Goal: Task Accomplishment & Management: Manage account settings

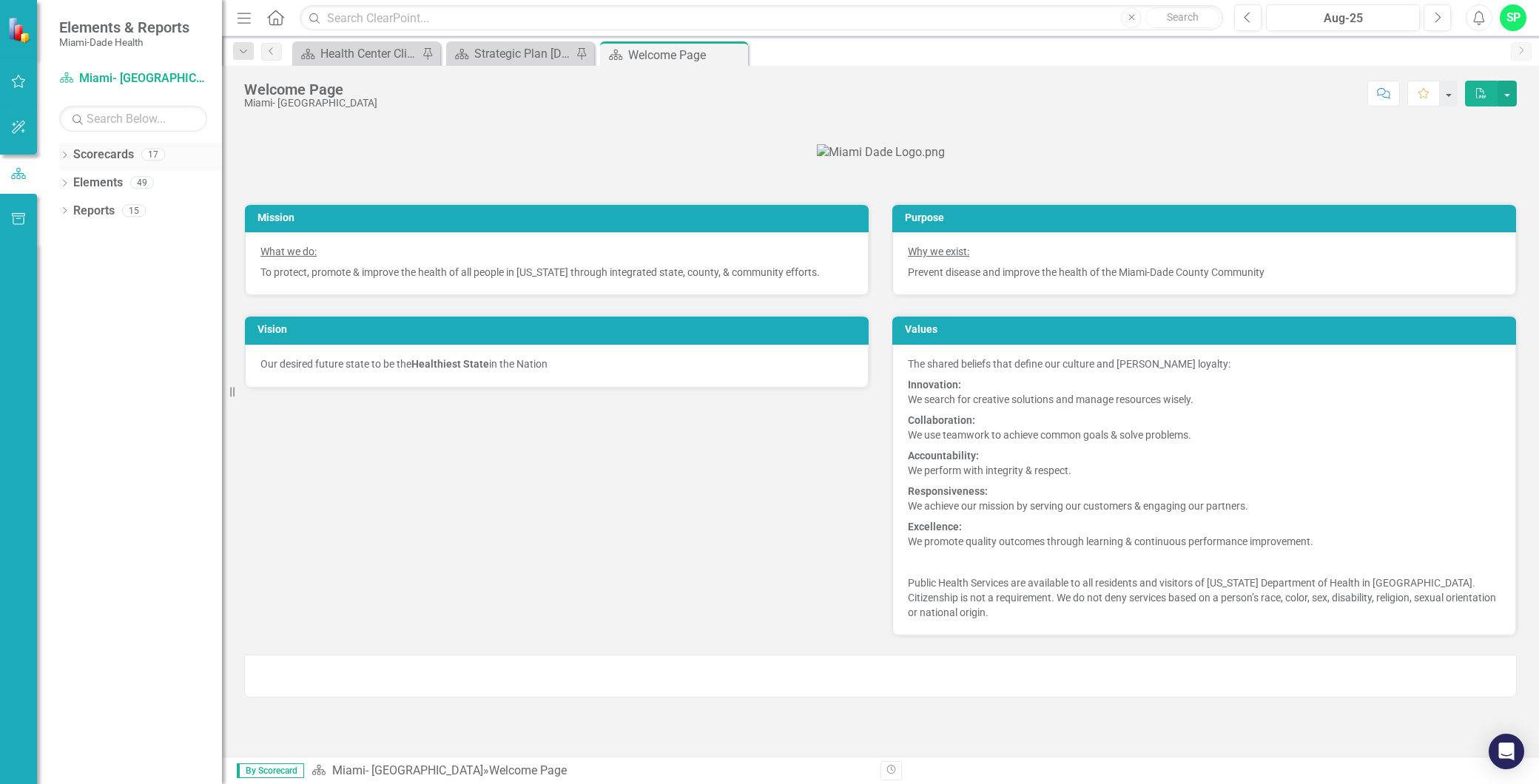
click at [71, 158] on div "Dropdown Scorecards 17" at bounding box center [141, 156] width 162 height 28
click at [63, 156] on icon "Dropdown" at bounding box center [65, 156] width 11 height 8
click at [68, 181] on icon "Dropdown" at bounding box center [71, 182] width 11 height 9
click at [22, 75] on icon "button" at bounding box center [19, 81] width 16 height 12
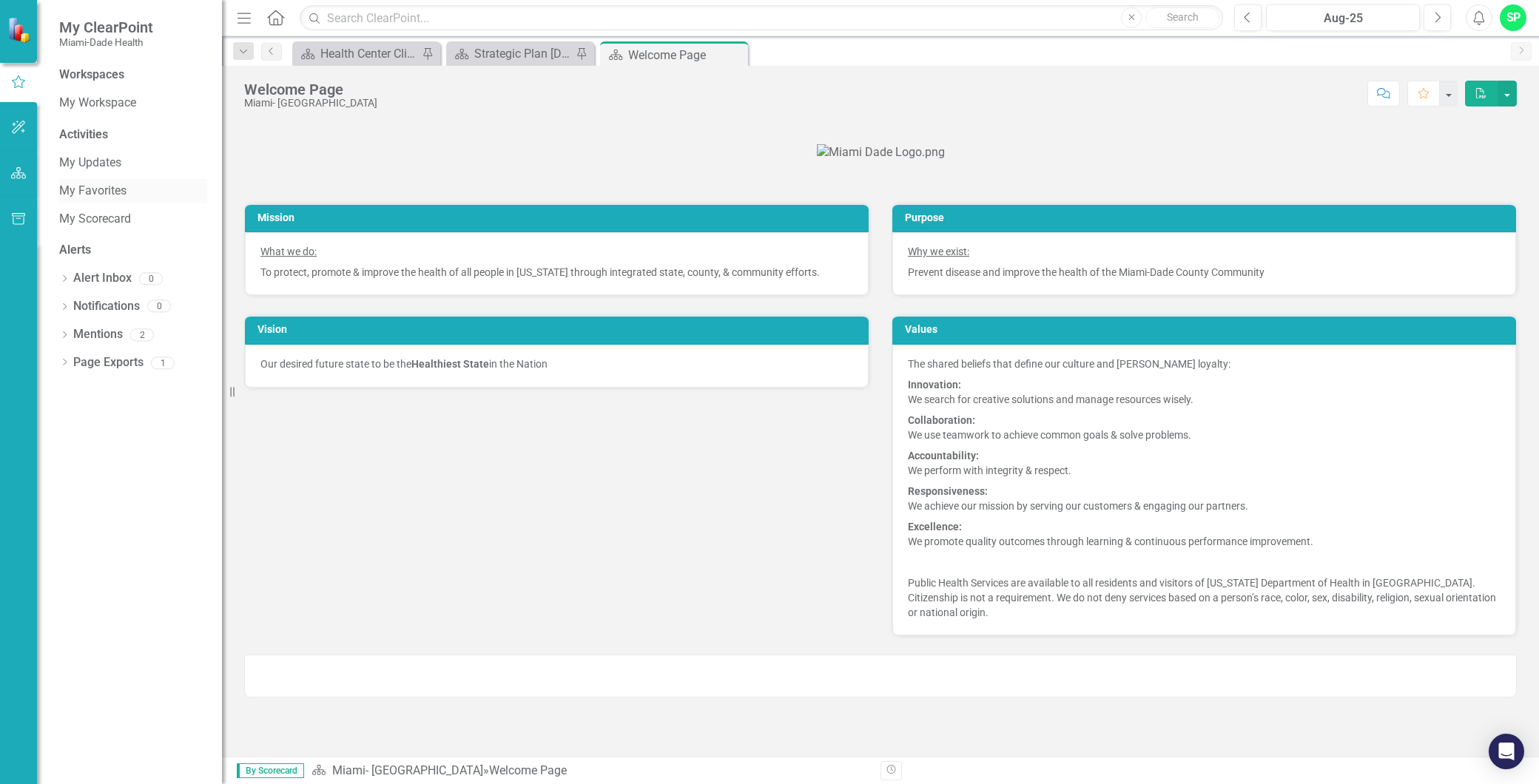
click at [123, 196] on link "My Favorites" at bounding box center [133, 191] width 148 height 17
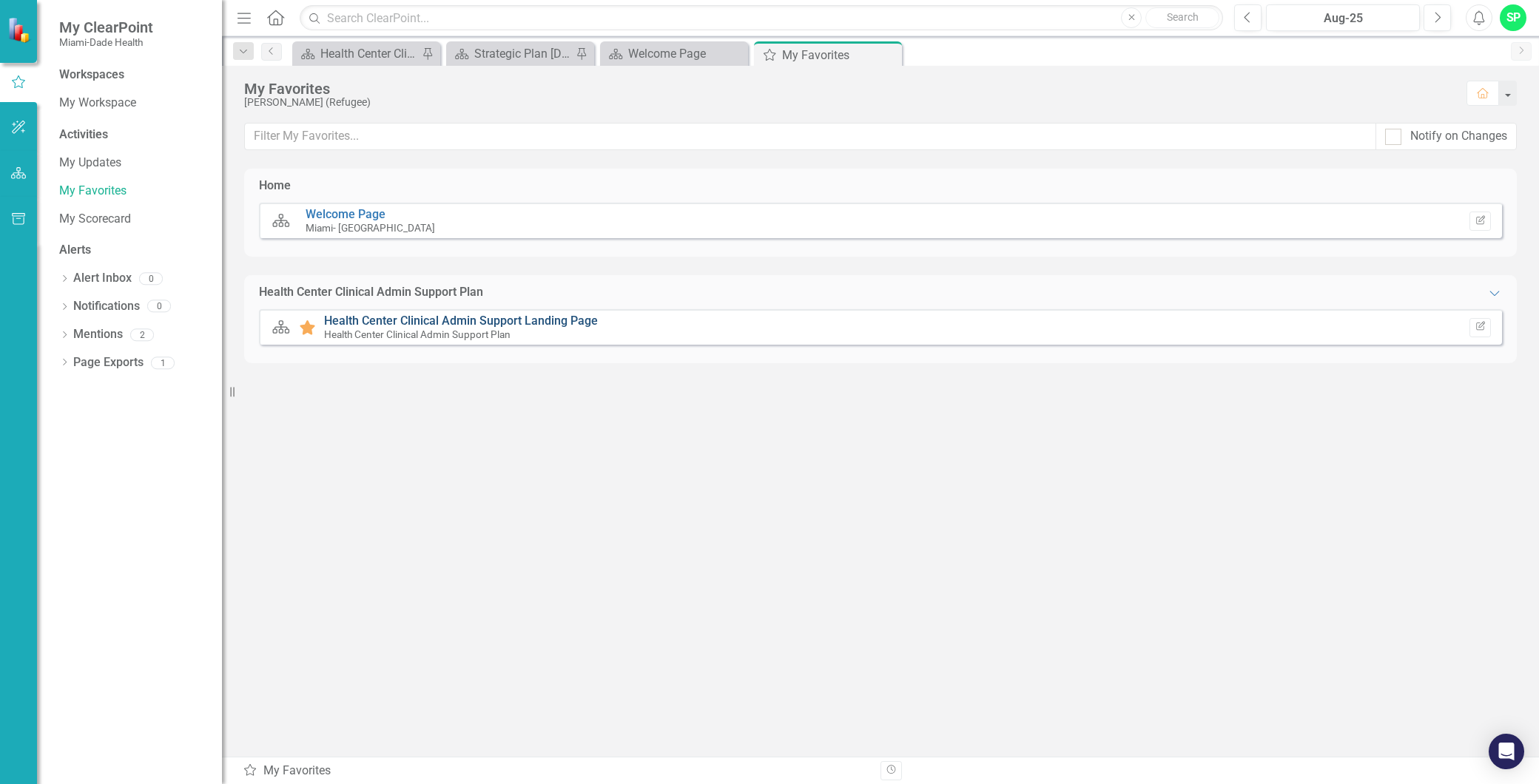
click at [392, 321] on link "Health Center Clinical Admin Support Landing Page" at bounding box center [461, 321] width 274 height 14
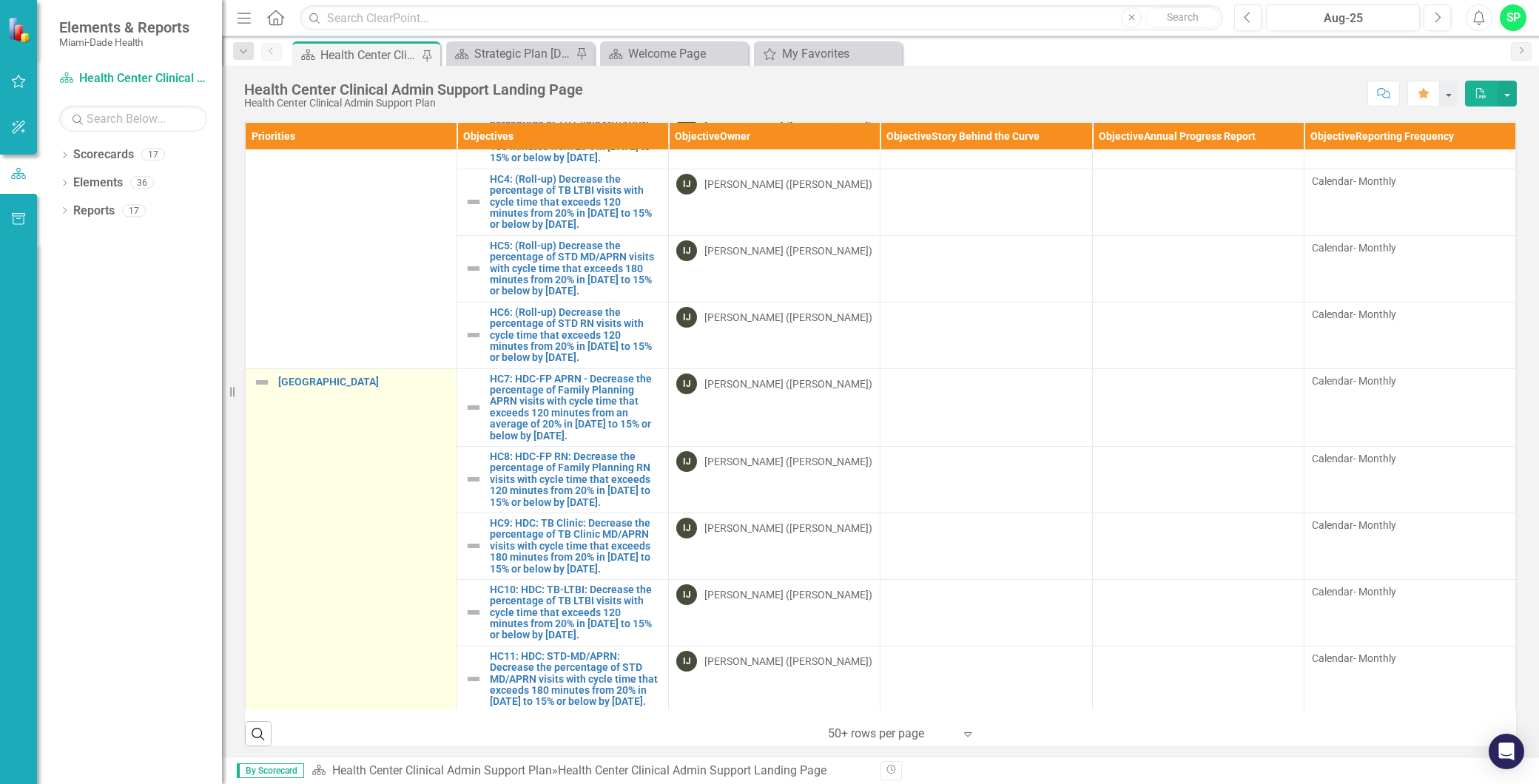
scroll to position [411, 0]
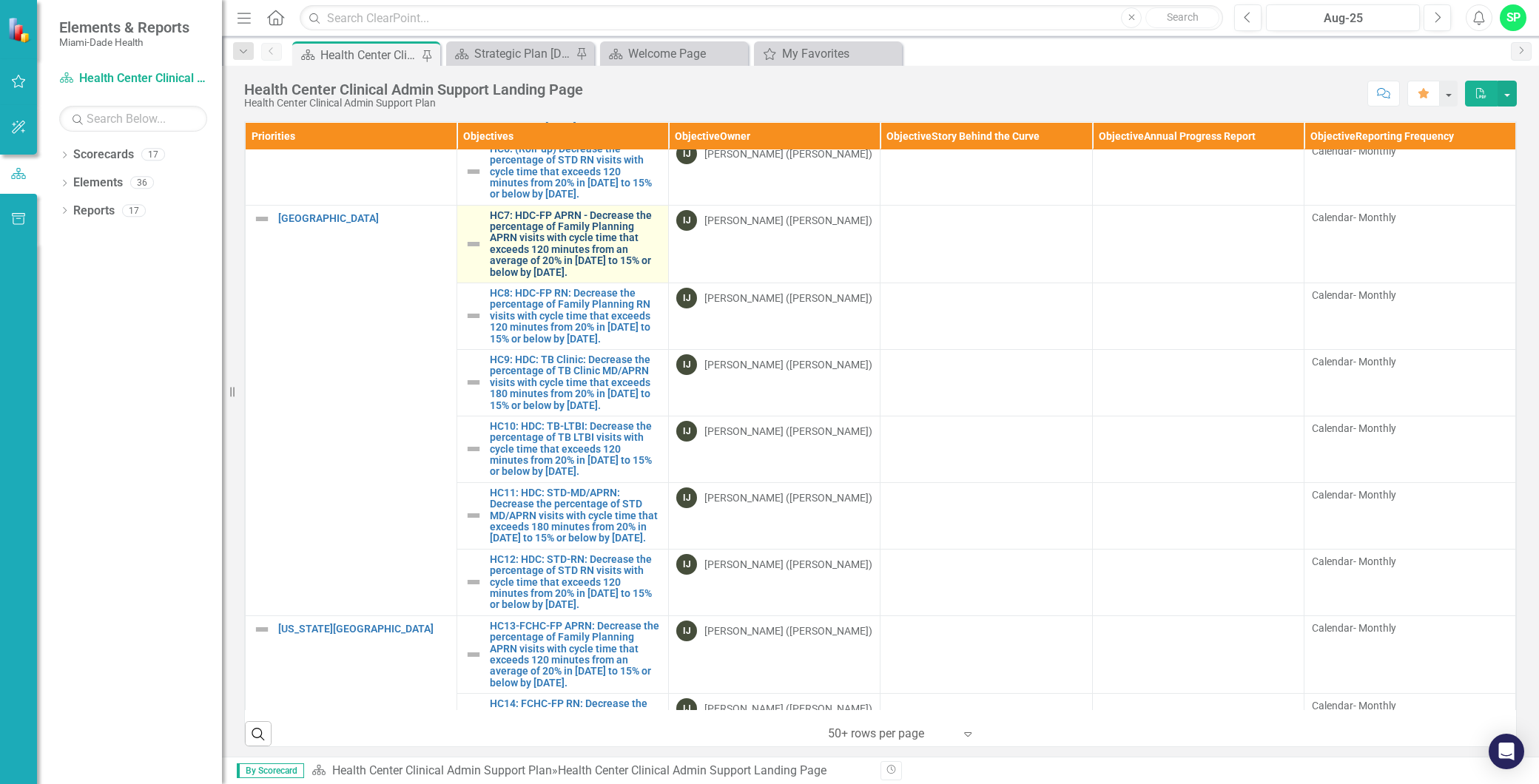
click at [534, 278] on link "HC7: HDC-FP APRN - Decrease the percentage of Family Planning APRN visits with …" at bounding box center [575, 244] width 171 height 68
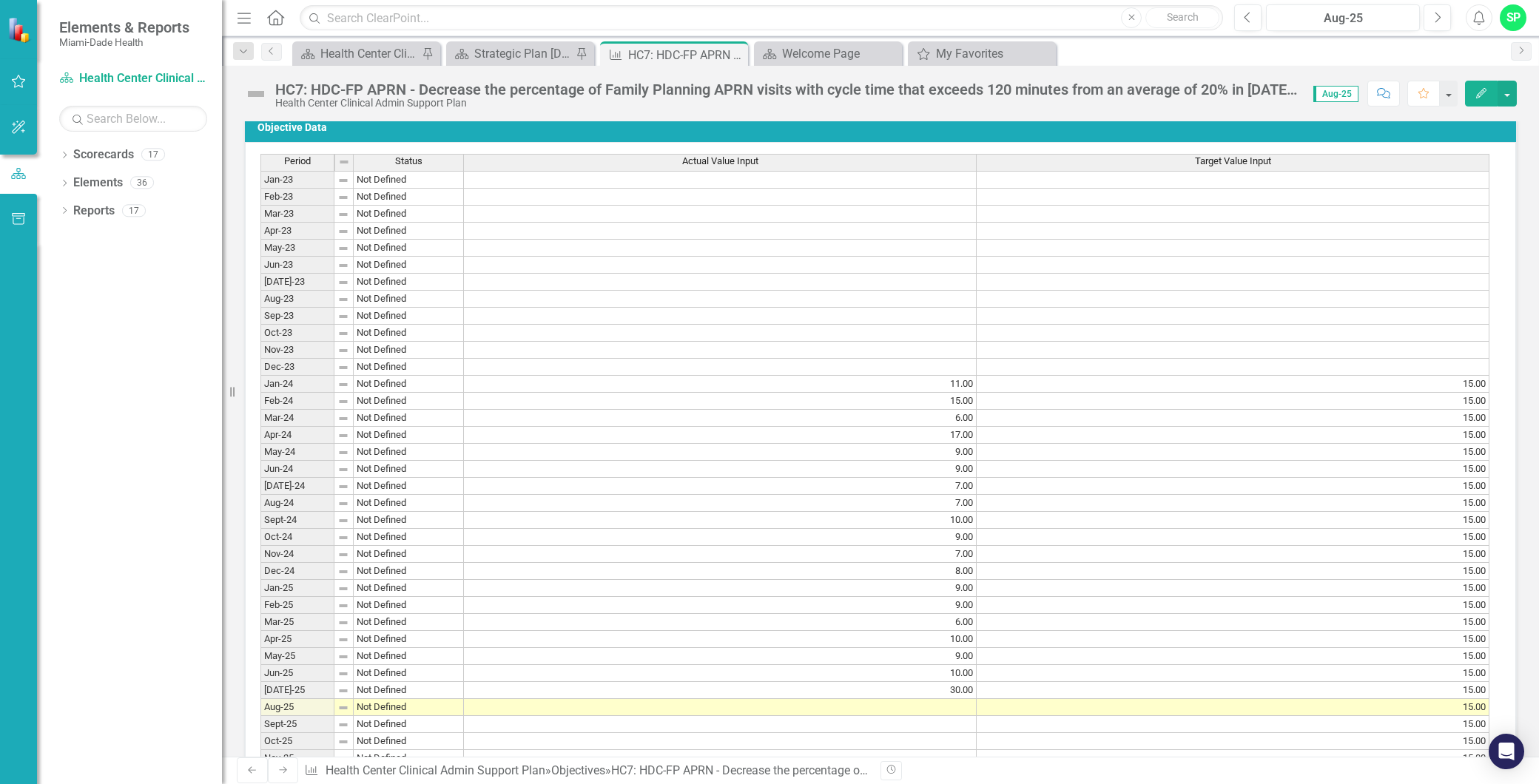
scroll to position [1314, 0]
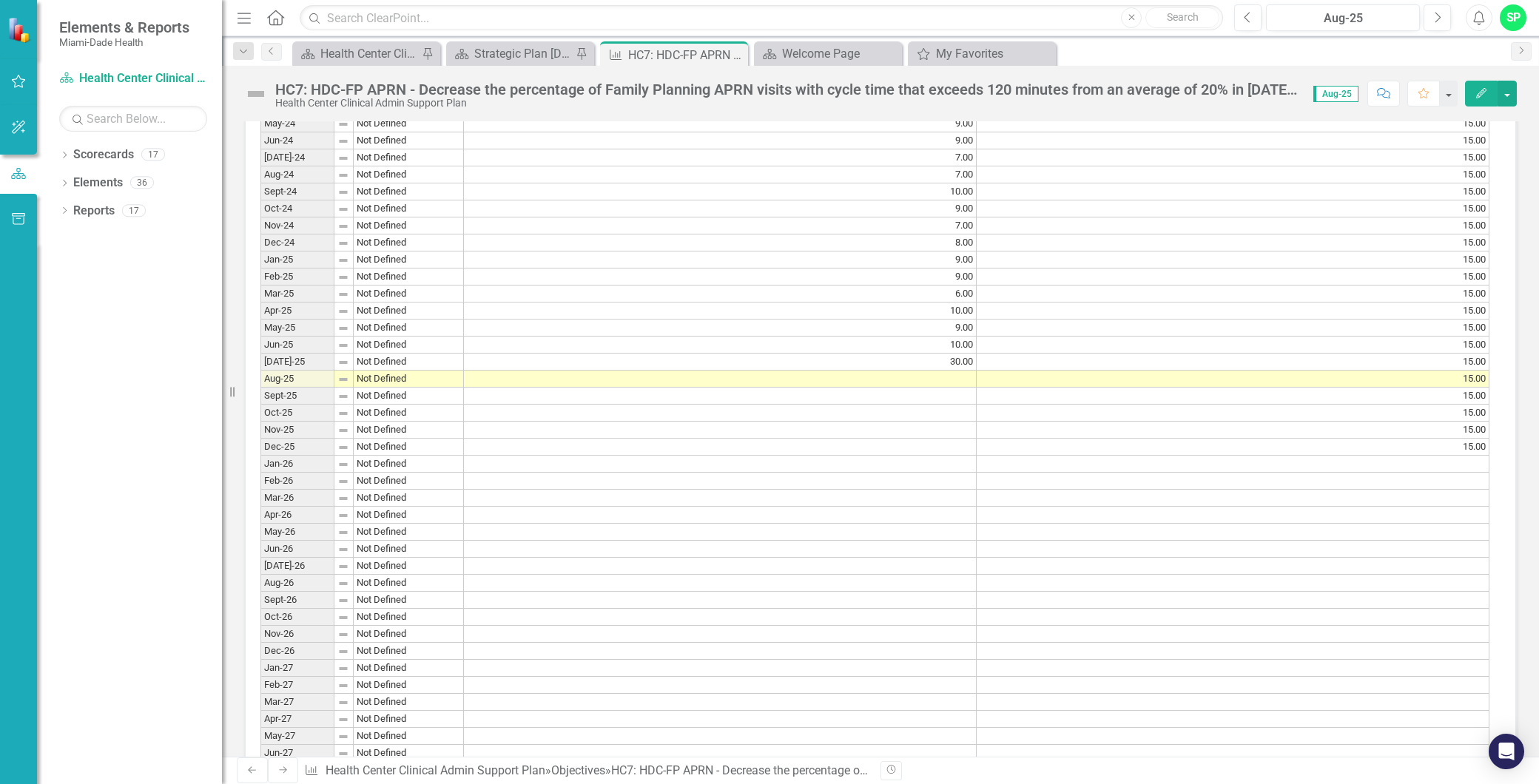
click at [934, 387] on td at bounding box center [720, 378] width 512 height 17
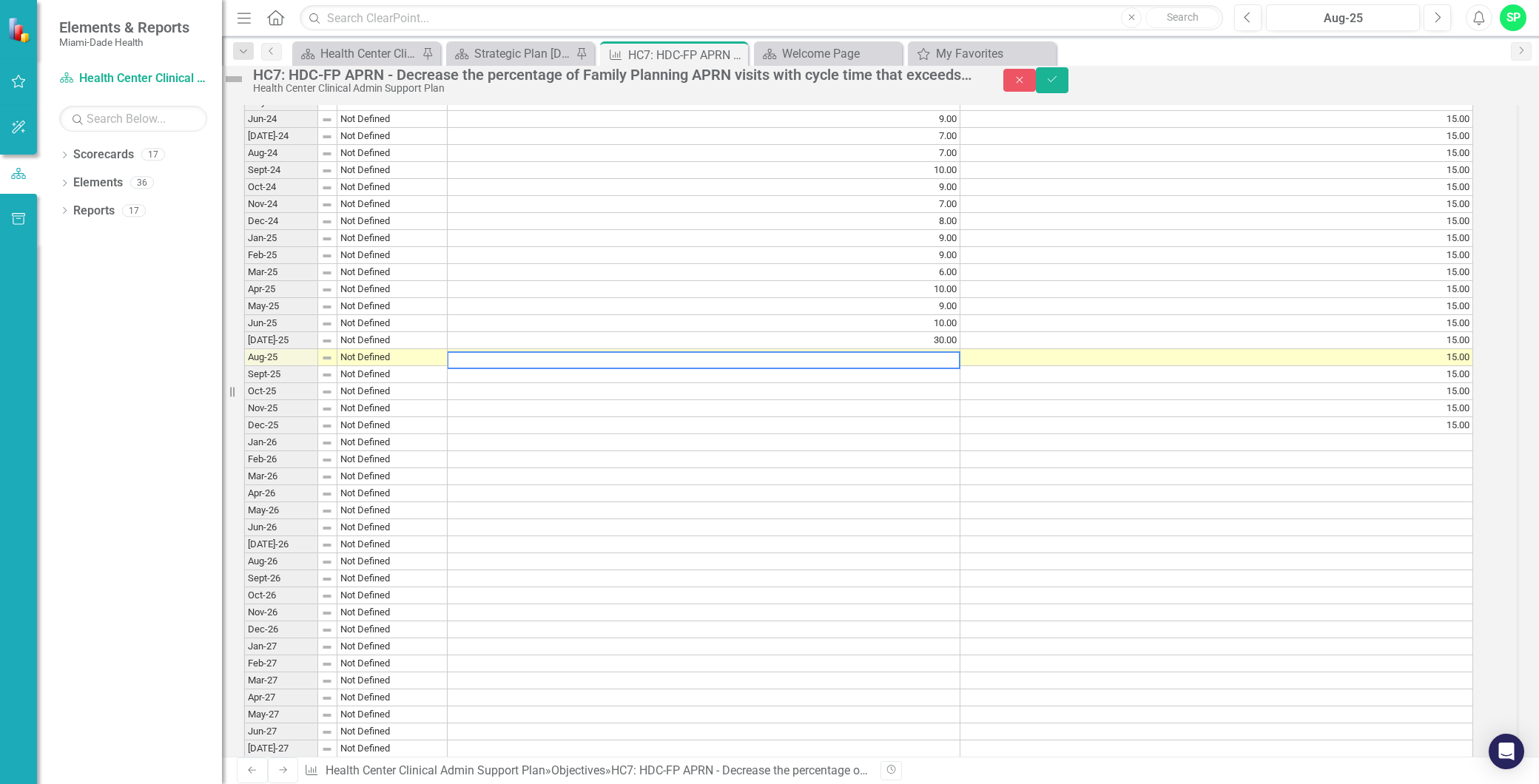
scroll to position [1320, 0]
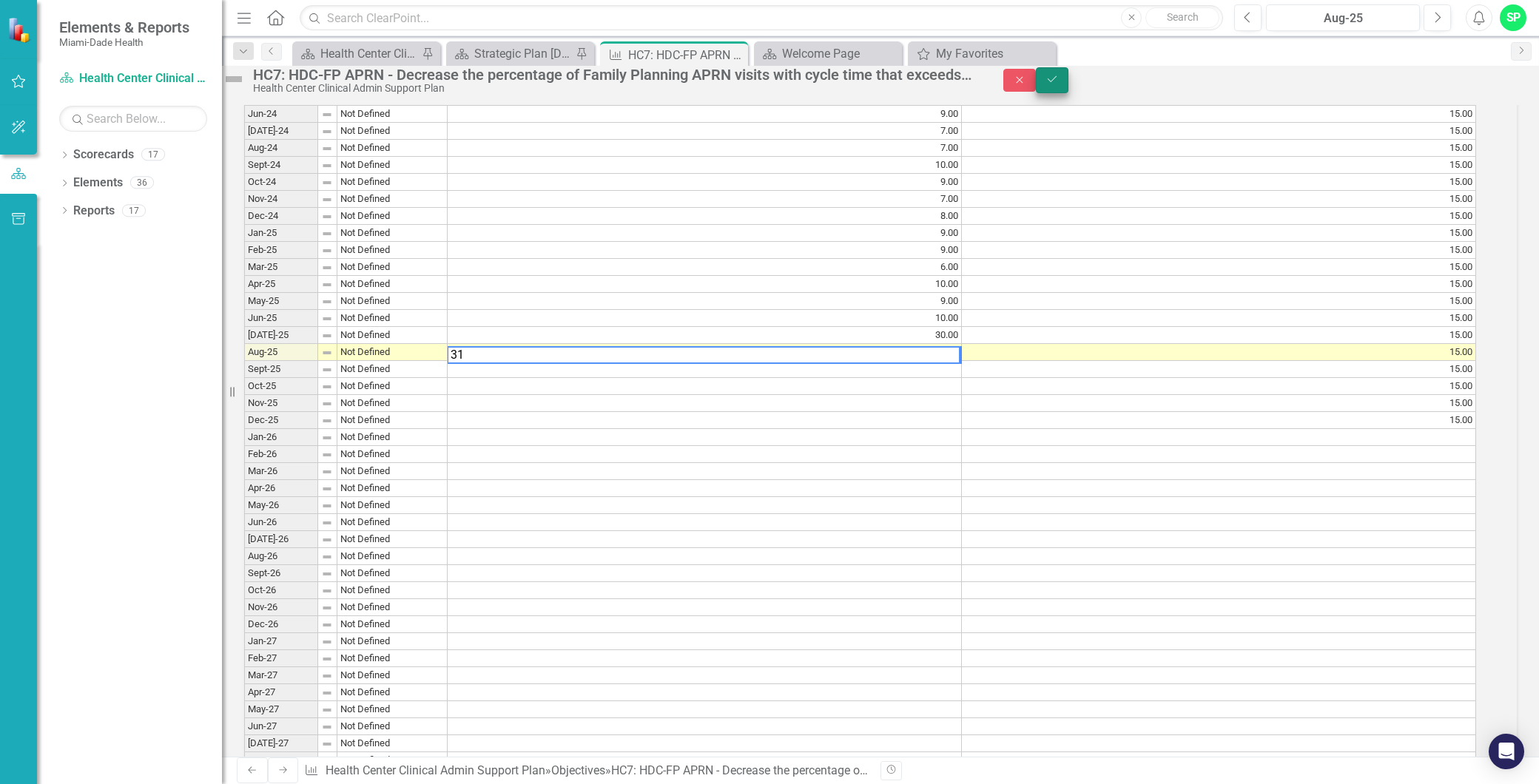
type textarea "31"
click at [1068, 91] on button "Save" at bounding box center [1051, 80] width 32 height 25
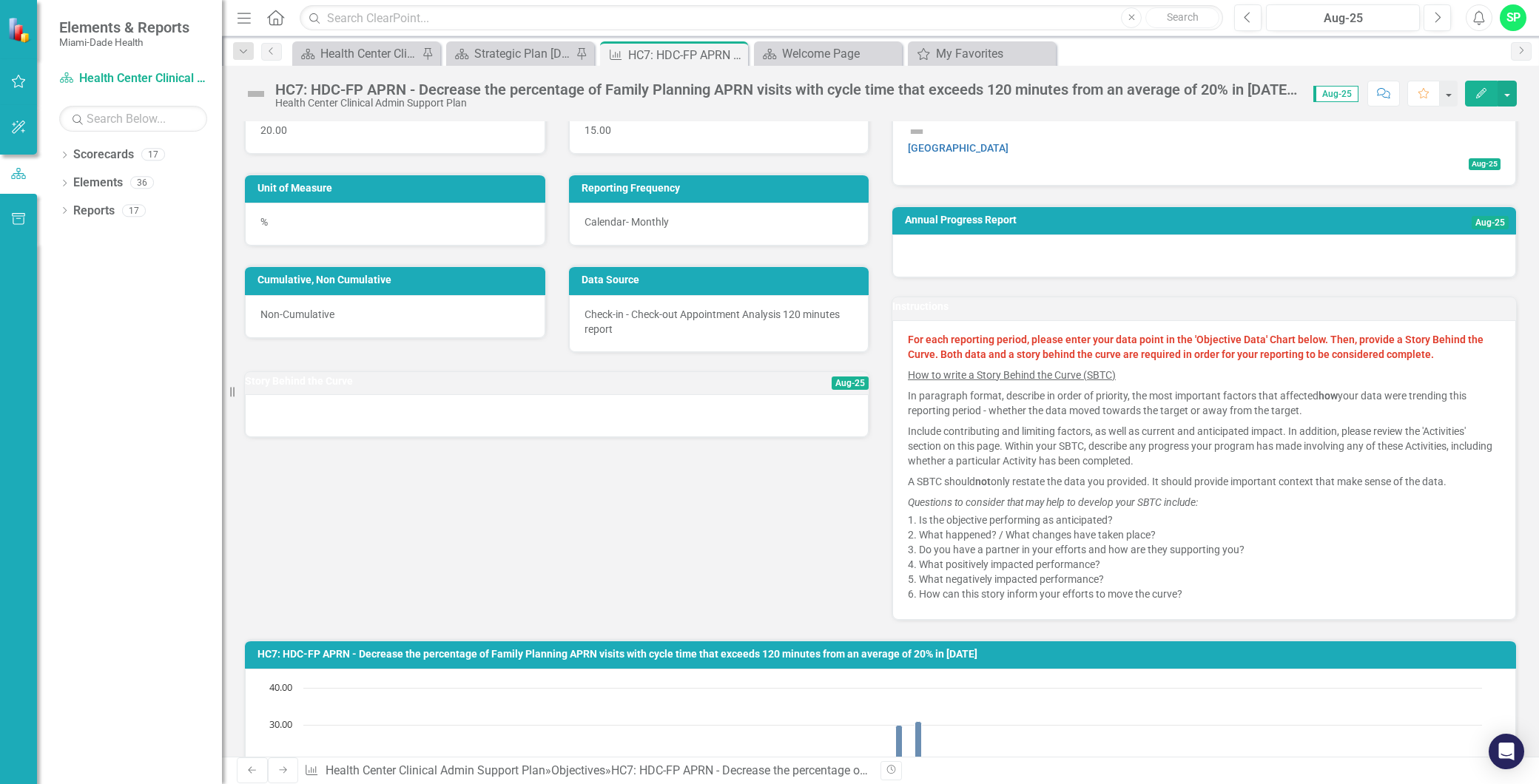
scroll to position [82, 0]
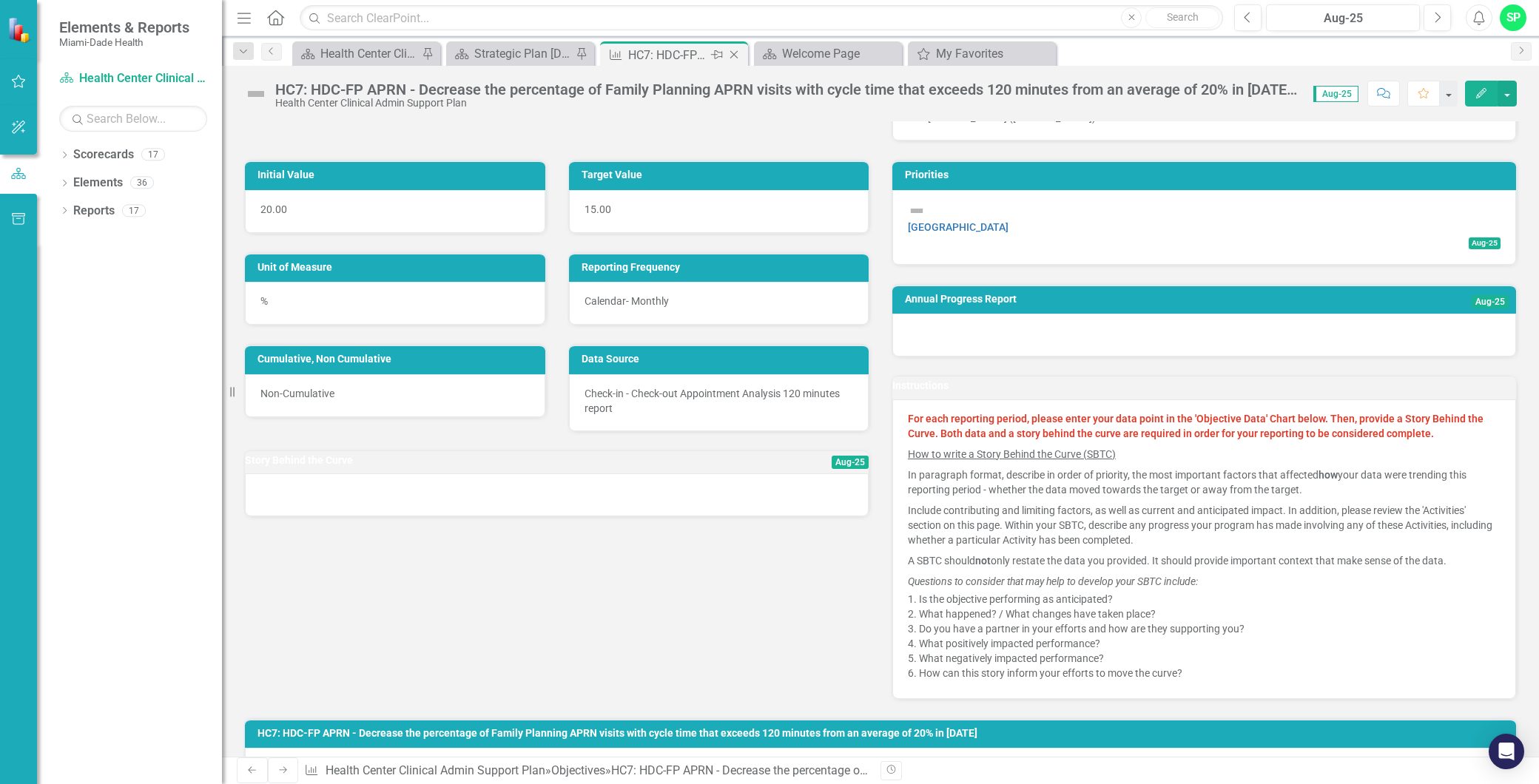
click at [733, 53] on icon "Close" at bounding box center [733, 55] width 15 height 12
click at [585, 54] on icon "Close" at bounding box center [580, 55] width 15 height 12
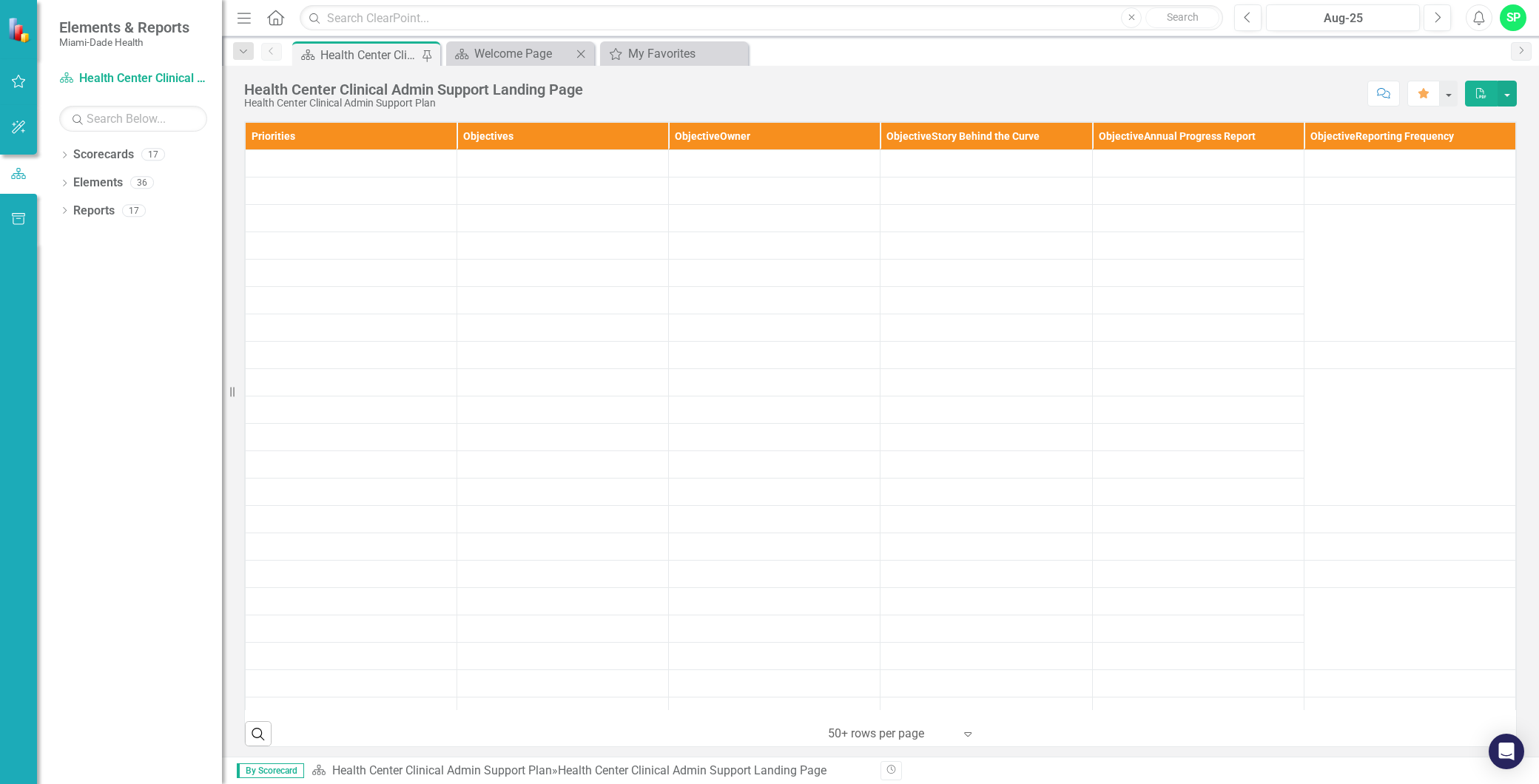
click at [585, 54] on icon "Close" at bounding box center [580, 54] width 15 height 12
click at [0, 0] on icon "Close" at bounding box center [0, 0] width 0 height 0
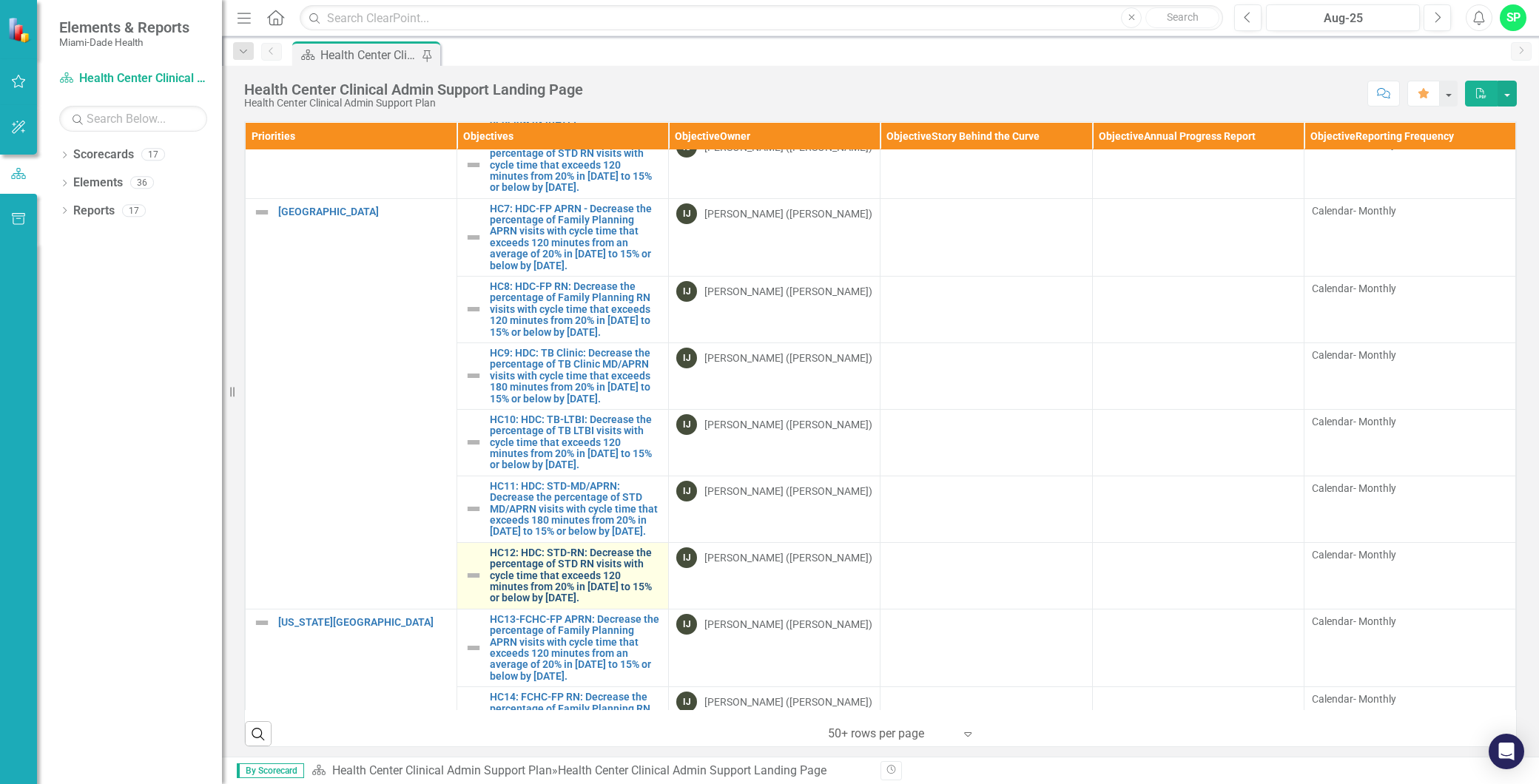
scroll to position [411, 0]
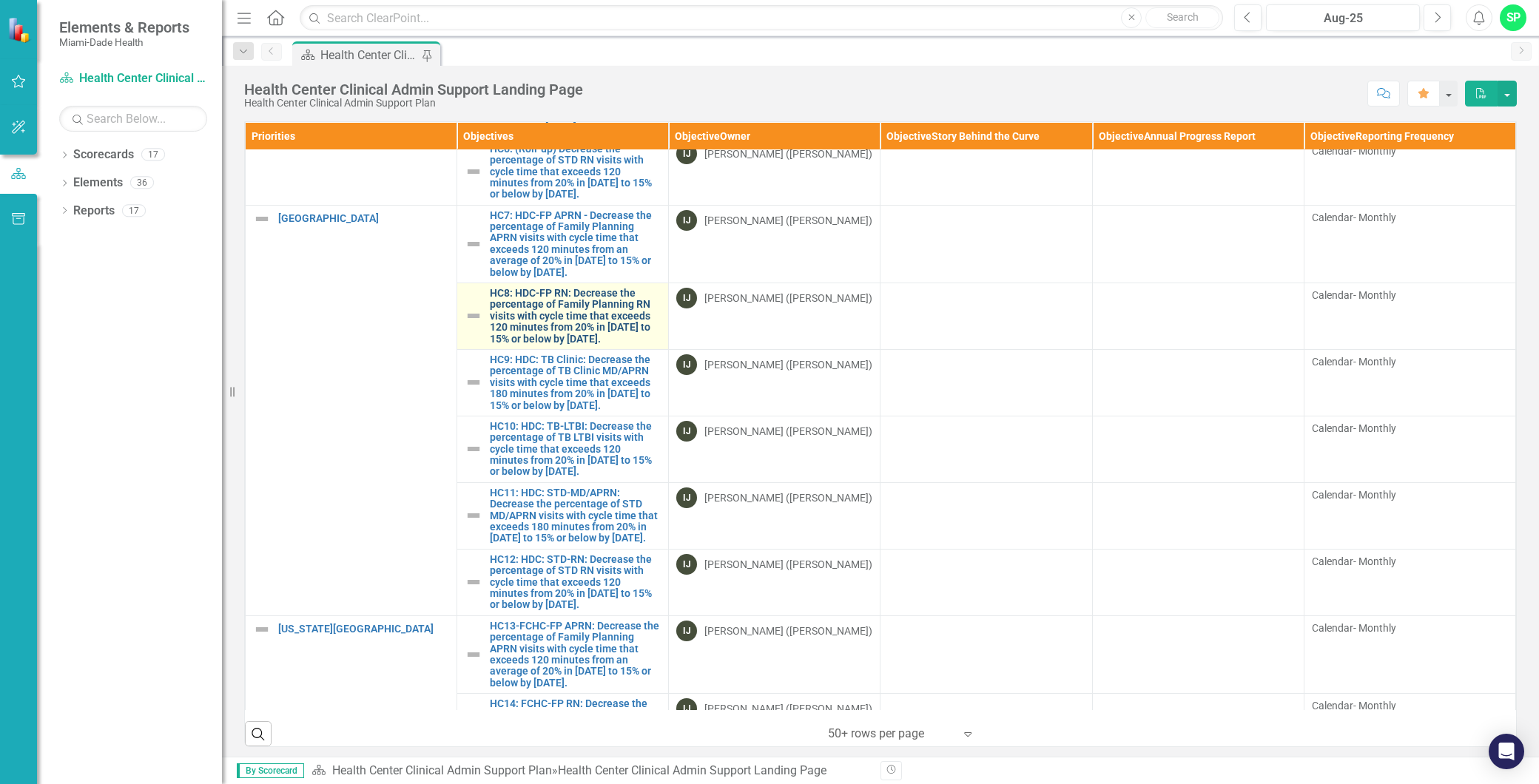
click at [552, 345] on link "HC8: HDC-FP RN: Decrease the percentage of Family Planning RN visits with cycle…" at bounding box center [575, 316] width 171 height 57
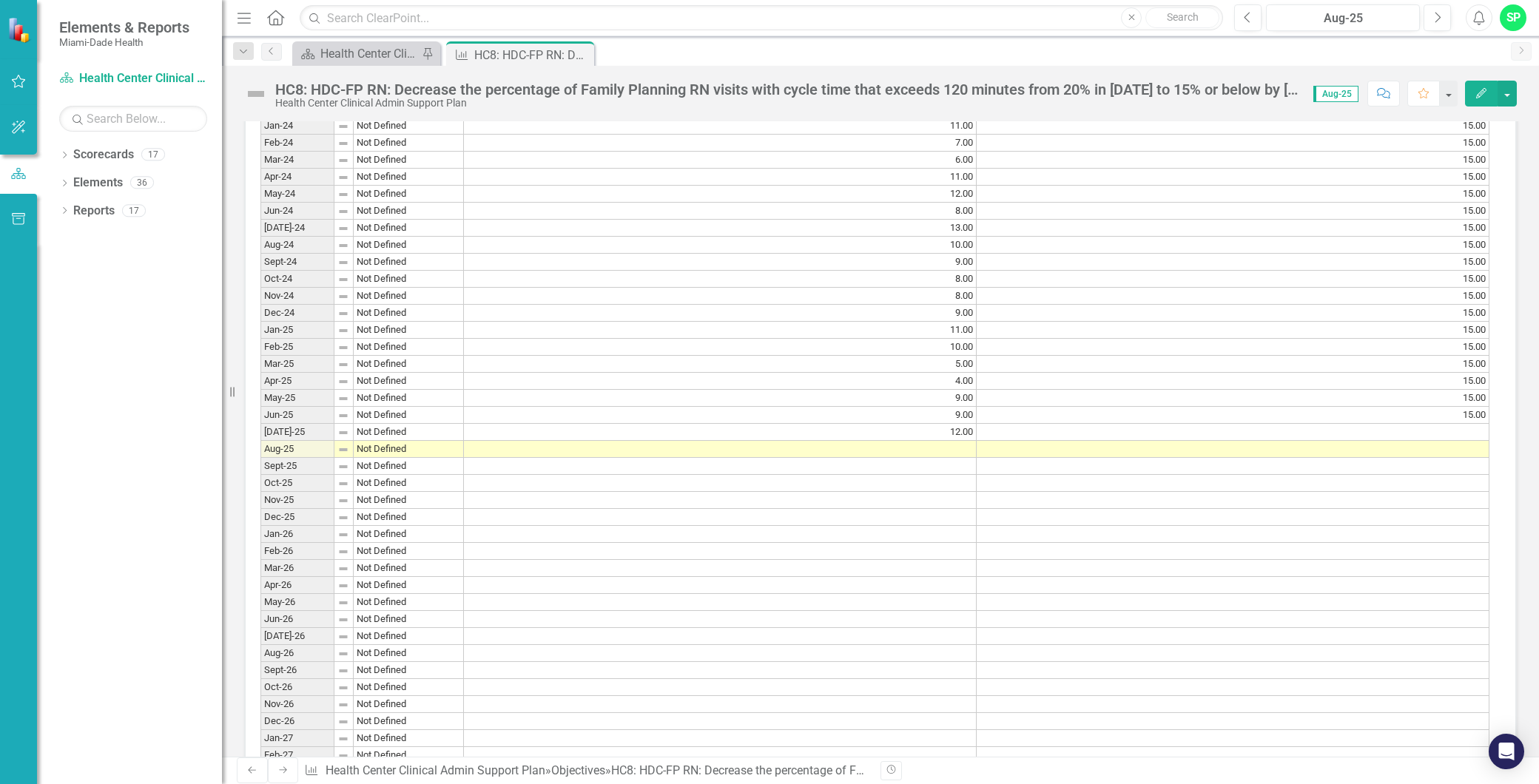
scroll to position [1261, 0]
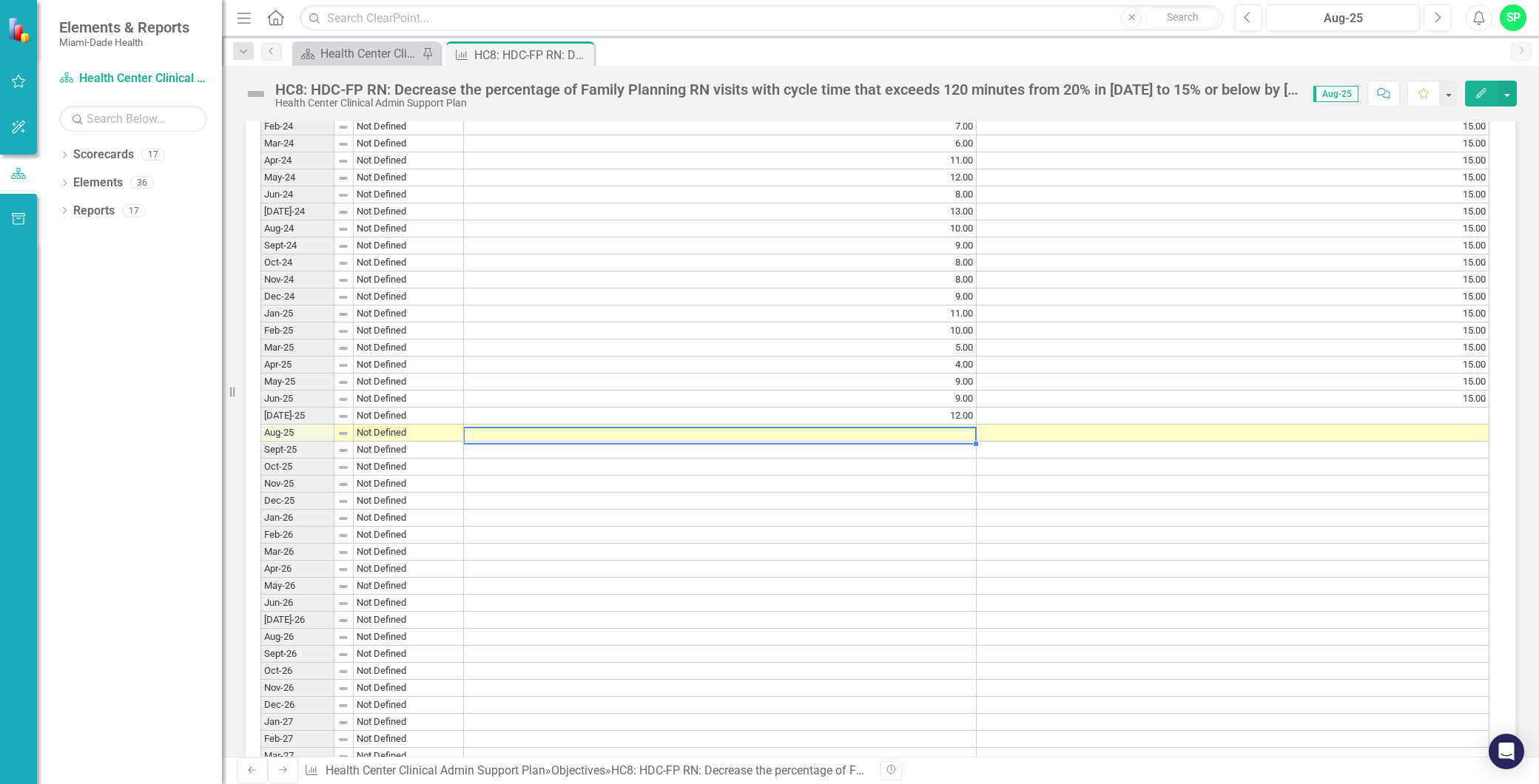
click at [944, 442] on td at bounding box center [720, 432] width 512 height 17
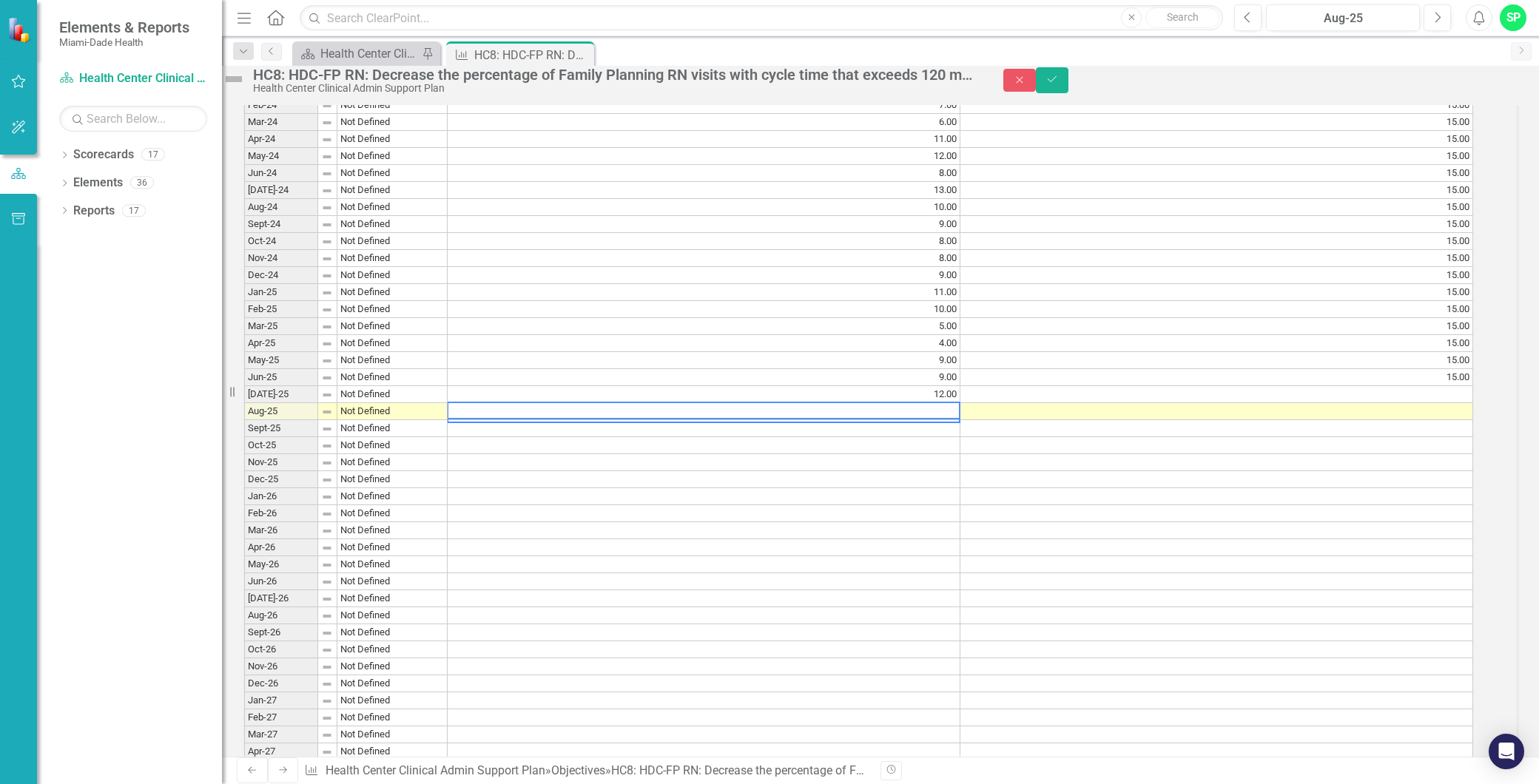
scroll to position [1266, 0]
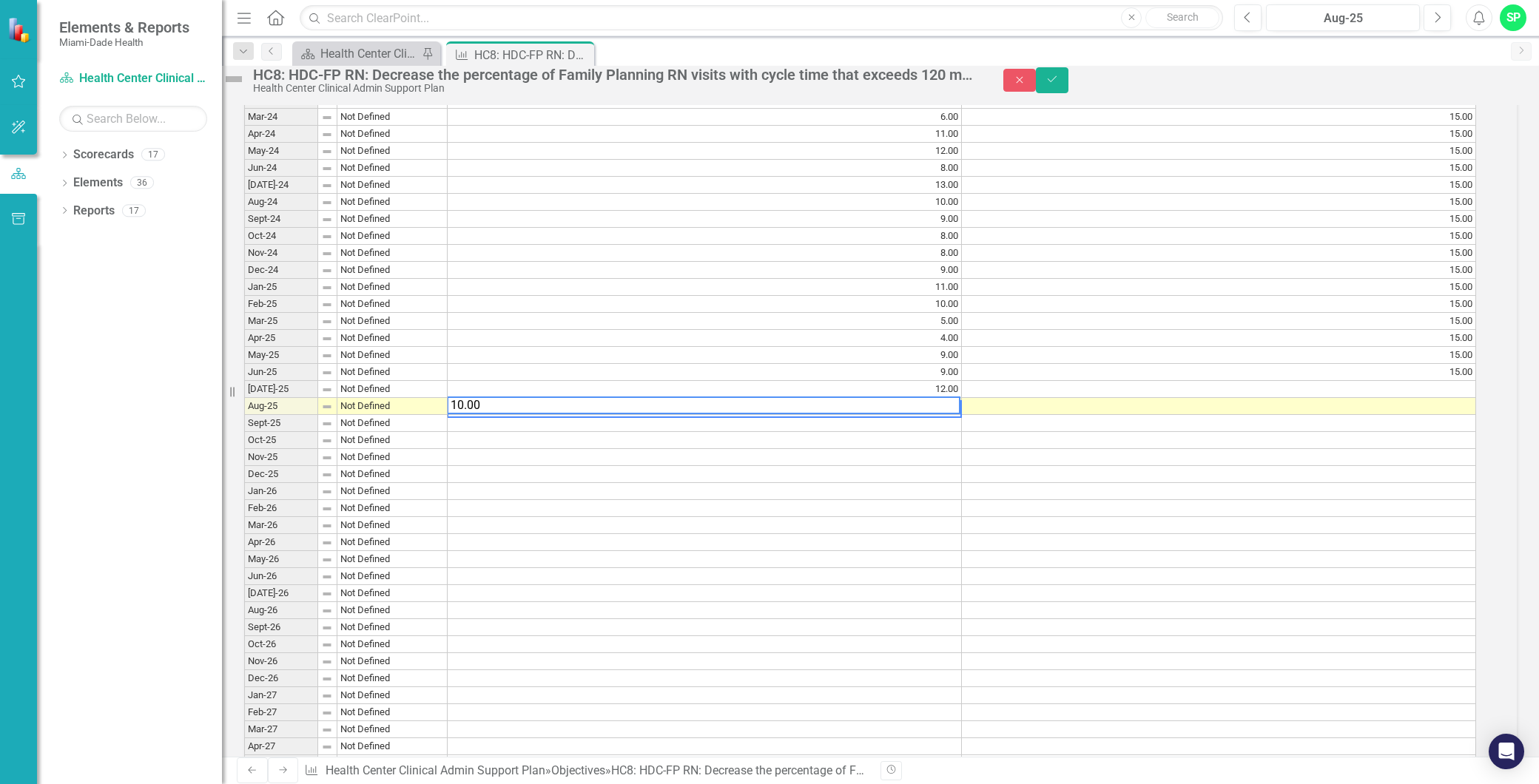
type textarea "10.00"
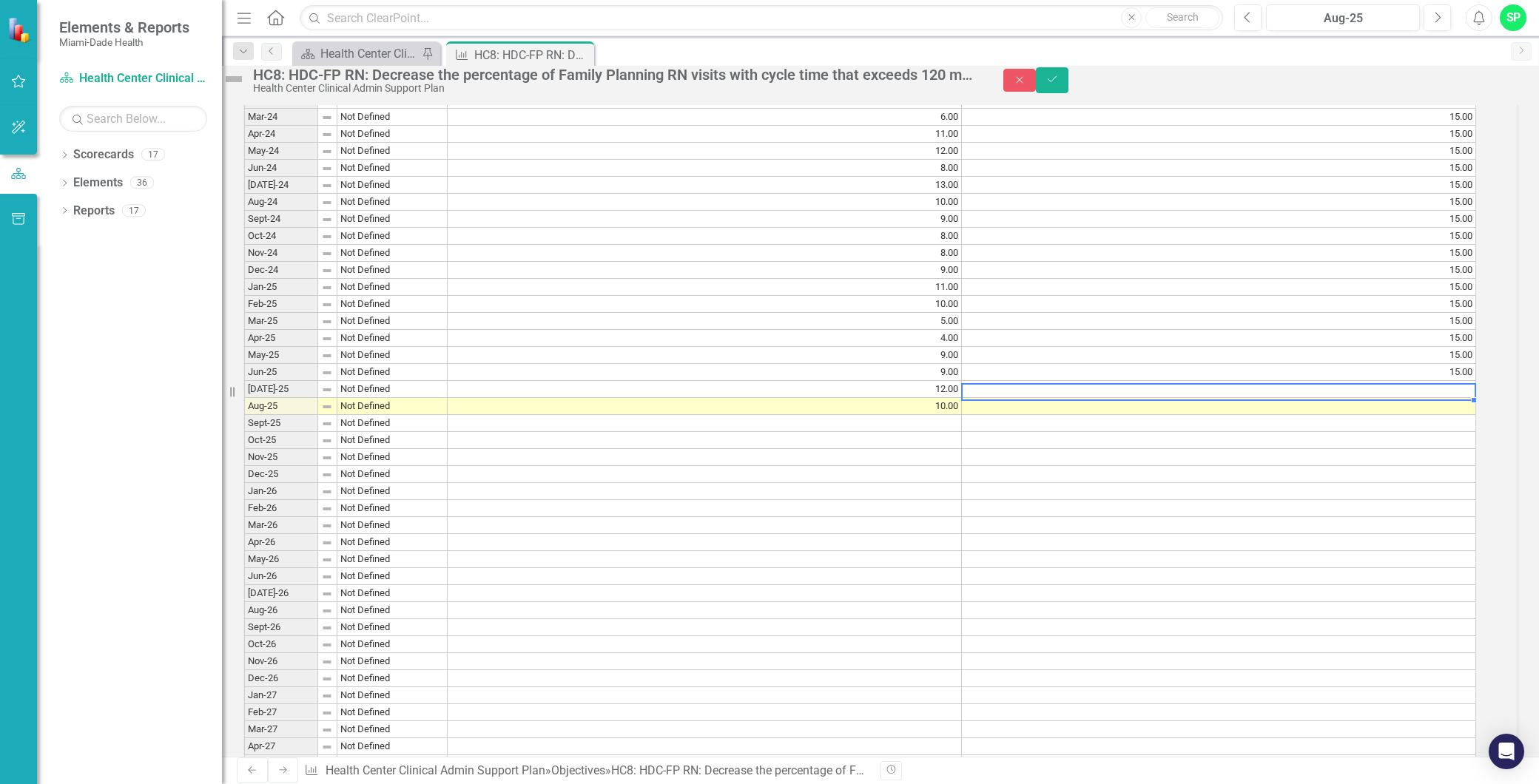
click at [1378, 398] on td at bounding box center [1218, 389] width 514 height 17
type textarea "15.00"
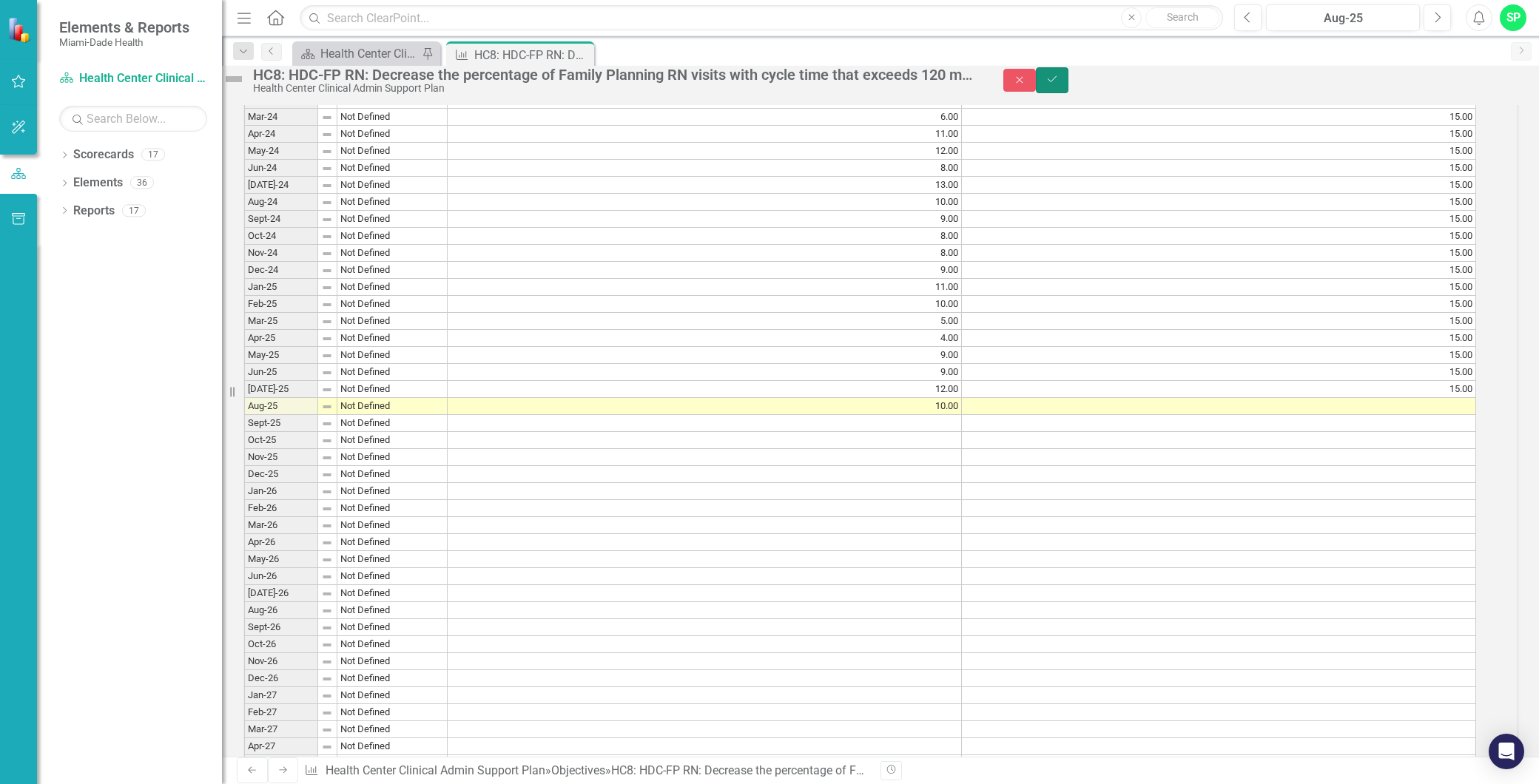
click at [1068, 93] on button "Save" at bounding box center [1051, 80] width 32 height 25
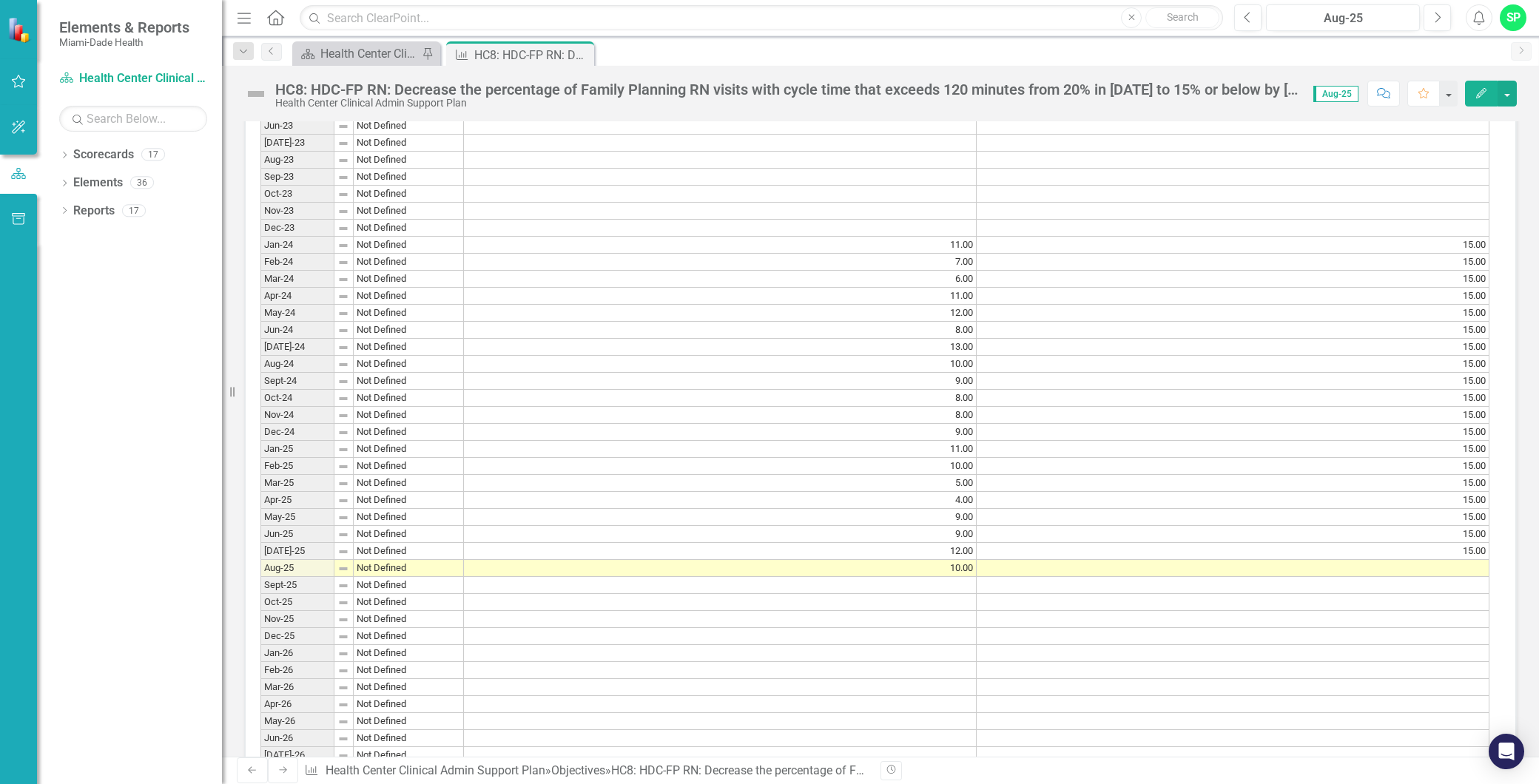
scroll to position [1396, 0]
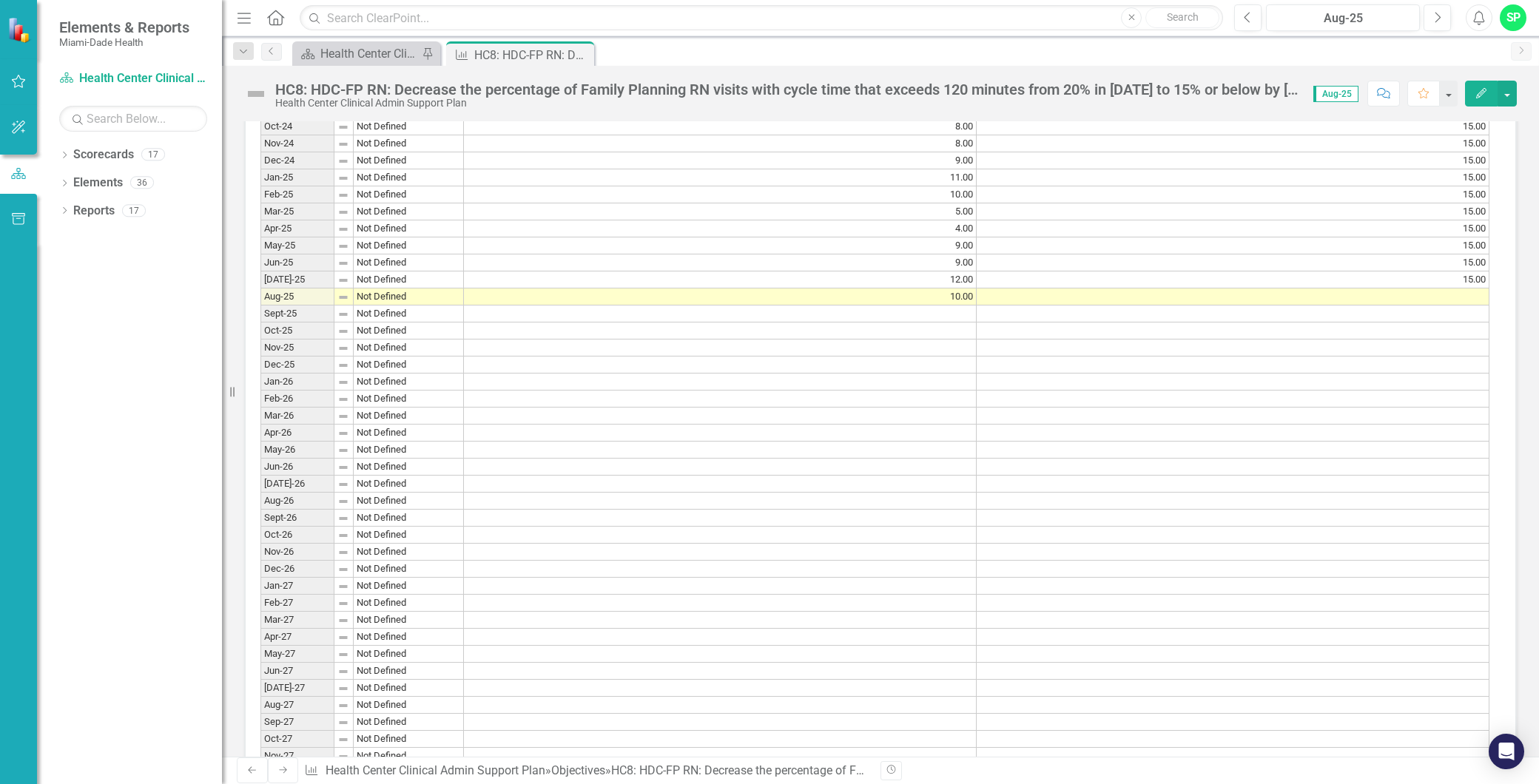
click at [1459, 305] on td at bounding box center [1233, 296] width 512 height 17
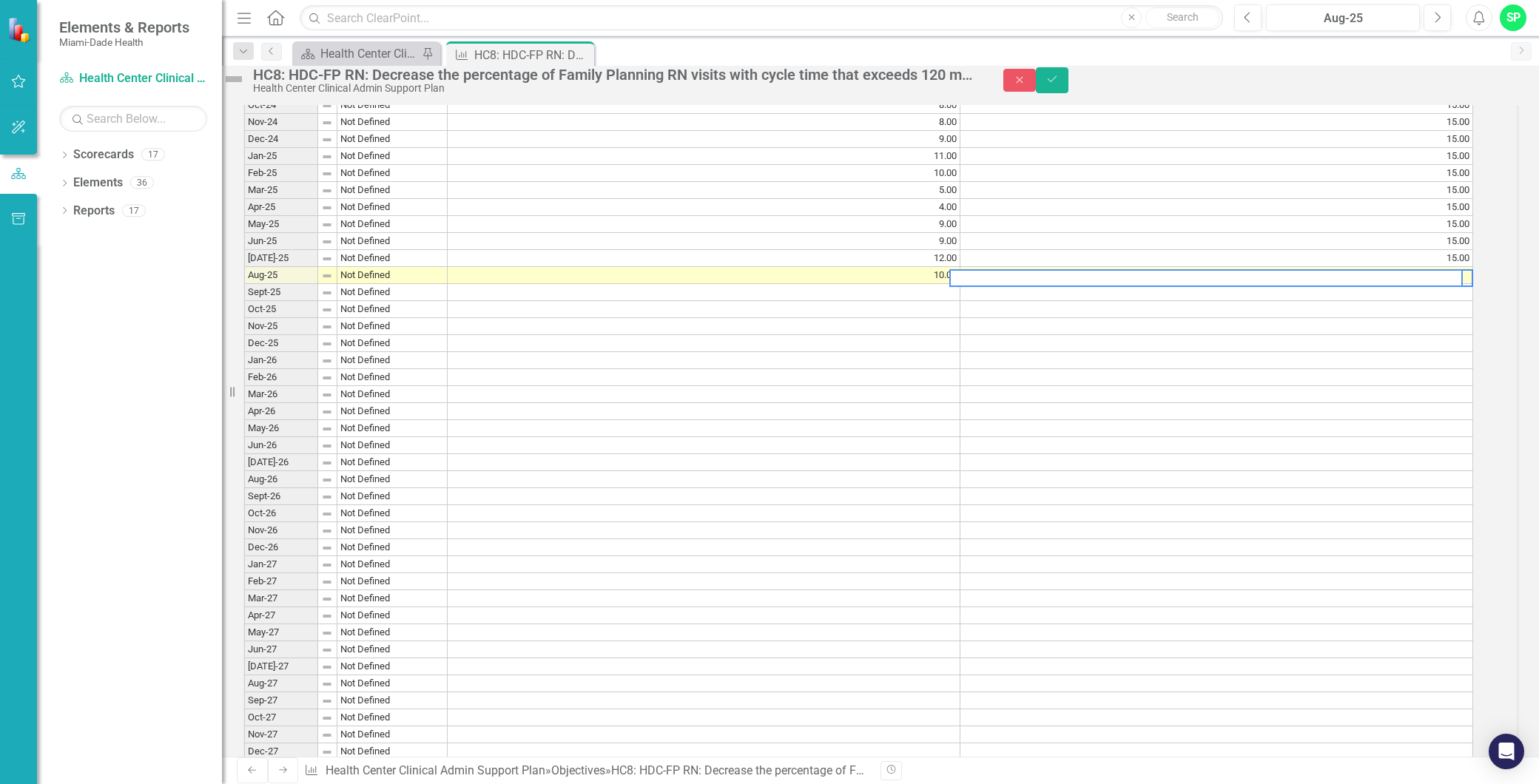
scroll to position [1402, 0]
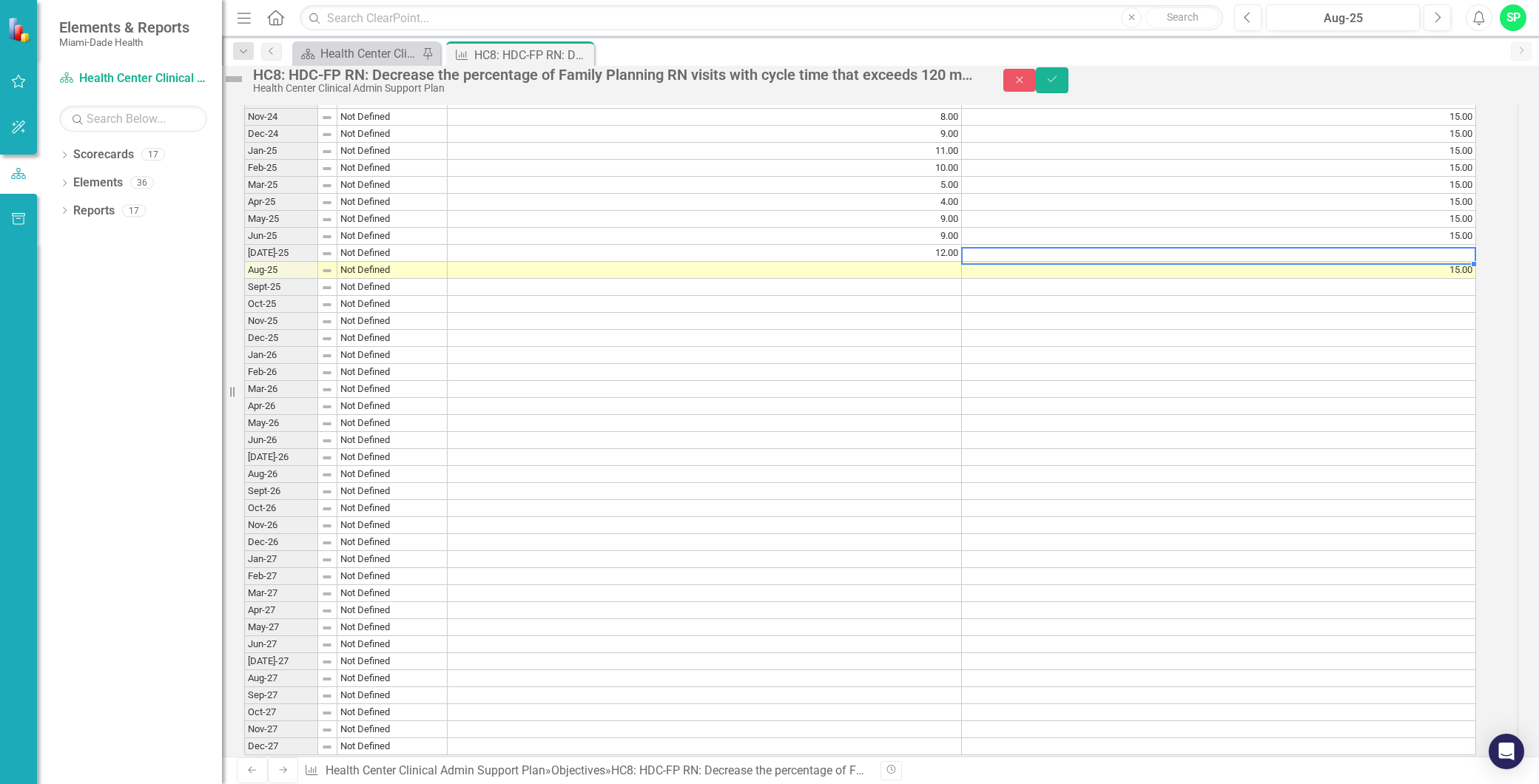
click at [1439, 262] on td at bounding box center [1218, 252] width 514 height 17
type textarea "15.00"
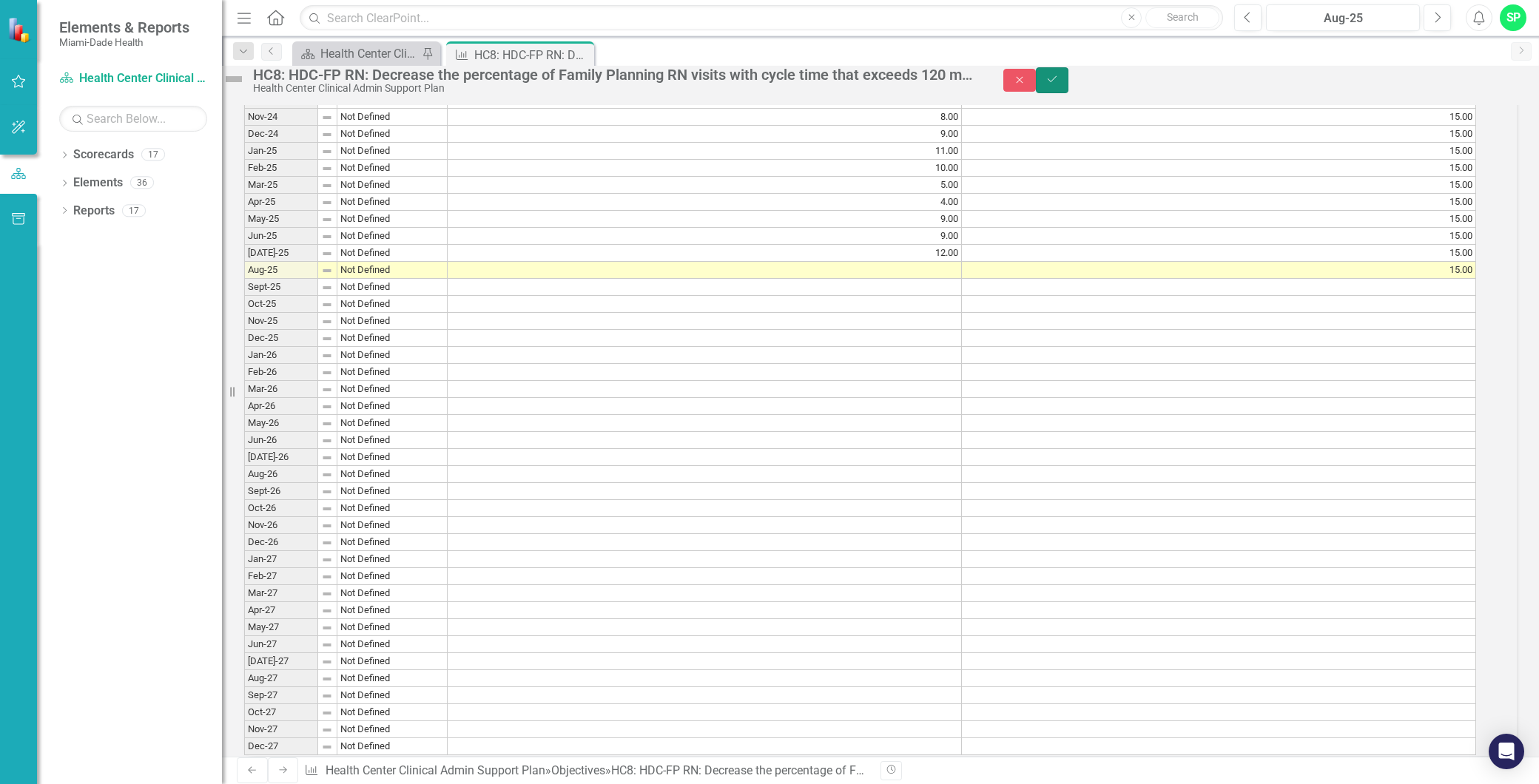
click at [1059, 84] on icon "Save" at bounding box center [1052, 79] width 14 height 11
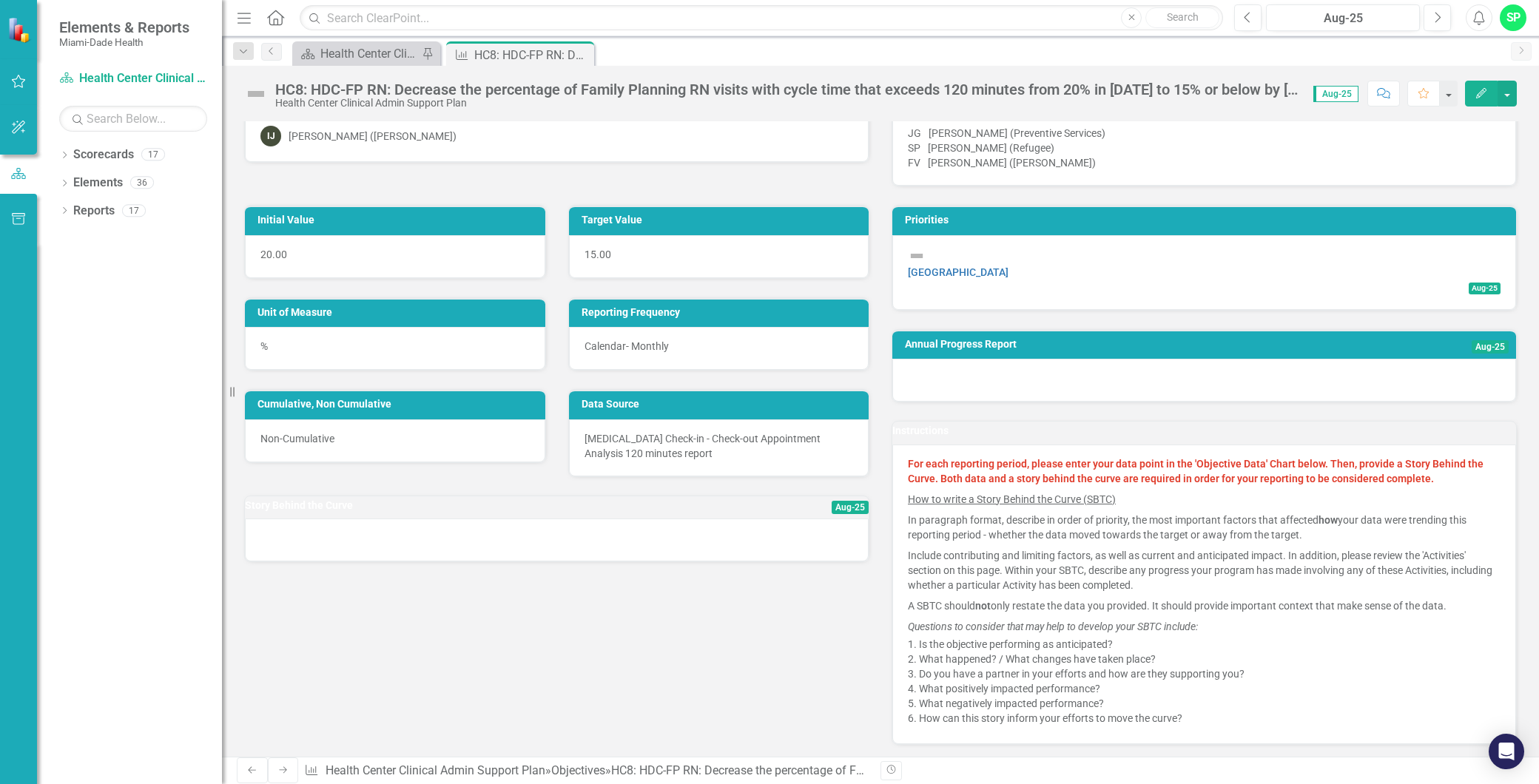
scroll to position [0, 0]
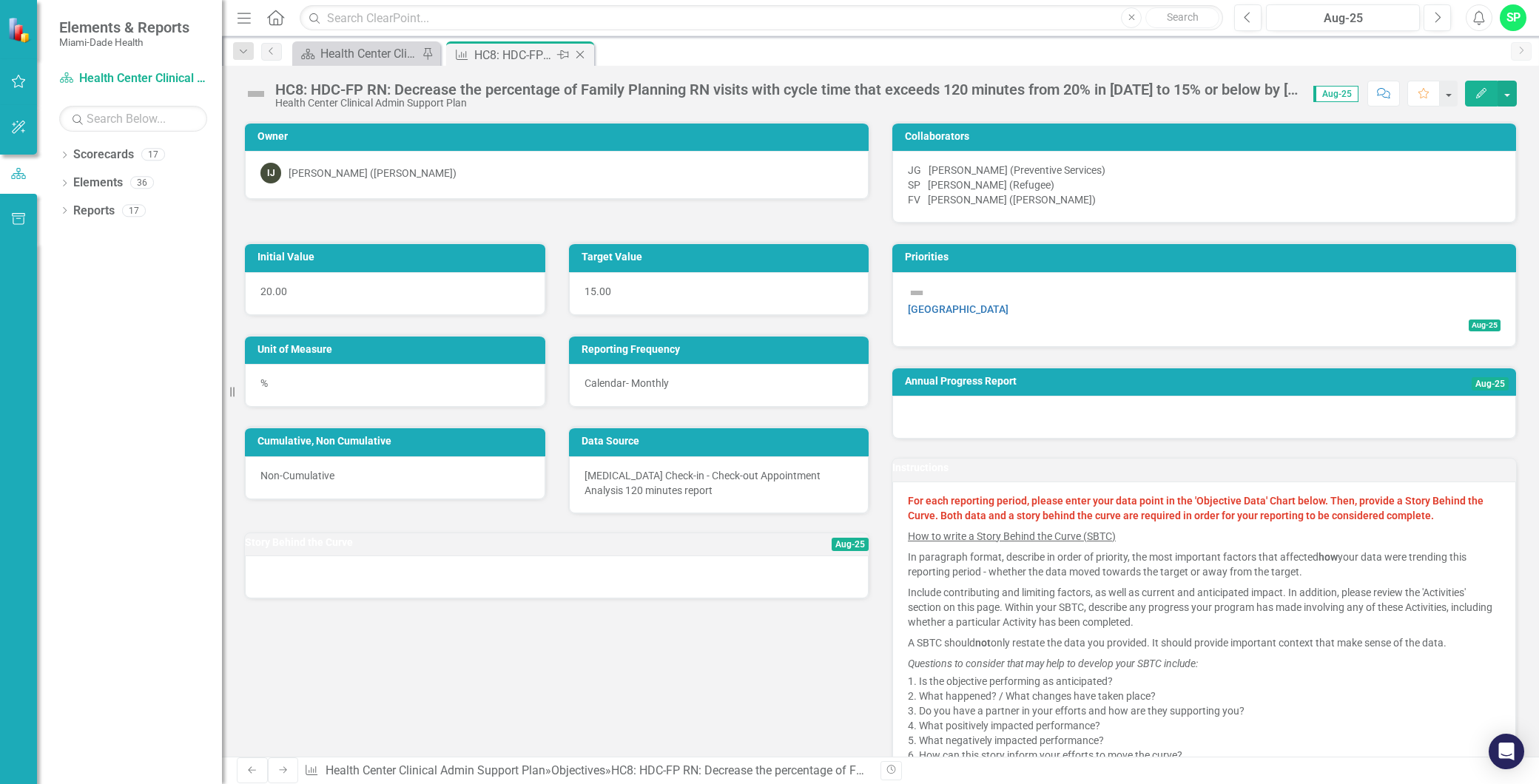
click at [580, 53] on icon "Close" at bounding box center [580, 55] width 15 height 12
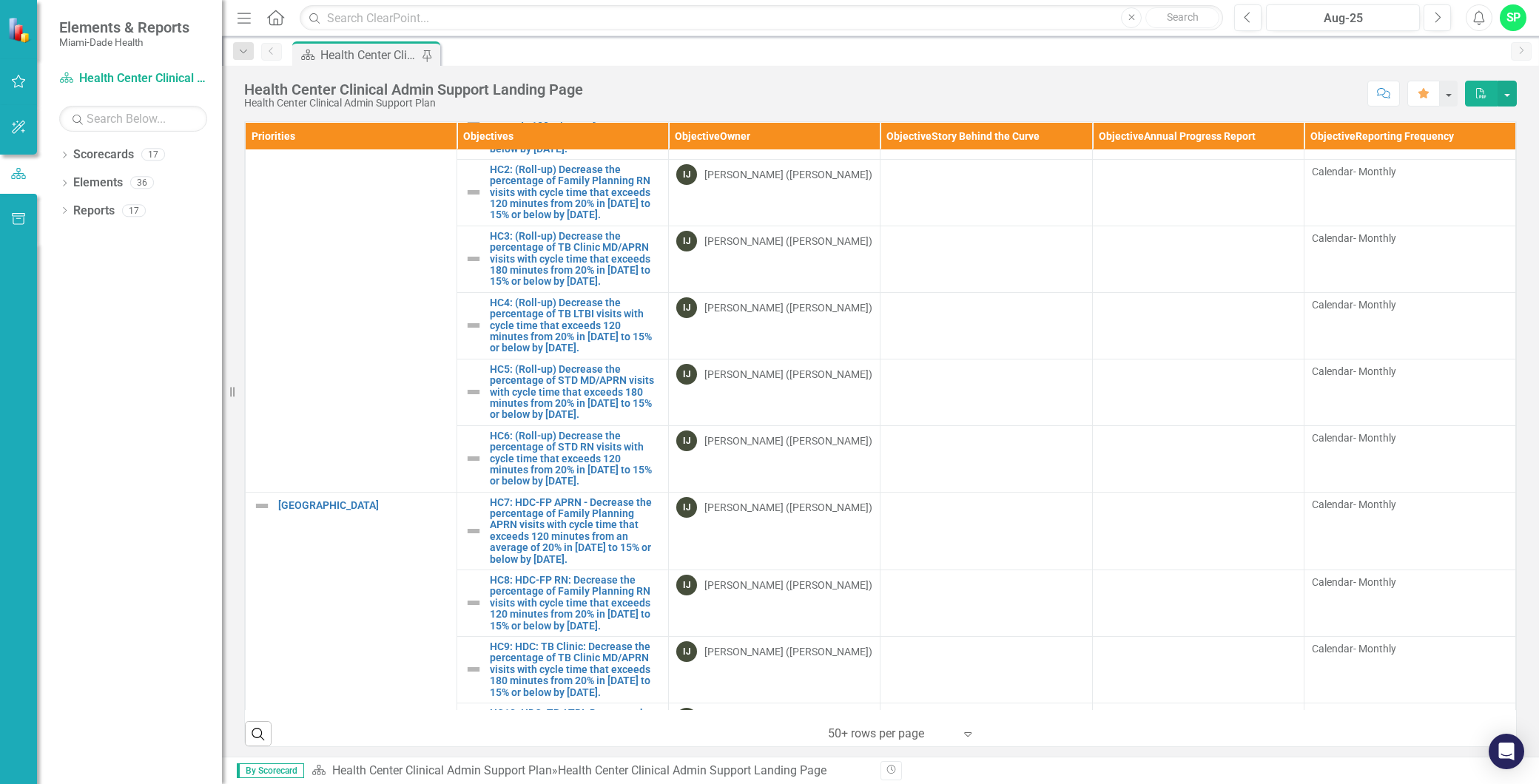
scroll to position [246, 0]
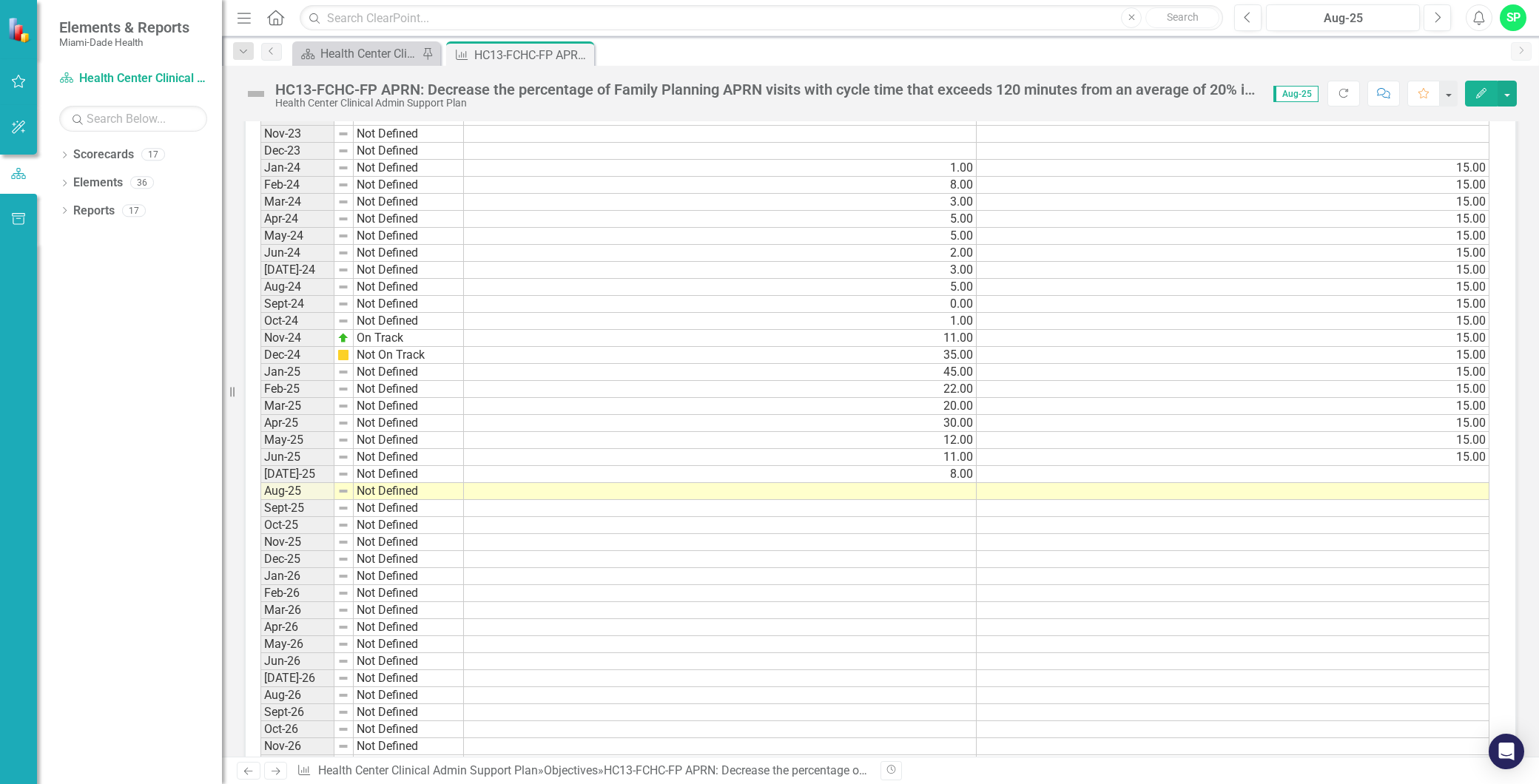
scroll to position [1232, 0]
click at [260, 492] on div "Period Status Actual Value Input Target Value Input Jan-23 Not Defined Feb-23 N…" at bounding box center [260, 455] width 0 height 1039
click at [964, 500] on div at bounding box center [720, 501] width 512 height 2
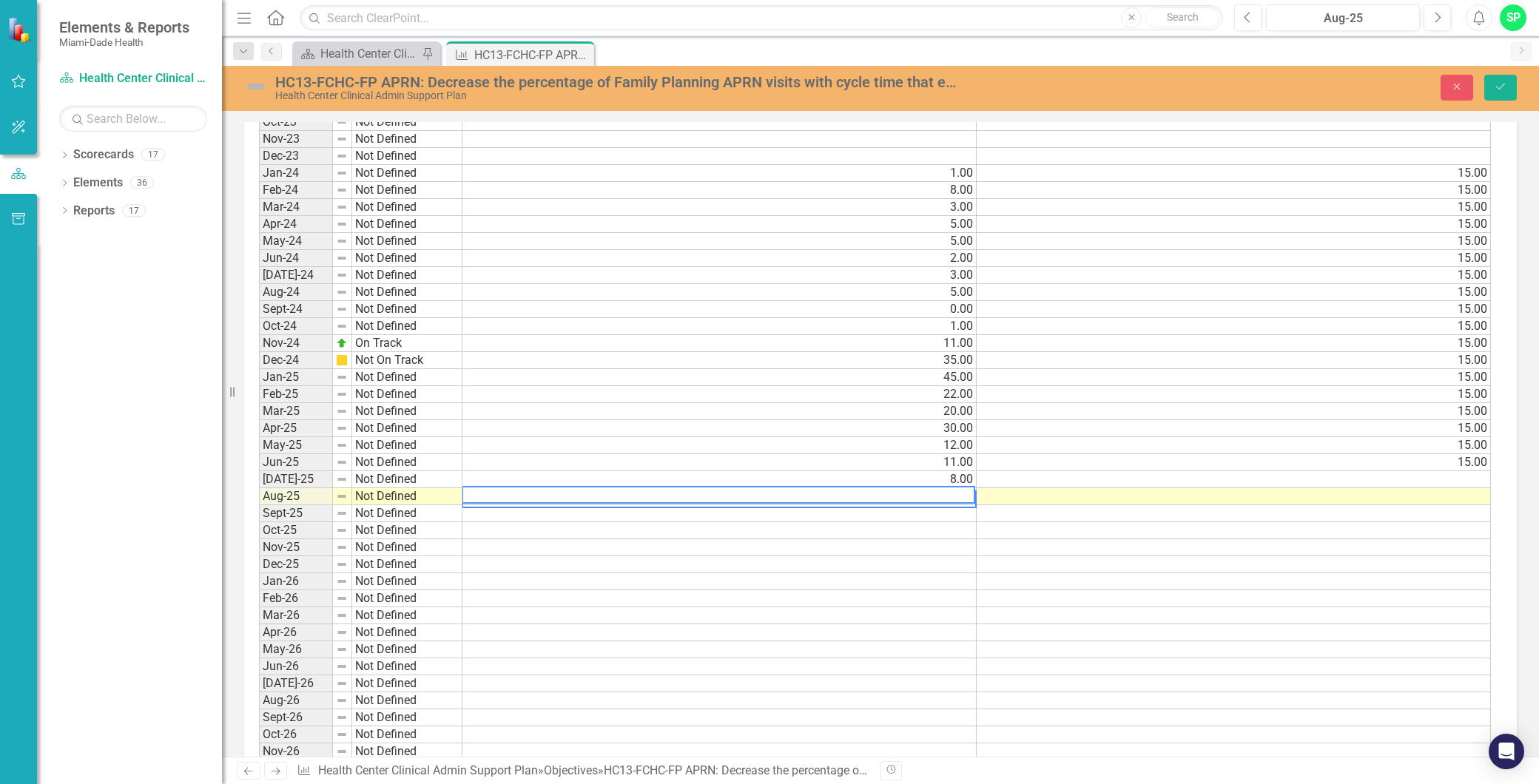
scroll to position [1238, 0]
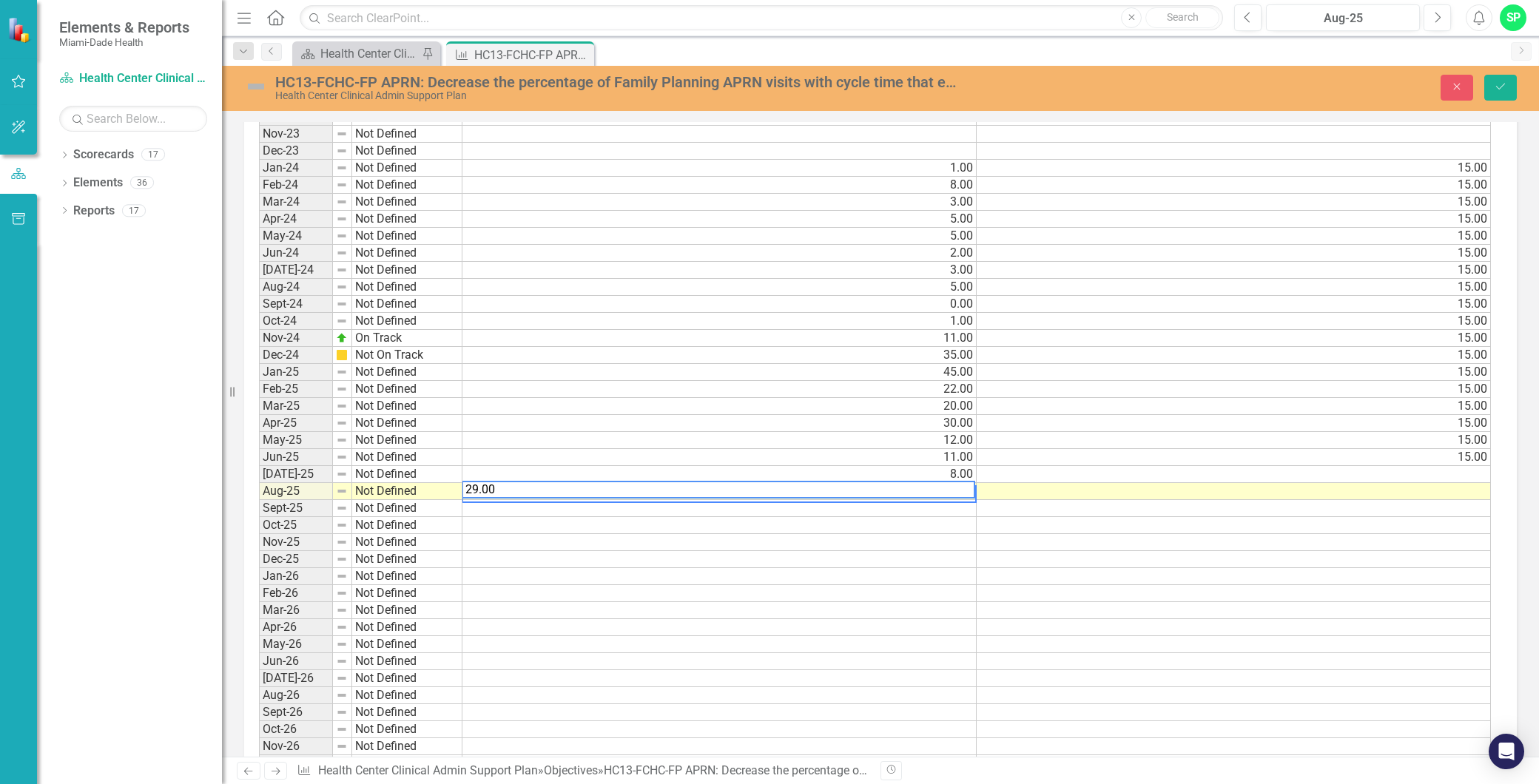
type textarea "29.00"
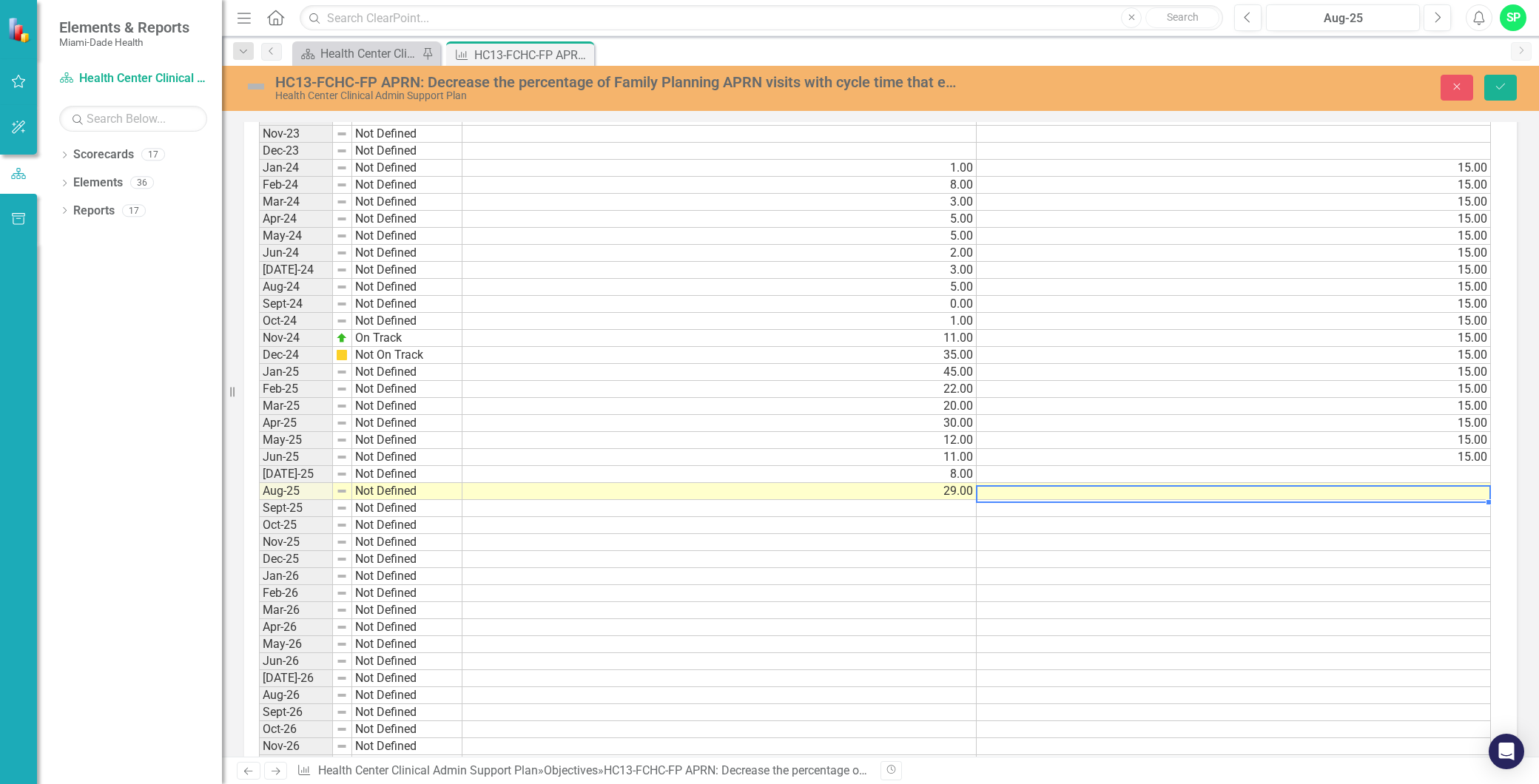
click at [259, 478] on div "Period Status Actual Value Input Target Value Input Jan-23 Not Defined Feb-23 N…" at bounding box center [259, 457] width 0 height 1039
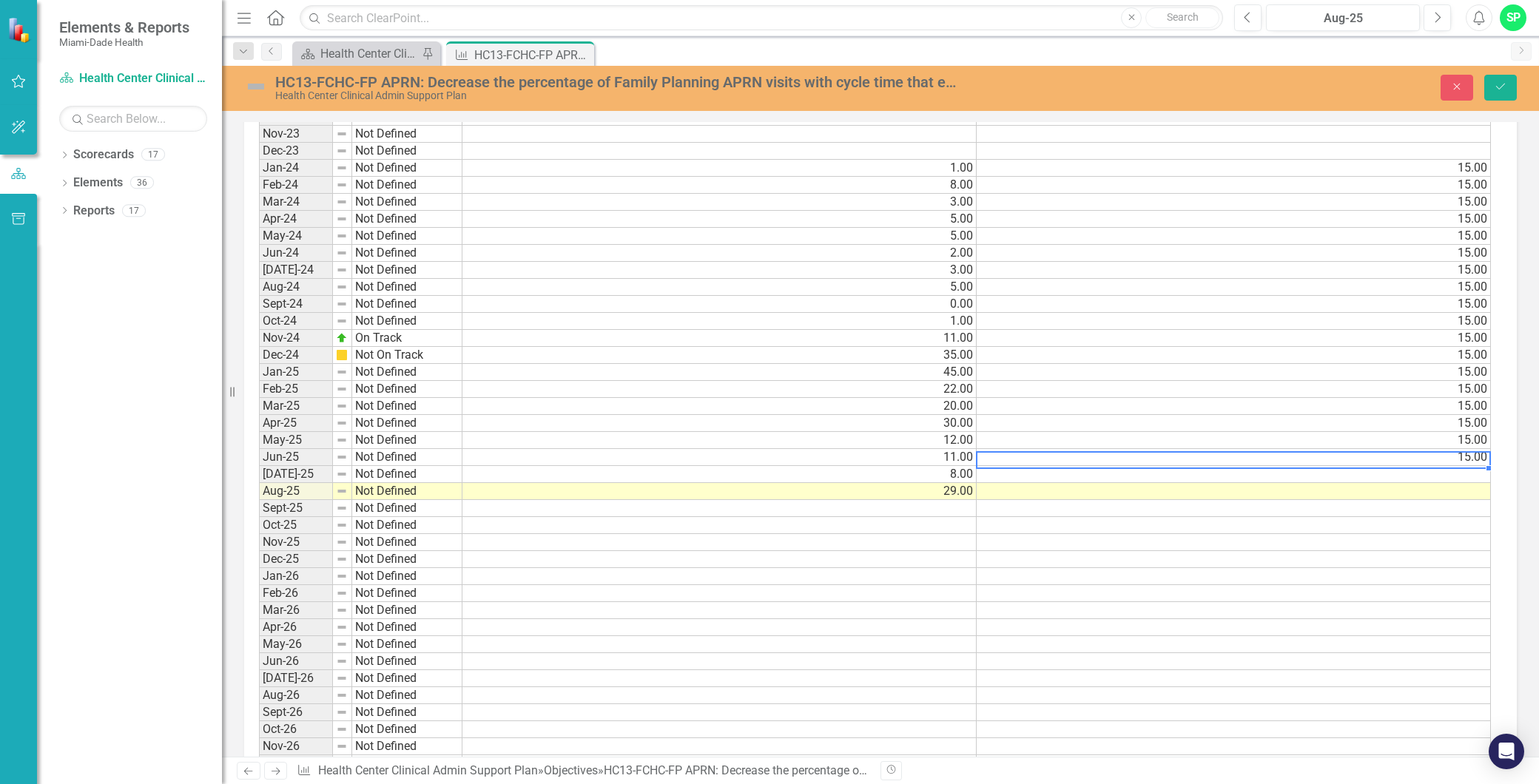
click at [1341, 459] on td "15.00" at bounding box center [1234, 457] width 514 height 17
click at [1339, 469] on td at bounding box center [1234, 474] width 514 height 17
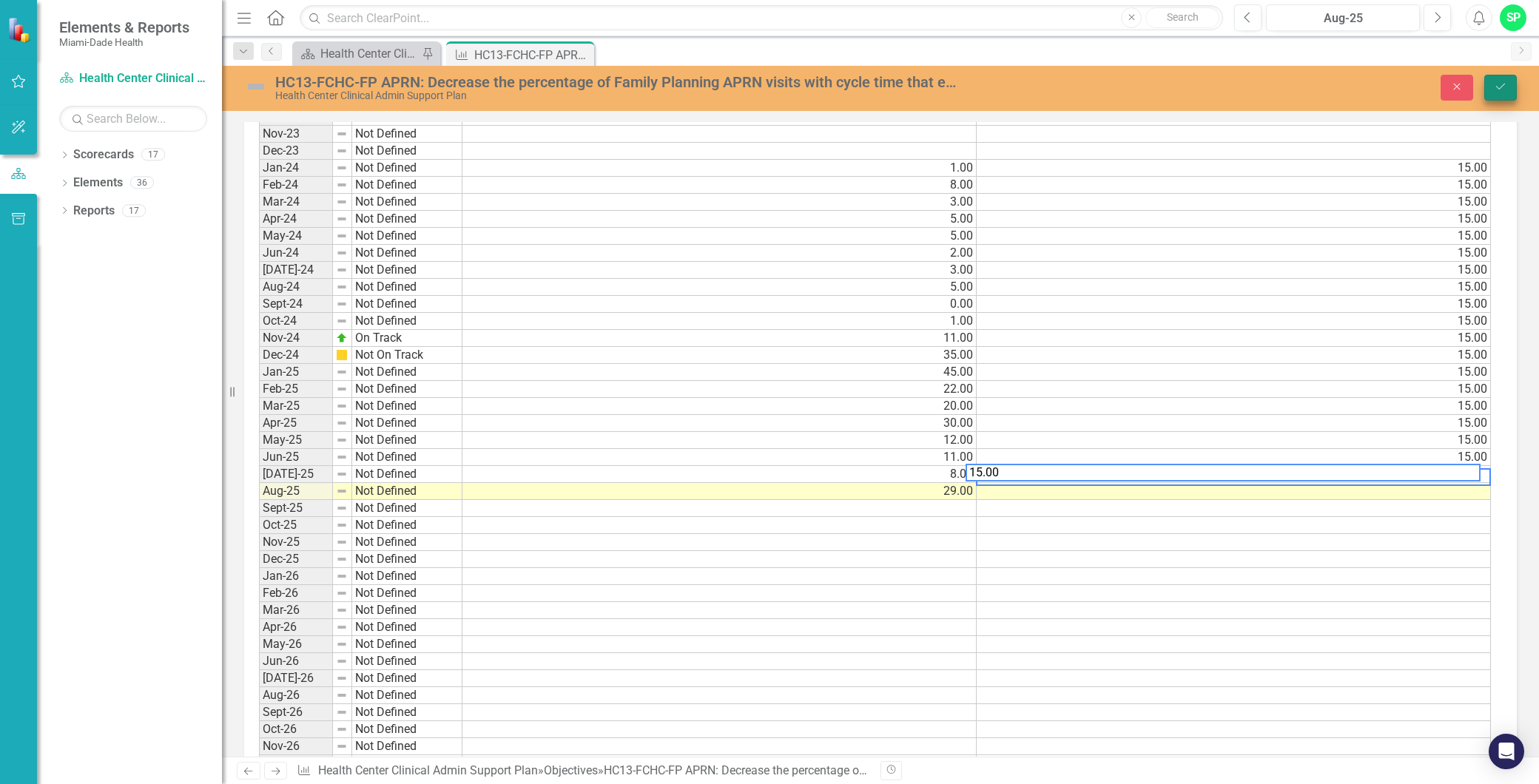
type textarea "15.00"
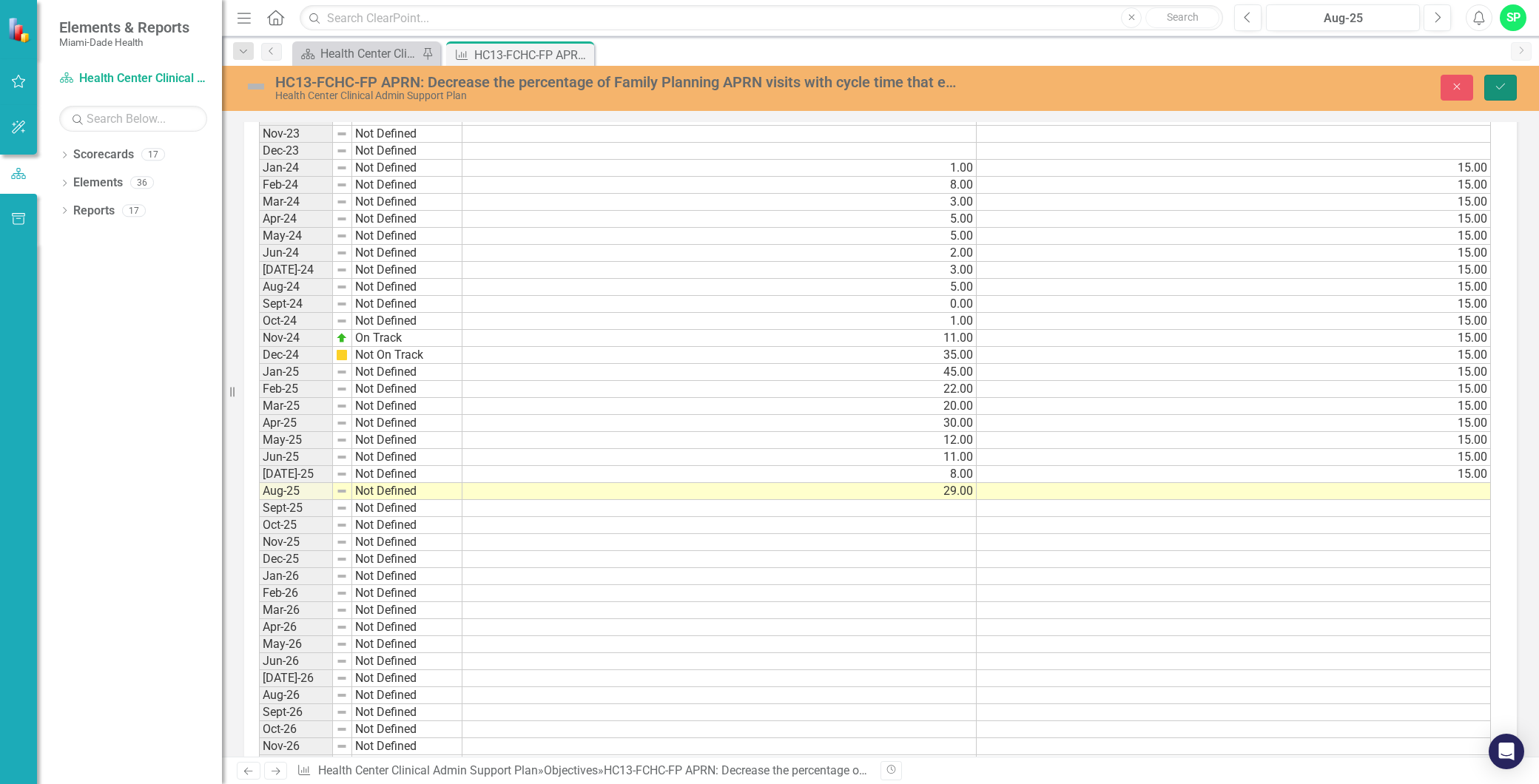
click at [1495, 94] on button "Save" at bounding box center [1500, 87] width 32 height 25
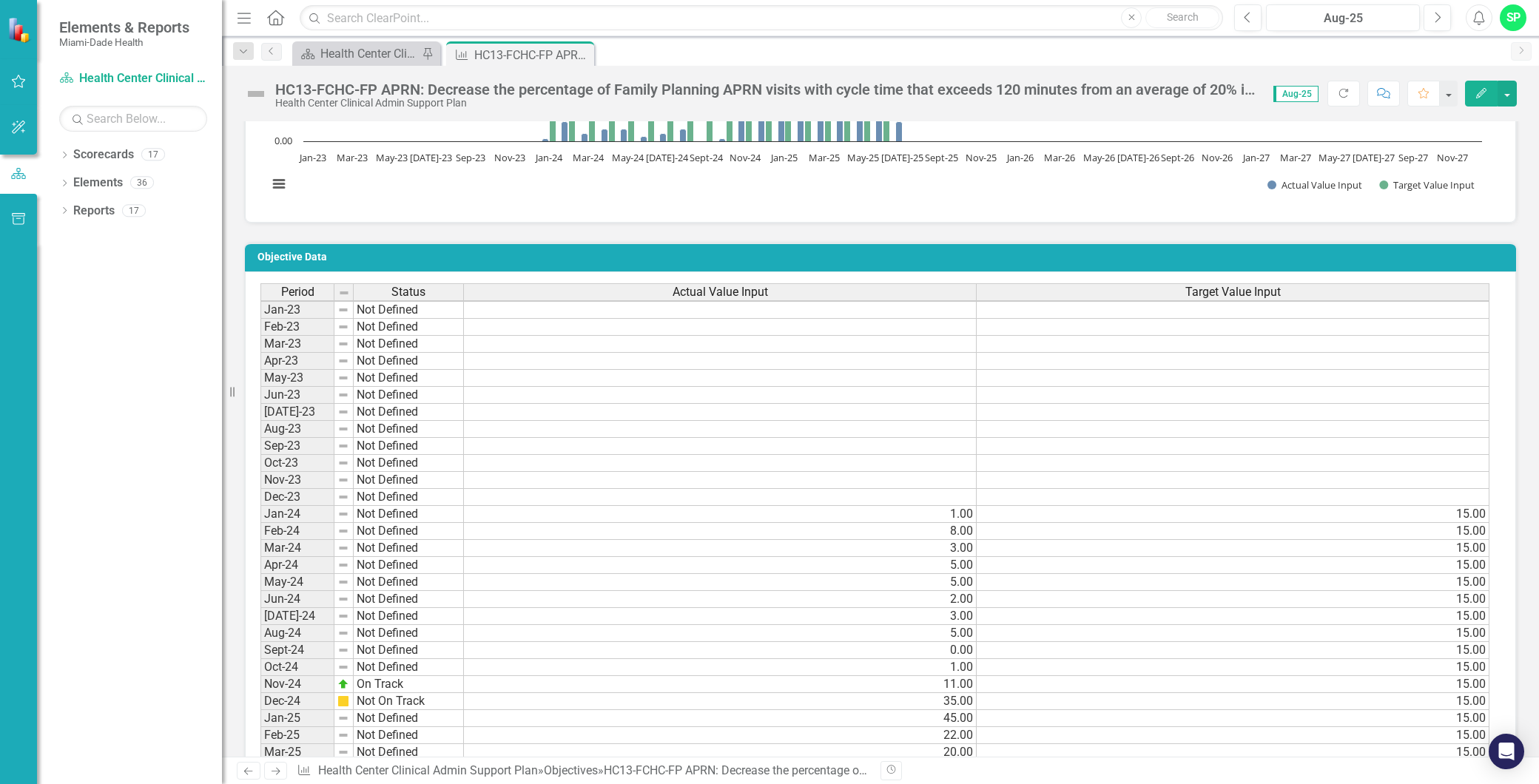
scroll to position [1067, 0]
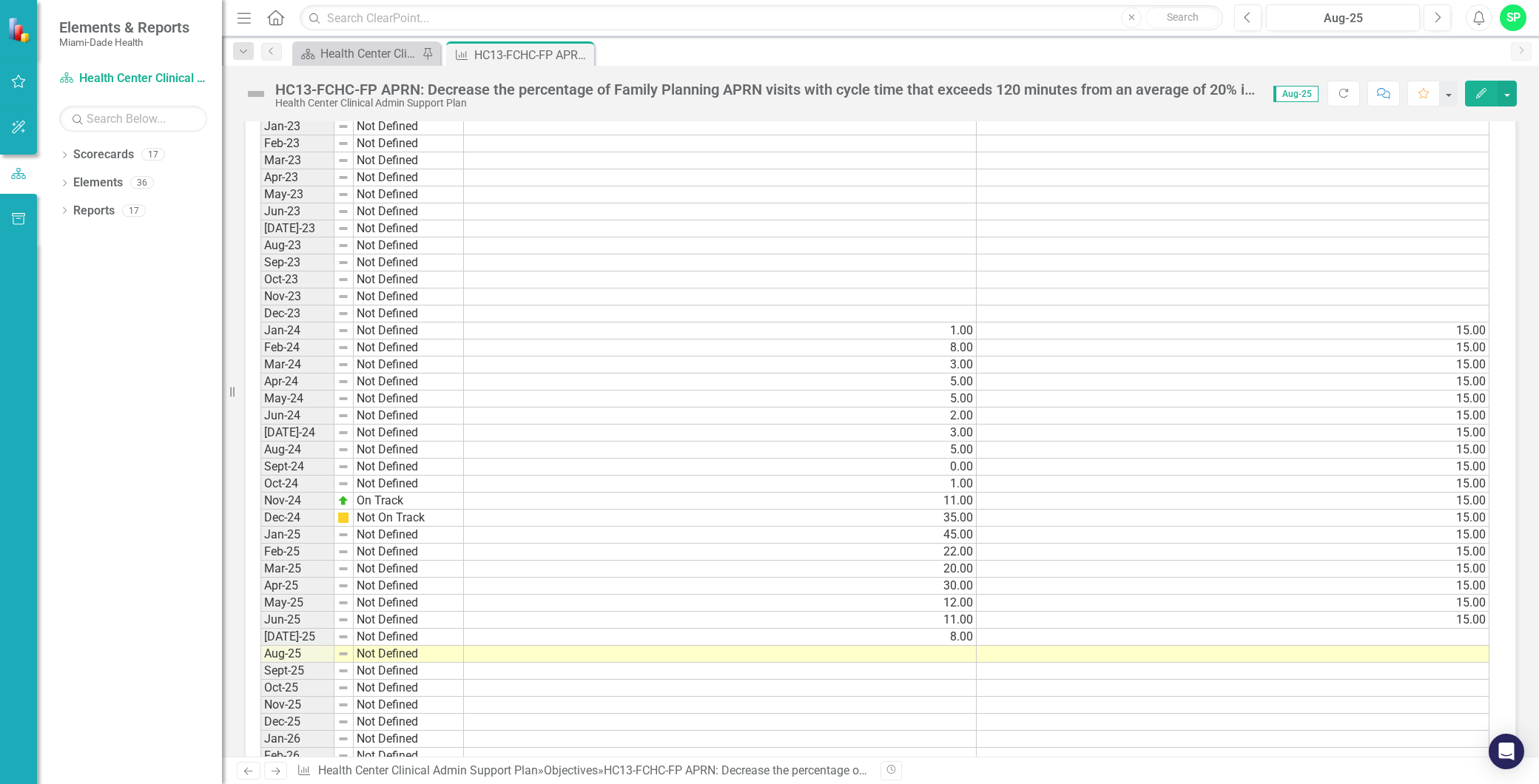
click at [1393, 636] on td at bounding box center [1233, 636] width 512 height 17
click at [1393, 637] on td at bounding box center [1233, 636] width 512 height 17
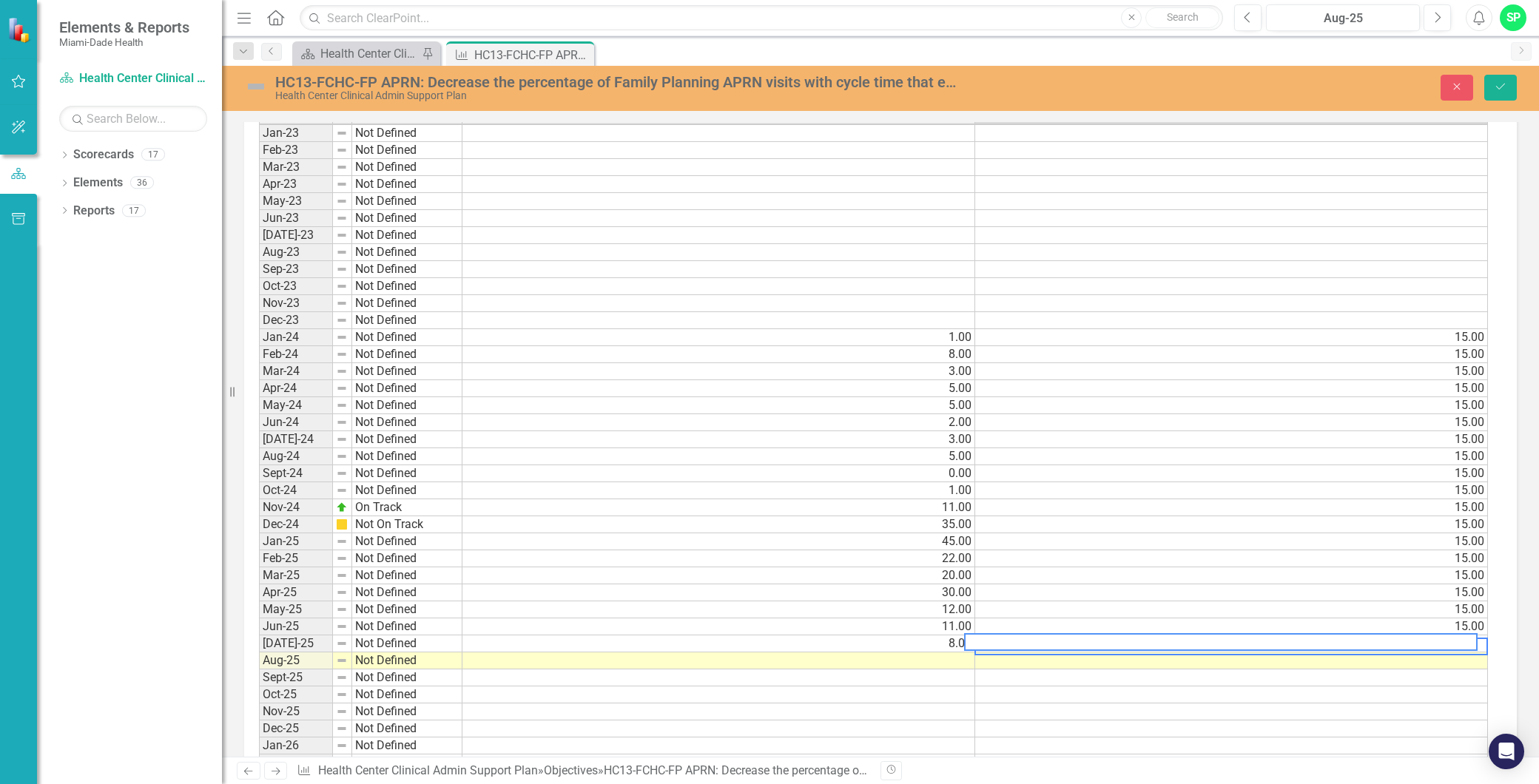
scroll to position [1073, 0]
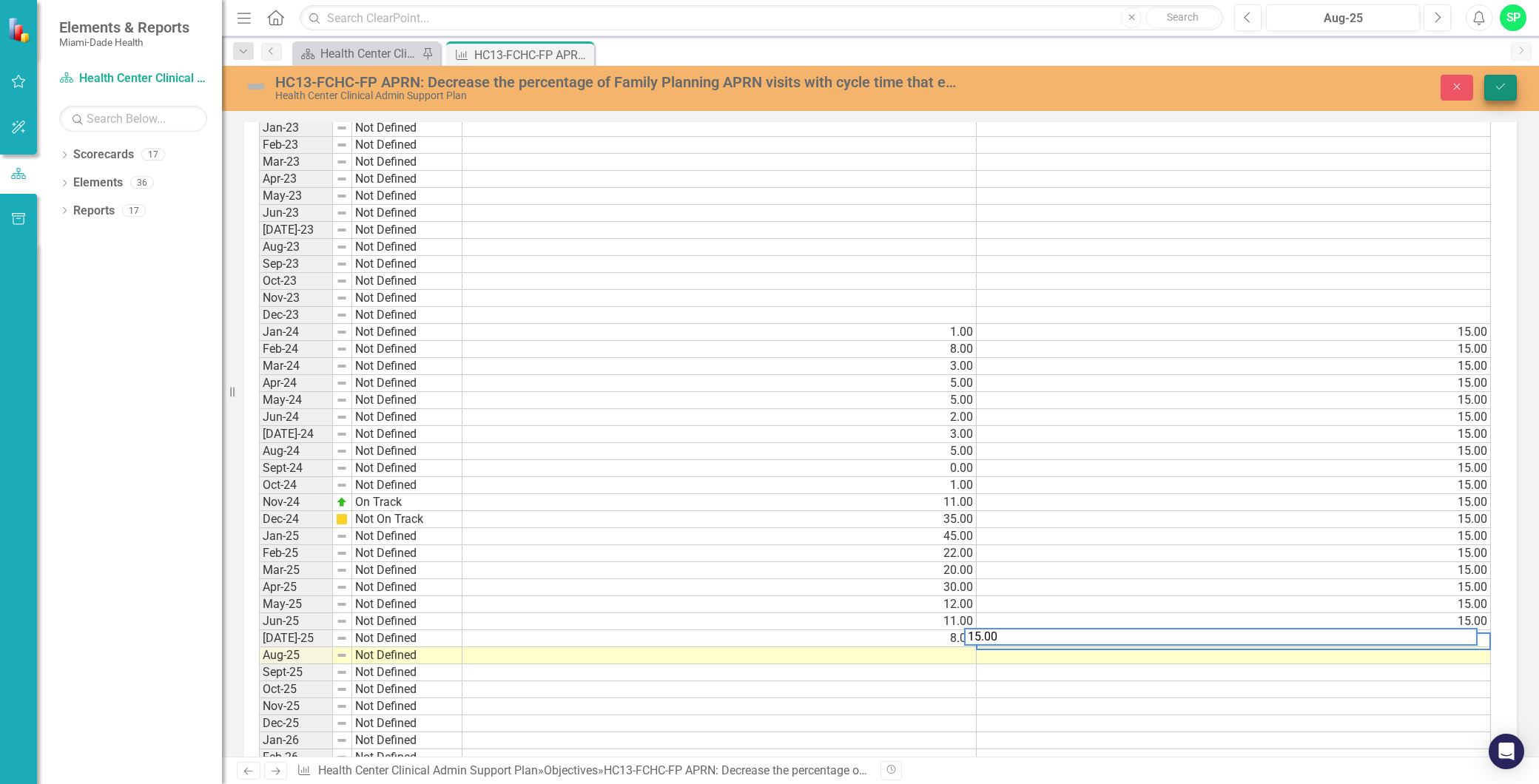
type textarea "15.00"
click at [1510, 94] on button "Save" at bounding box center [1500, 87] width 32 height 25
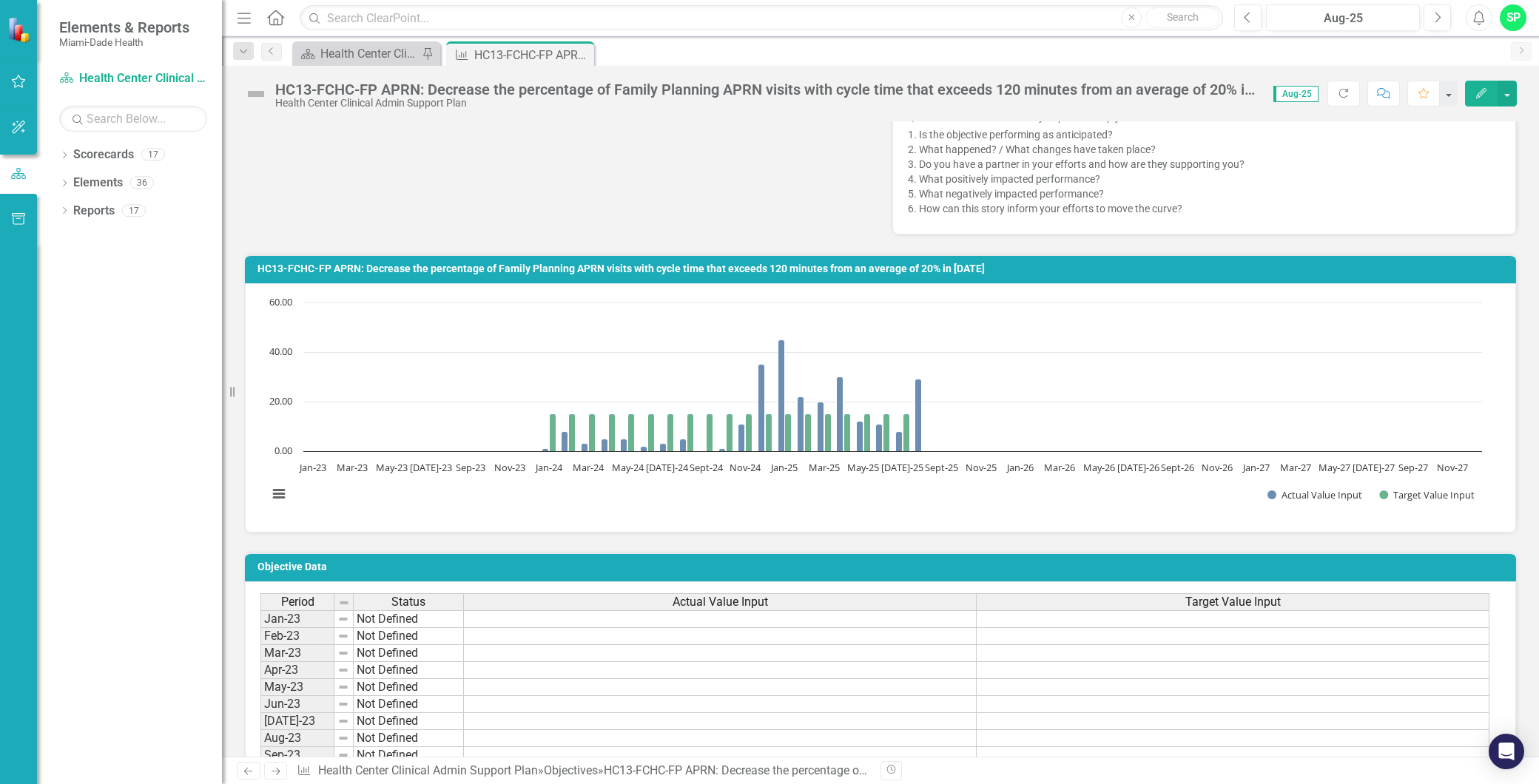
scroll to position [1150, 0]
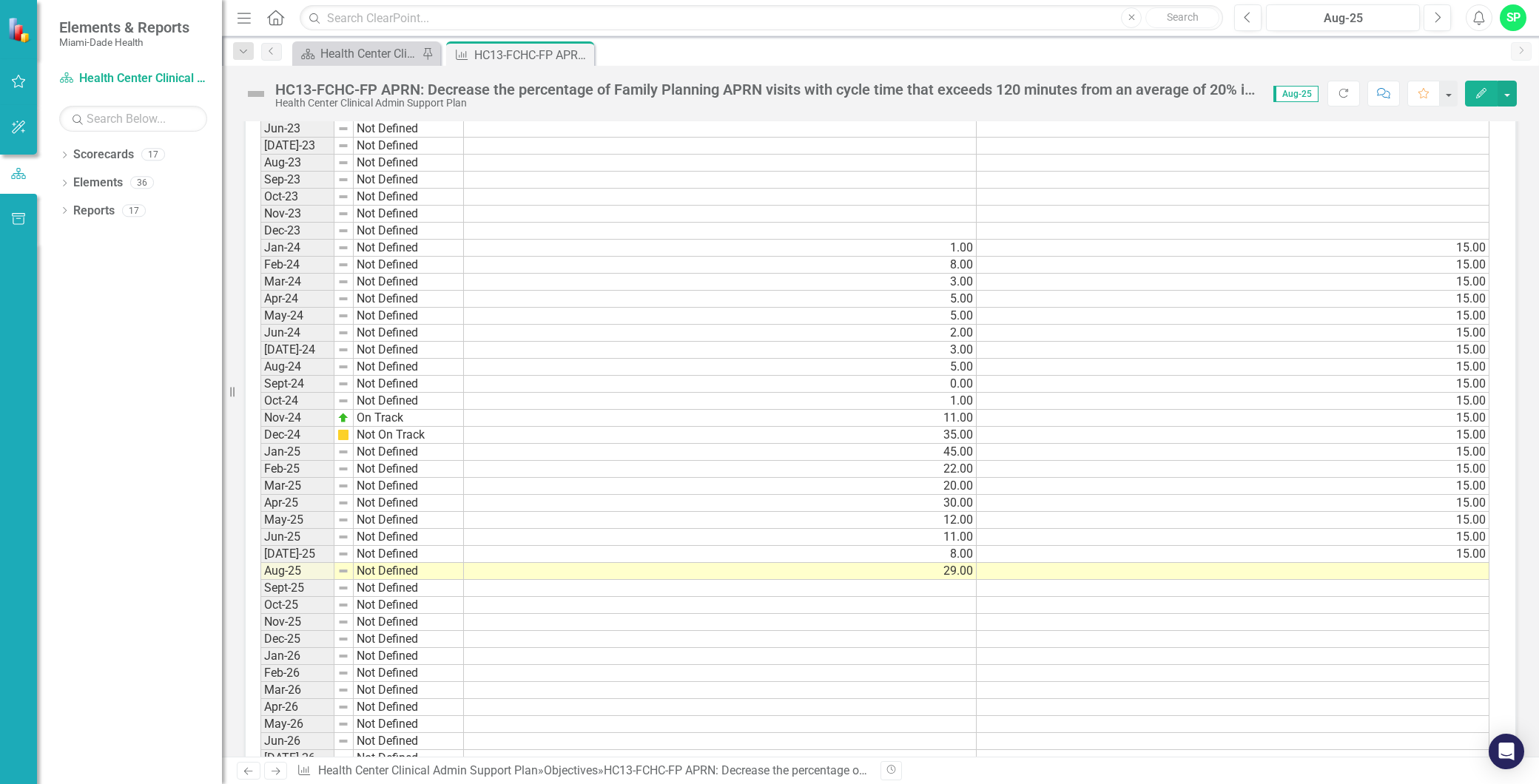
click at [1442, 573] on td at bounding box center [1233, 571] width 512 height 17
click at [1442, 572] on td at bounding box center [1233, 571] width 512 height 17
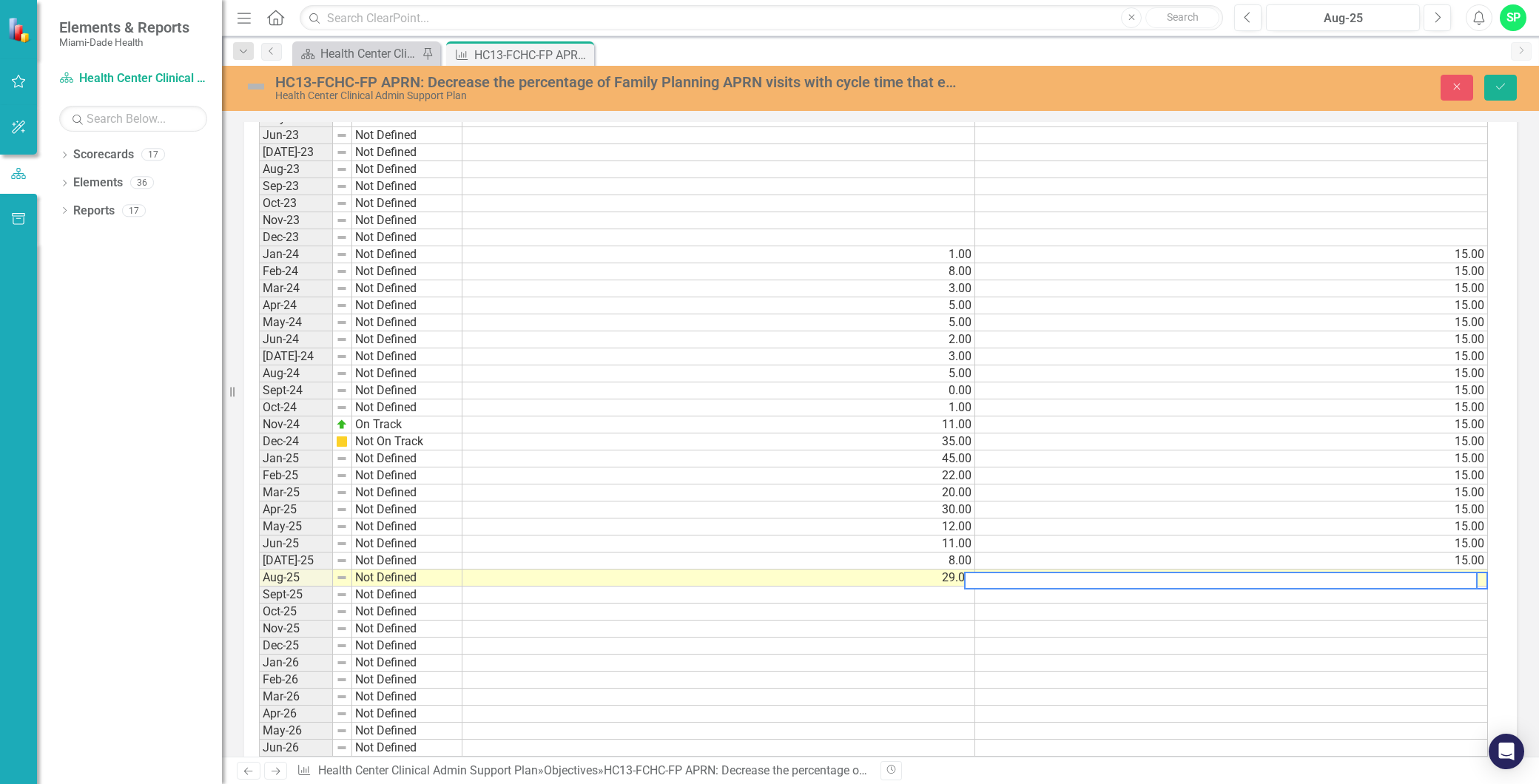
scroll to position [1155, 0]
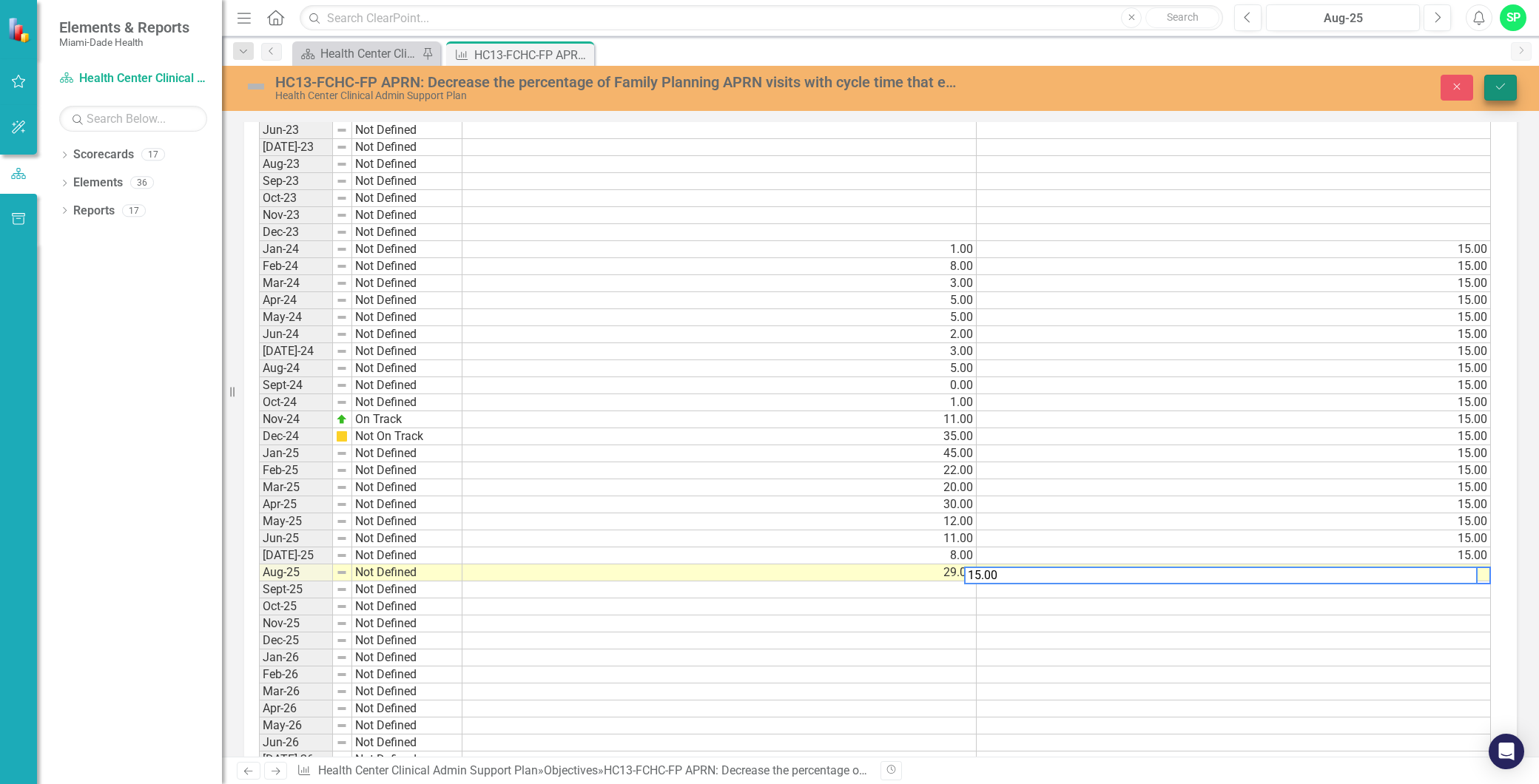
type textarea "15.00"
click at [1507, 86] on button "Save" at bounding box center [1500, 87] width 32 height 25
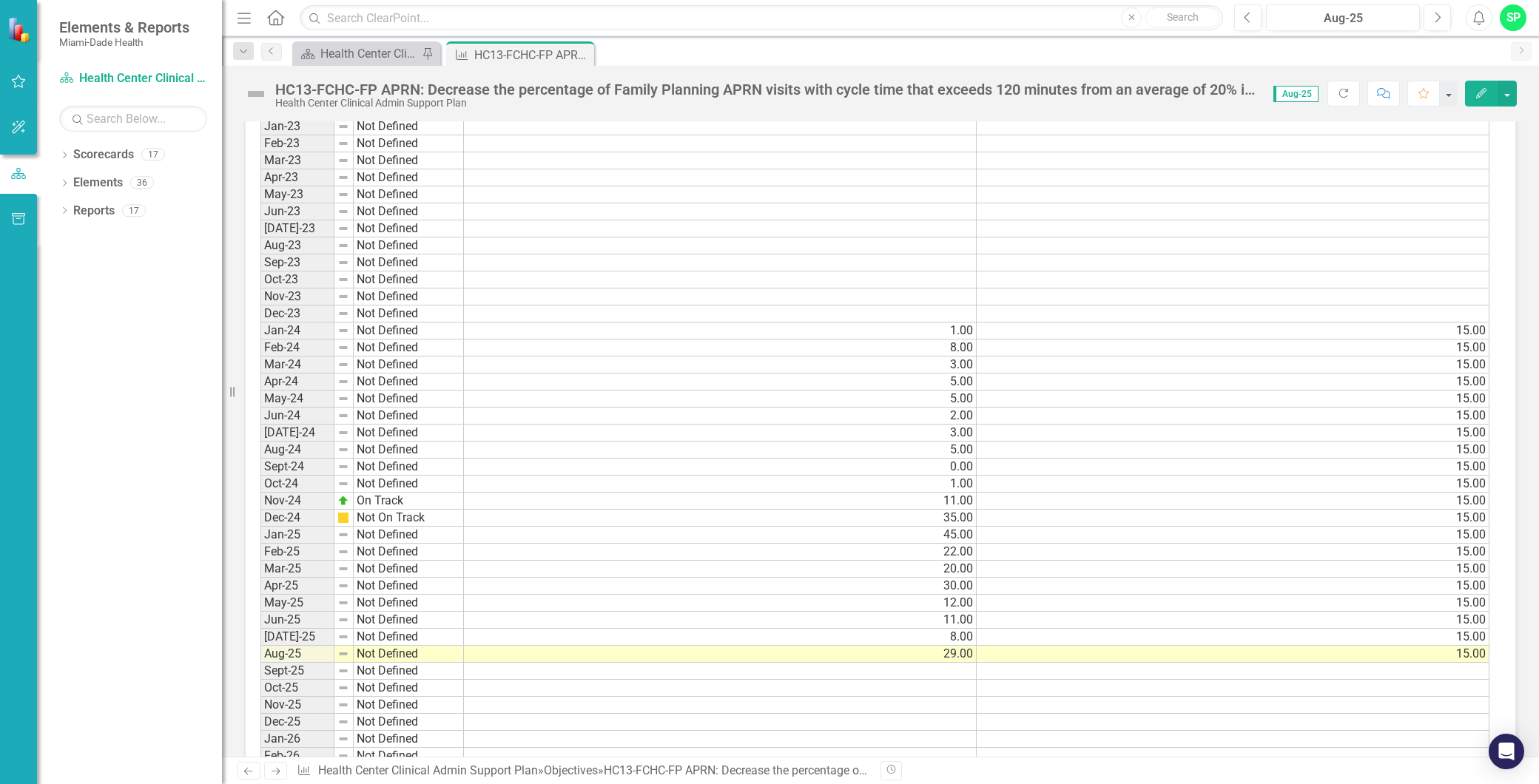
scroll to position [1067, 0]
click at [583, 53] on icon "Close" at bounding box center [580, 55] width 15 height 12
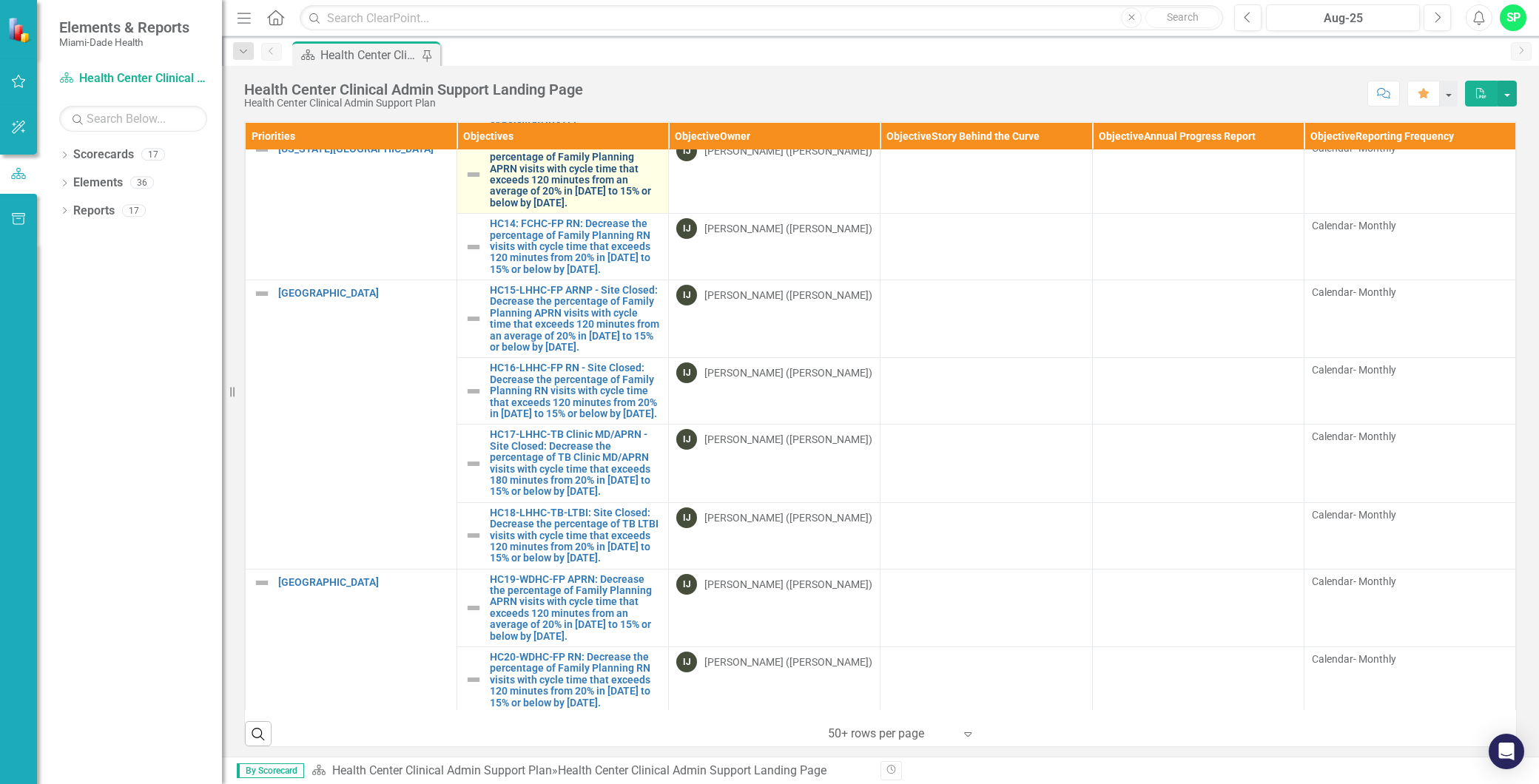
scroll to position [903, 0]
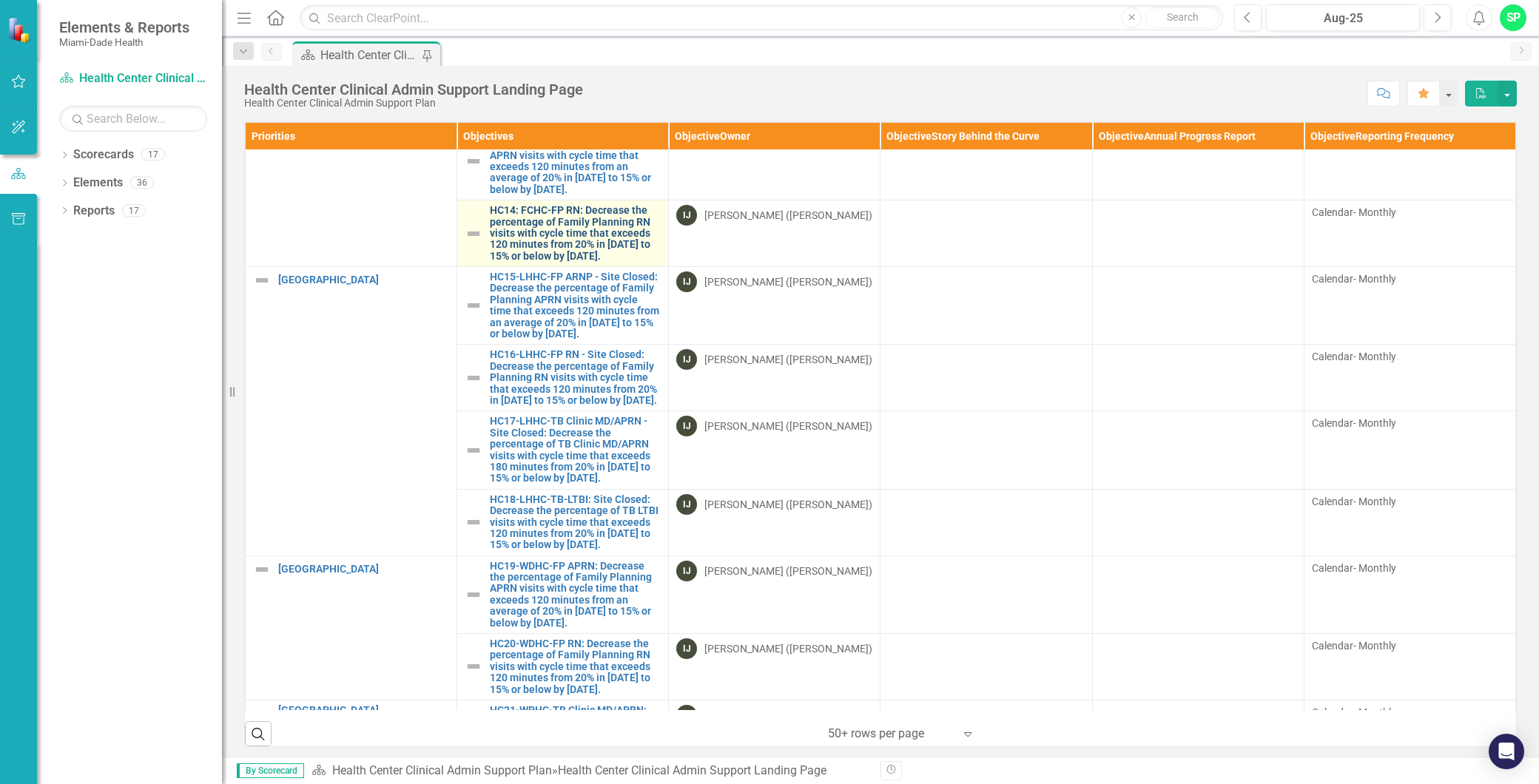
click at [564, 262] on link "HC14: FCHC-FP RN: Decrease the percentage of Family Planning RN visits with cyc…" at bounding box center [575, 234] width 171 height 57
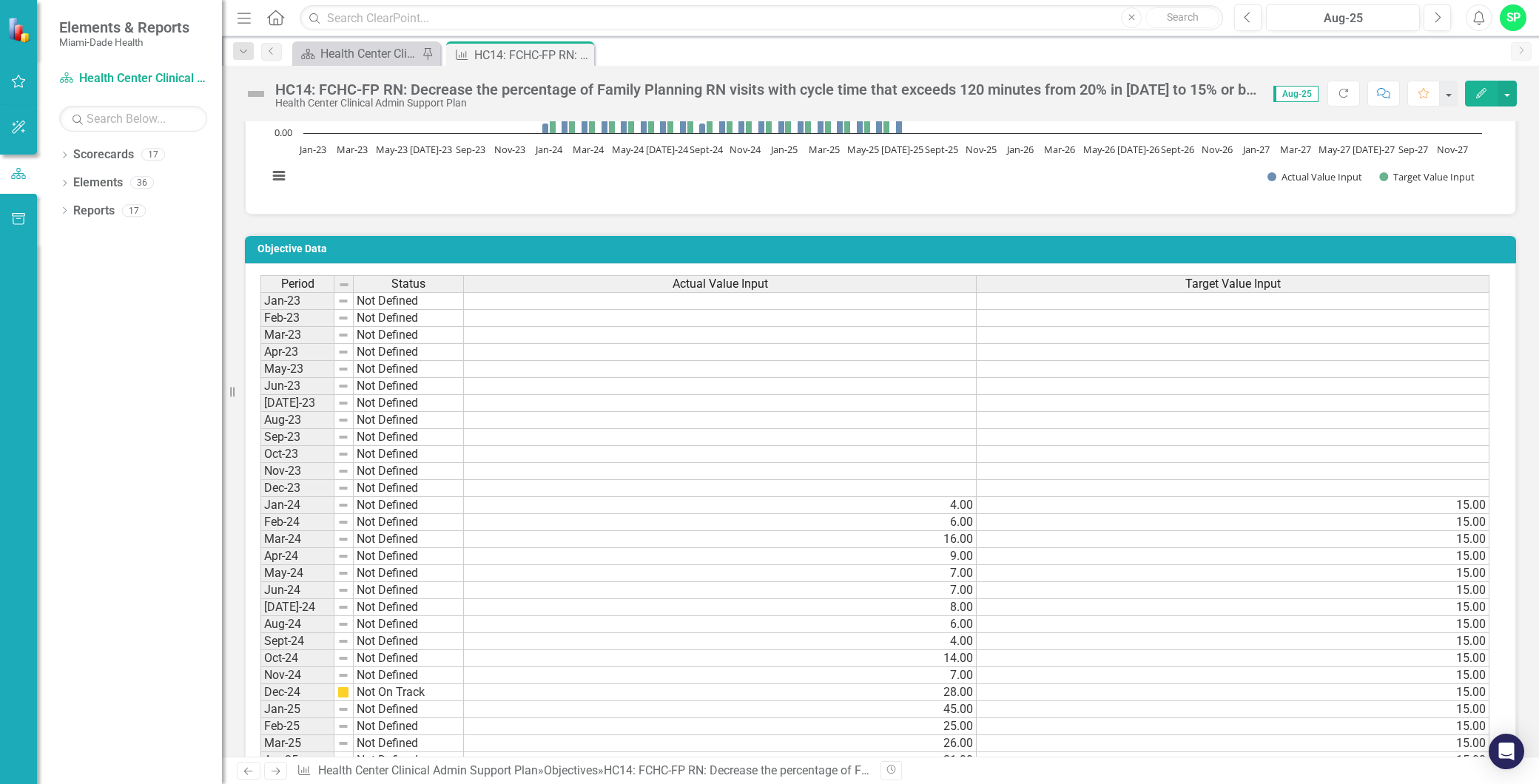
scroll to position [1150, 0]
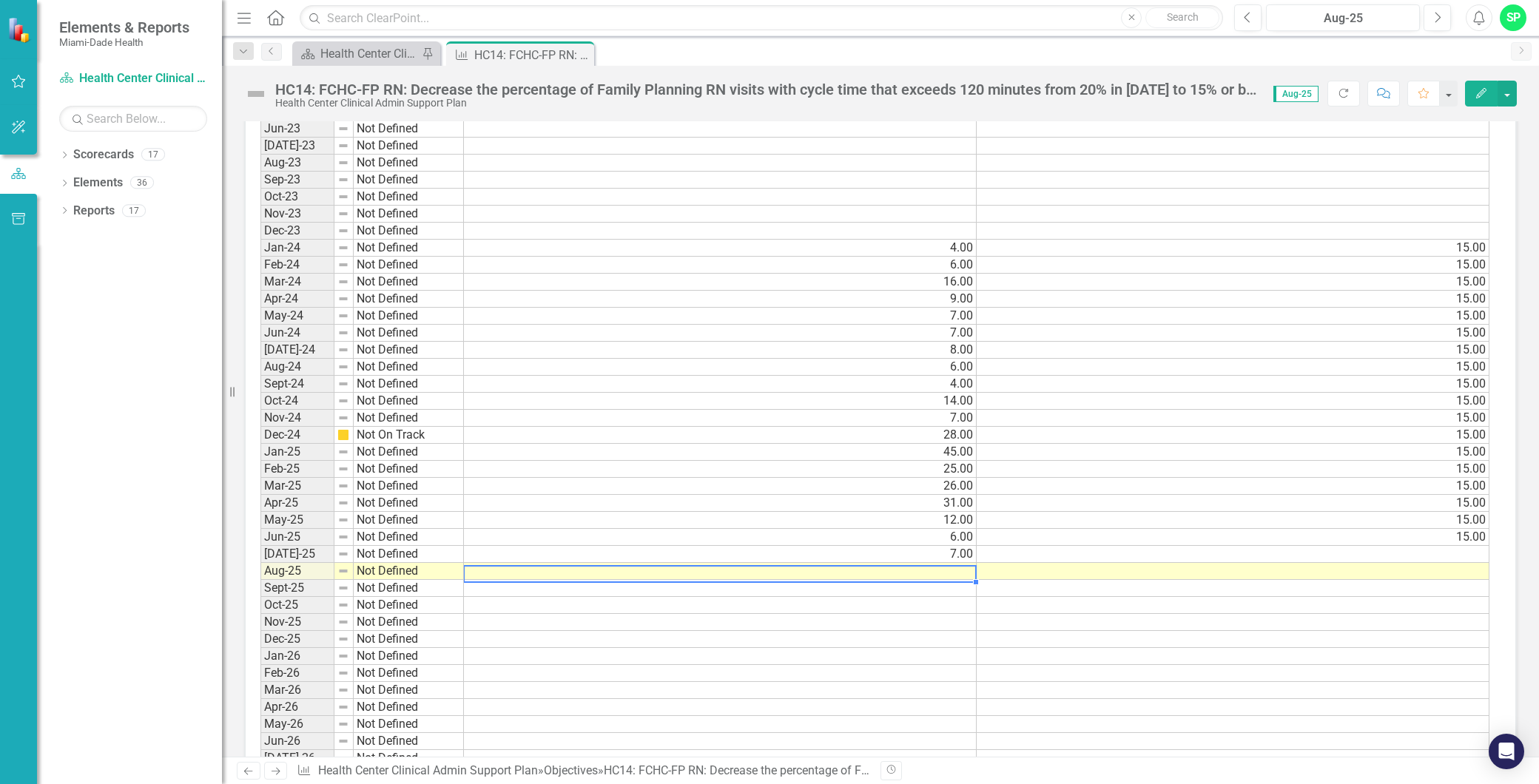
click at [931, 568] on td at bounding box center [720, 571] width 512 height 17
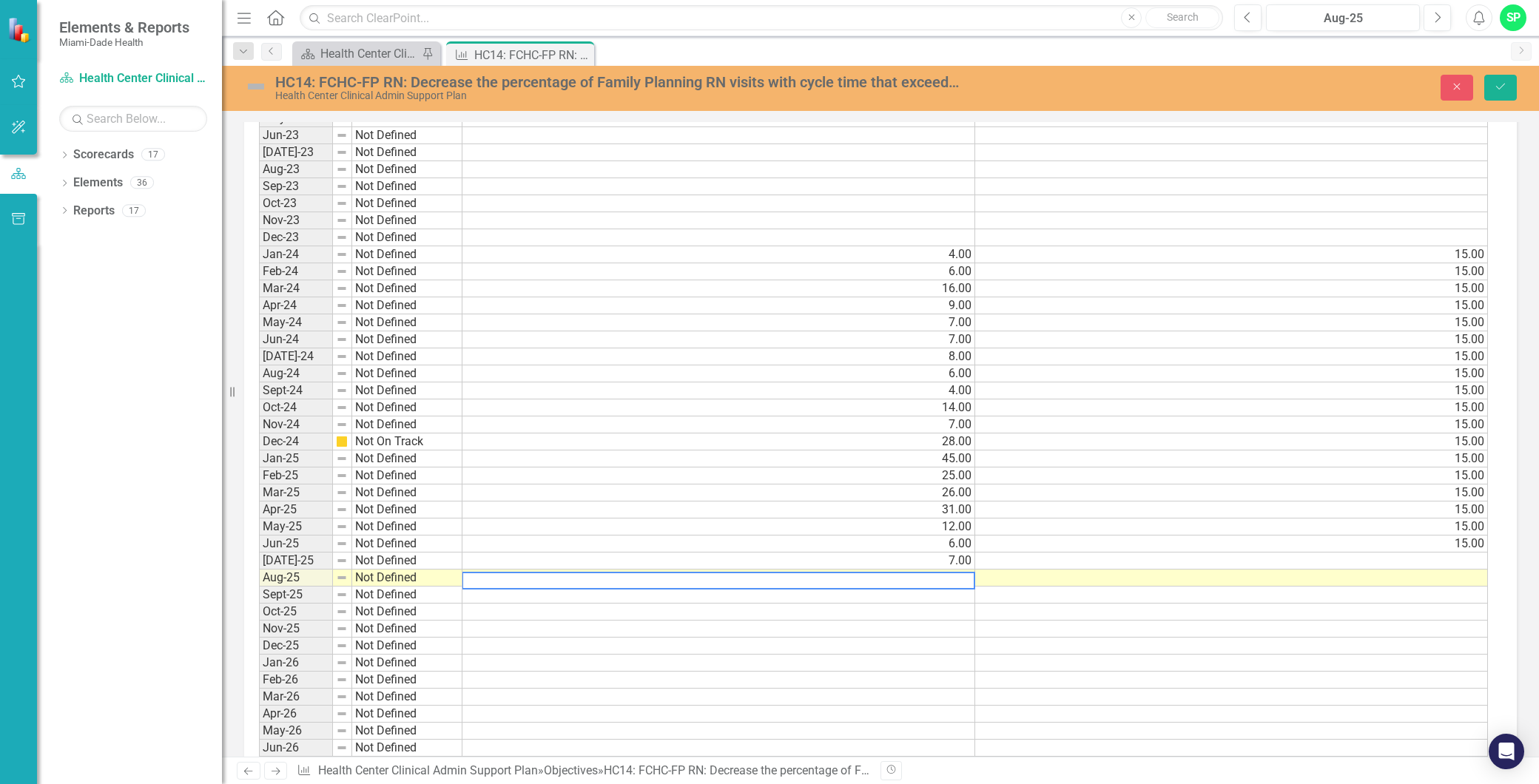
scroll to position [1155, 0]
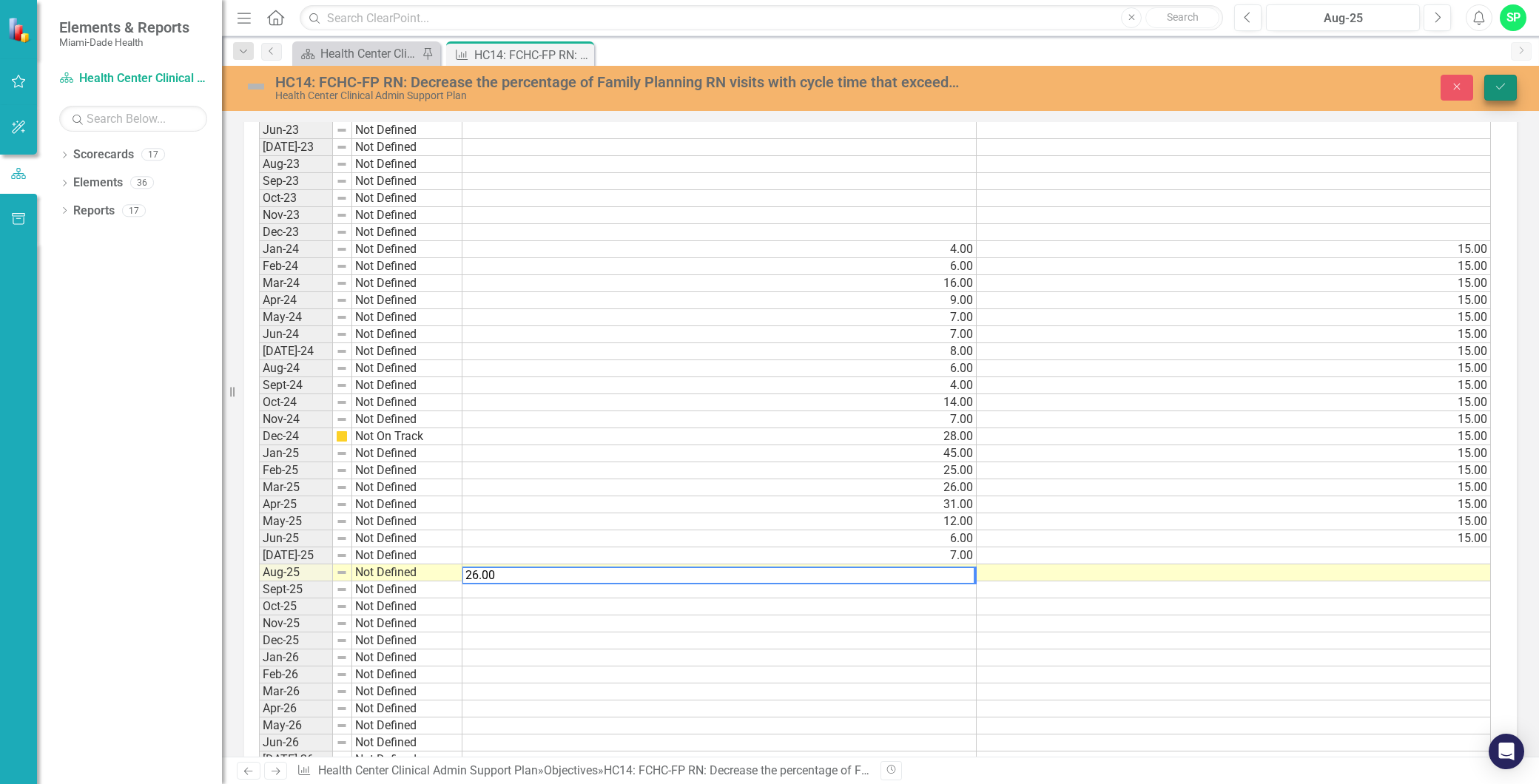
type textarea "26.00"
click at [1493, 86] on icon "Save" at bounding box center [1500, 86] width 14 height 11
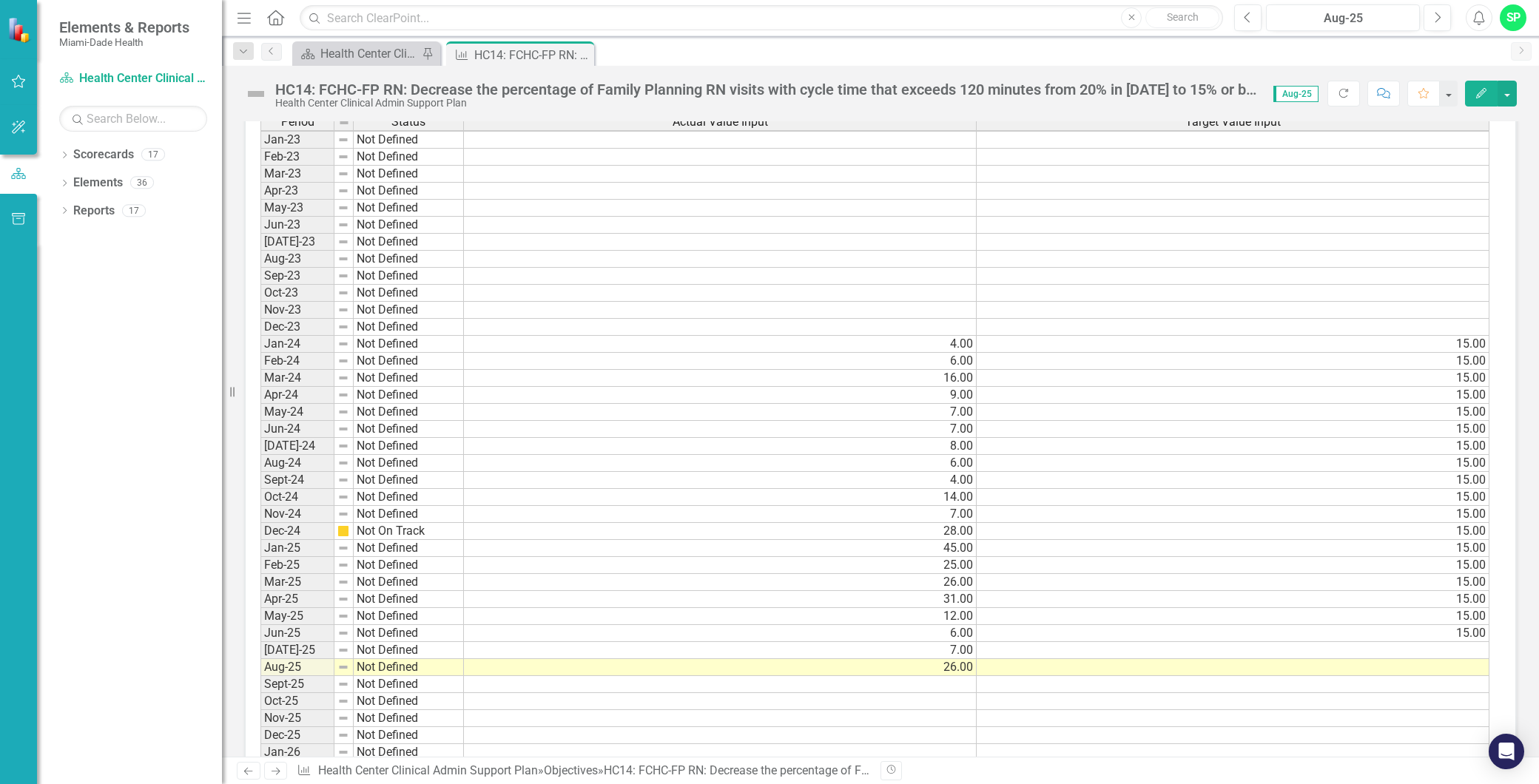
scroll to position [1067, 0]
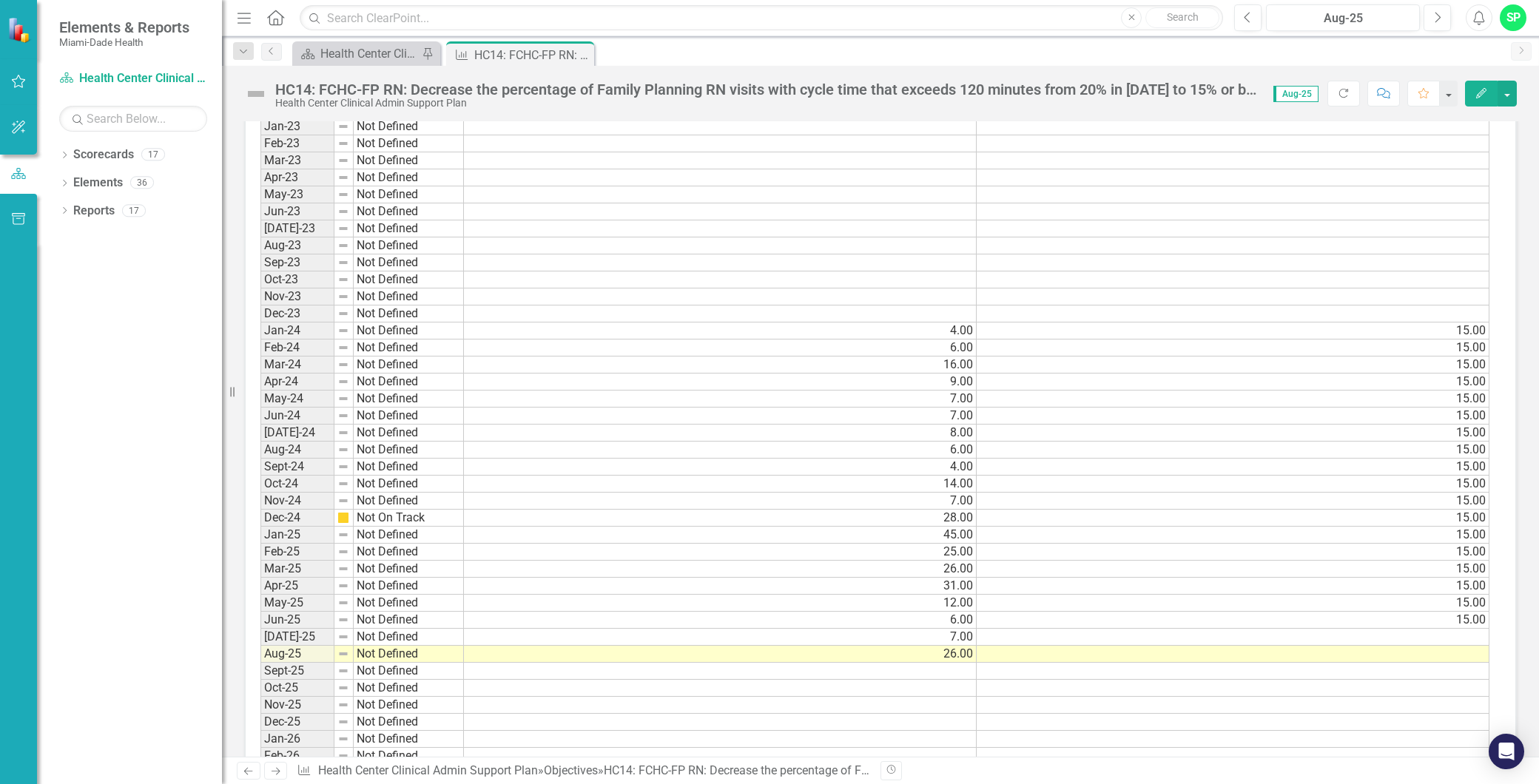
click at [1460, 630] on td at bounding box center [1233, 636] width 512 height 17
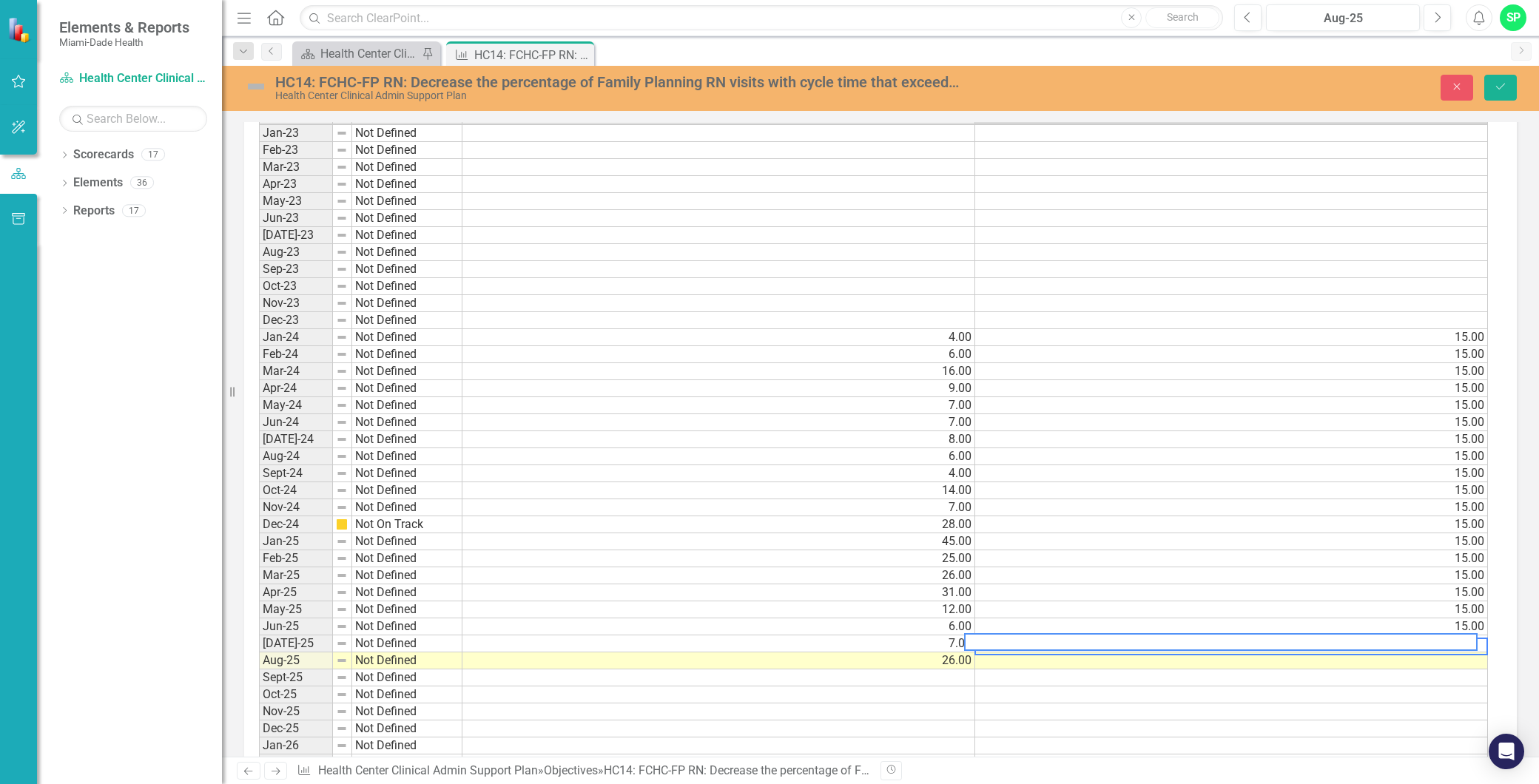
scroll to position [1073, 0]
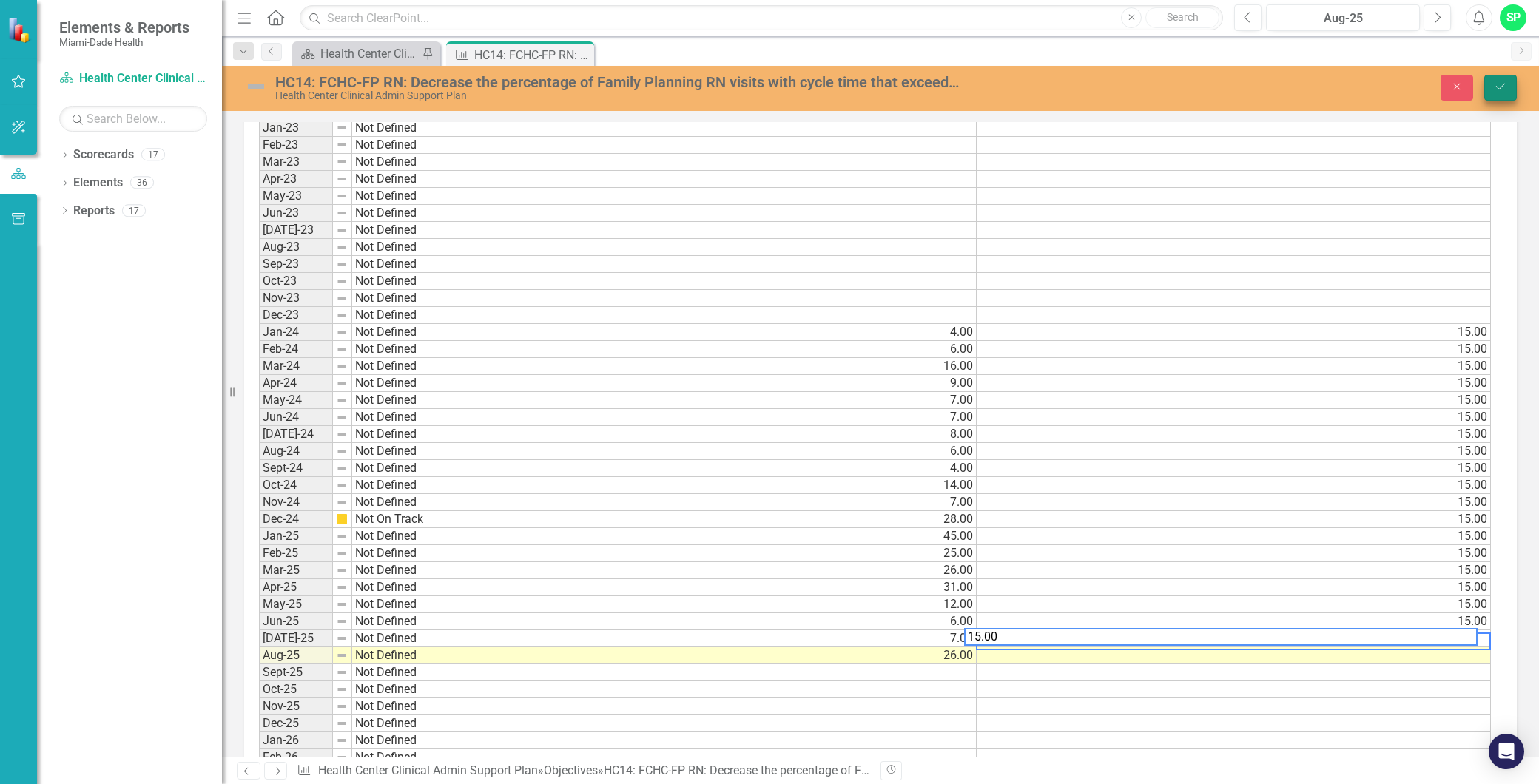
type textarea "15.00"
click at [1492, 93] on button "Save" at bounding box center [1500, 87] width 32 height 25
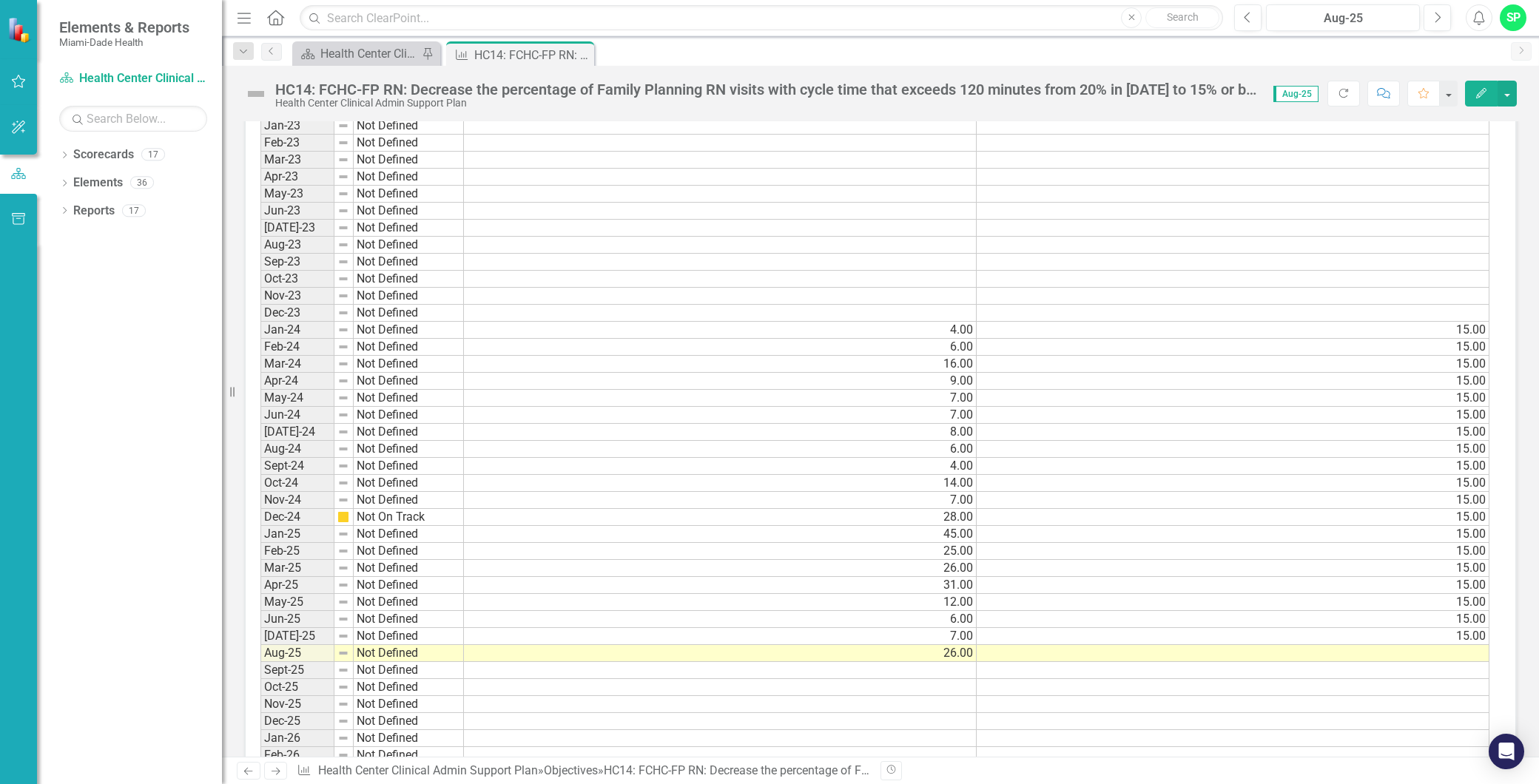
scroll to position [4, 0]
click at [1463, 648] on td at bounding box center [1233, 653] width 512 height 17
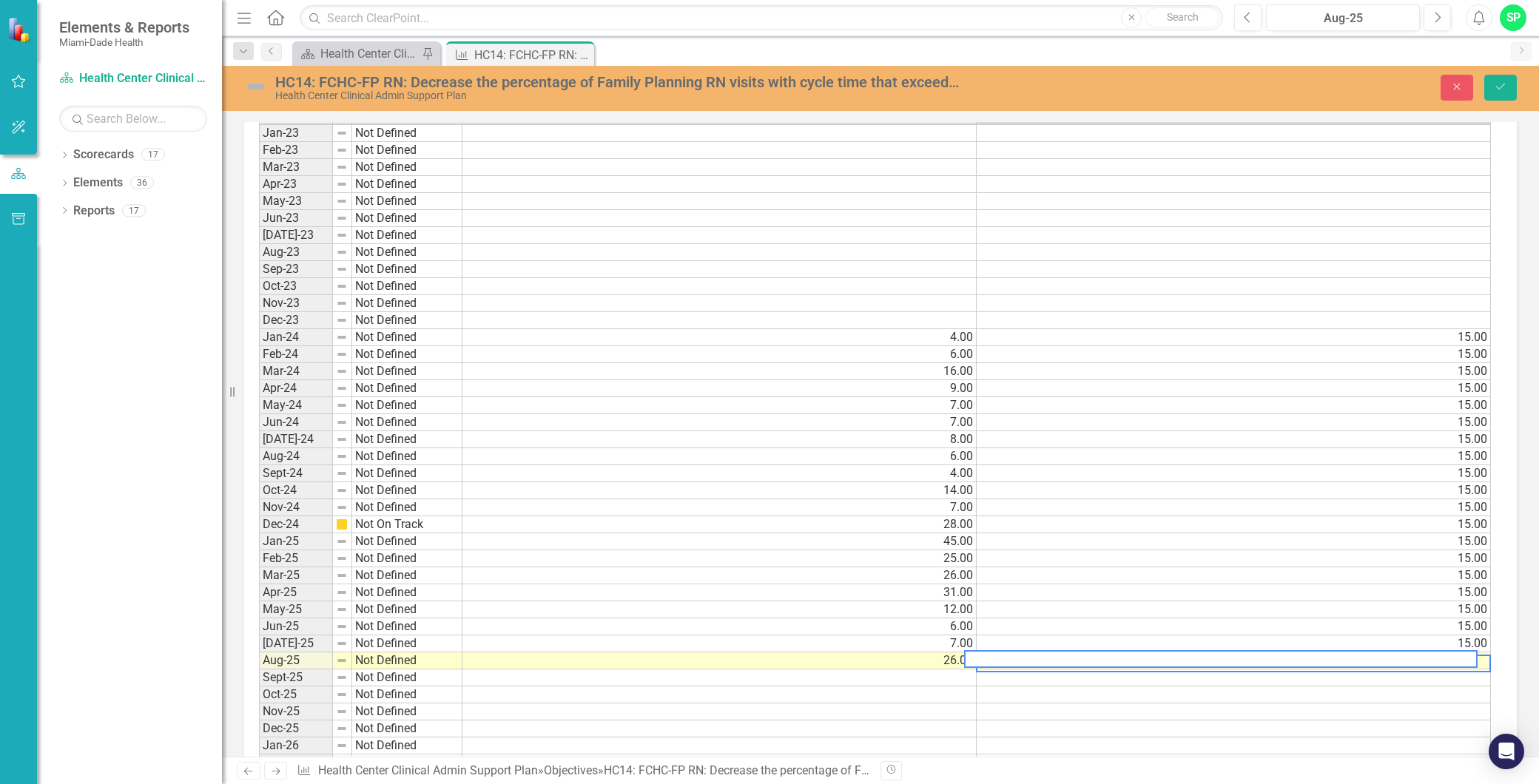
scroll to position [1073, 0]
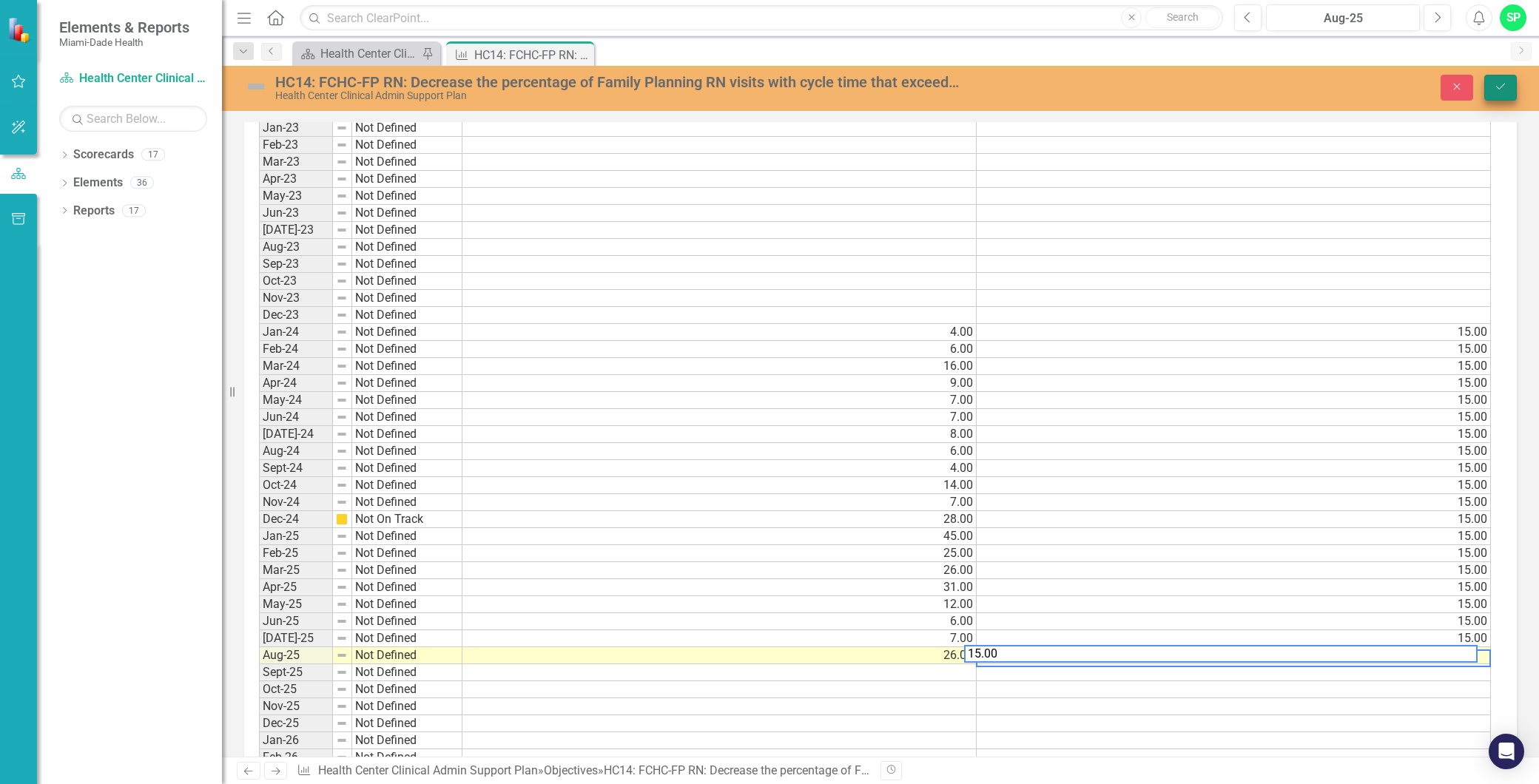
type textarea "15.00"
click at [1496, 87] on icon "Save" at bounding box center [1500, 86] width 14 height 11
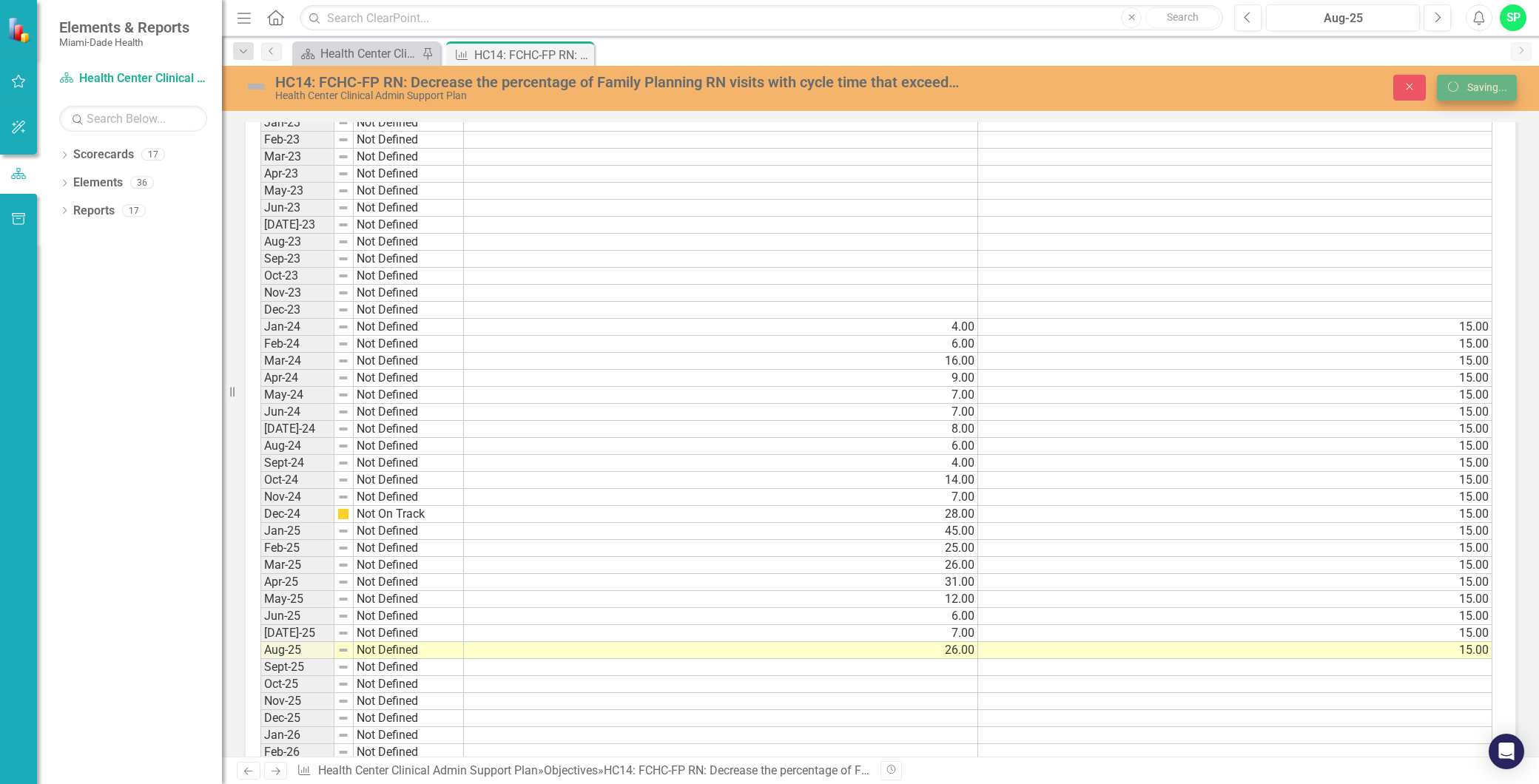
scroll to position [1067, 0]
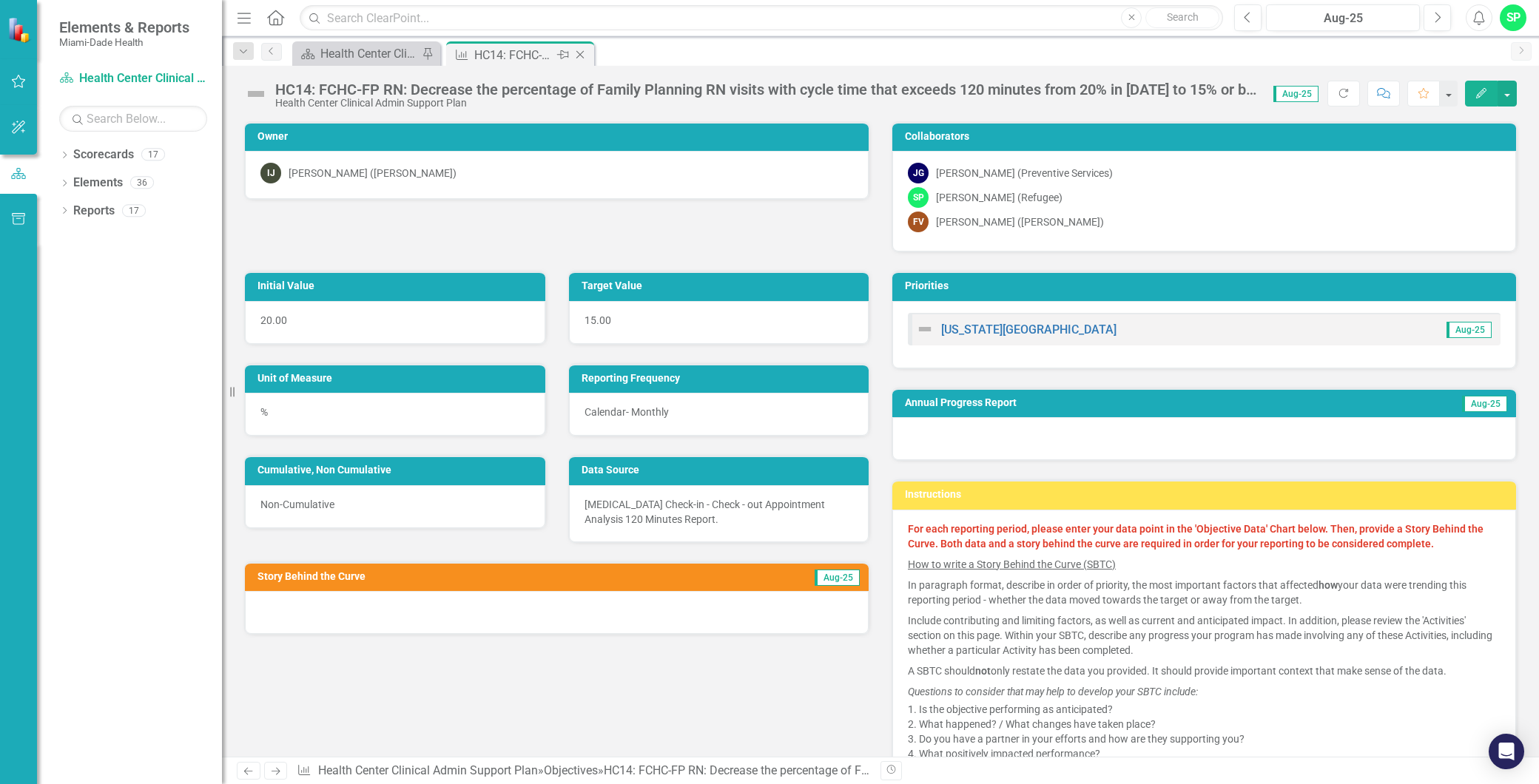
click at [582, 54] on icon "Close" at bounding box center [580, 55] width 15 height 12
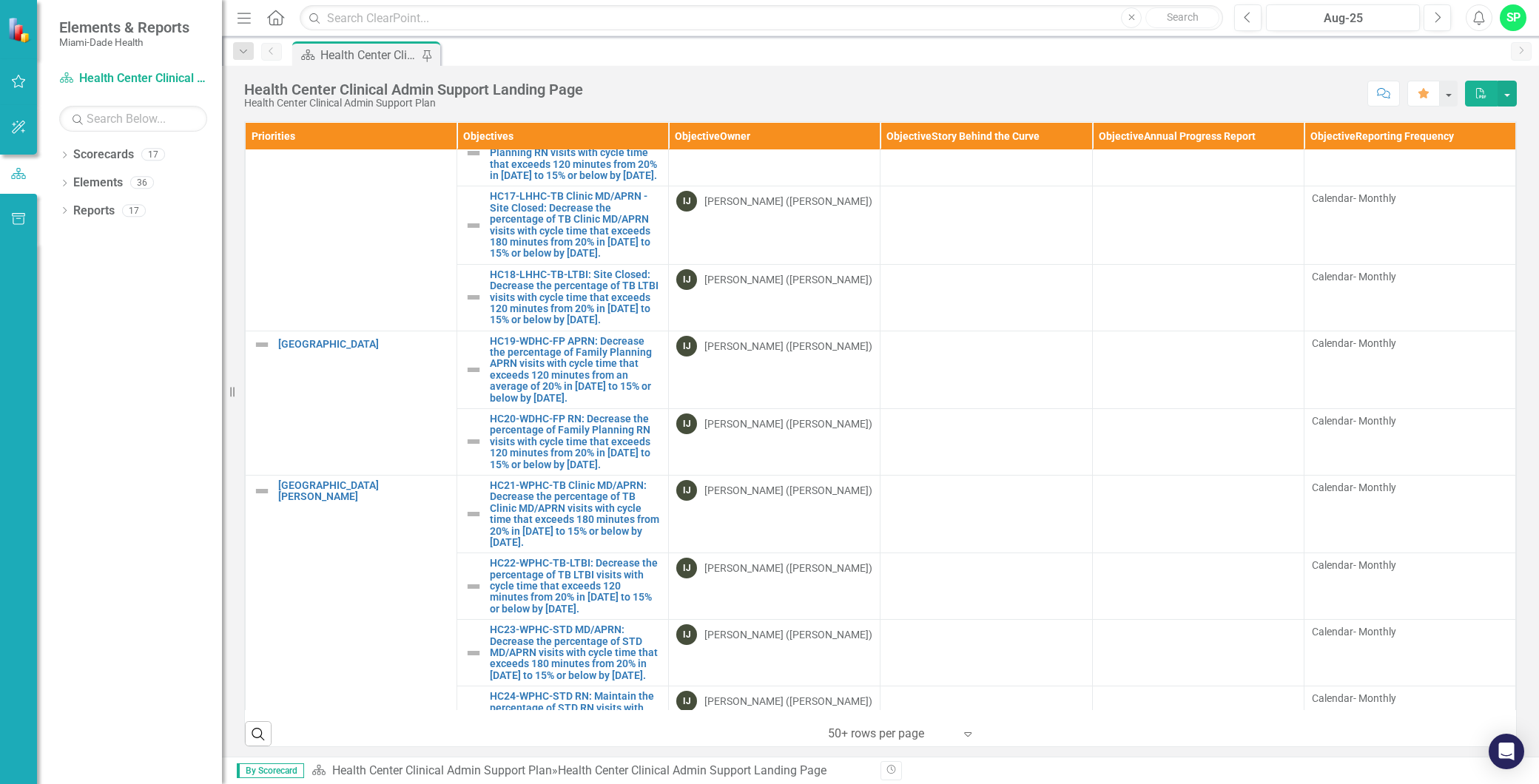
scroll to position [1150, 0]
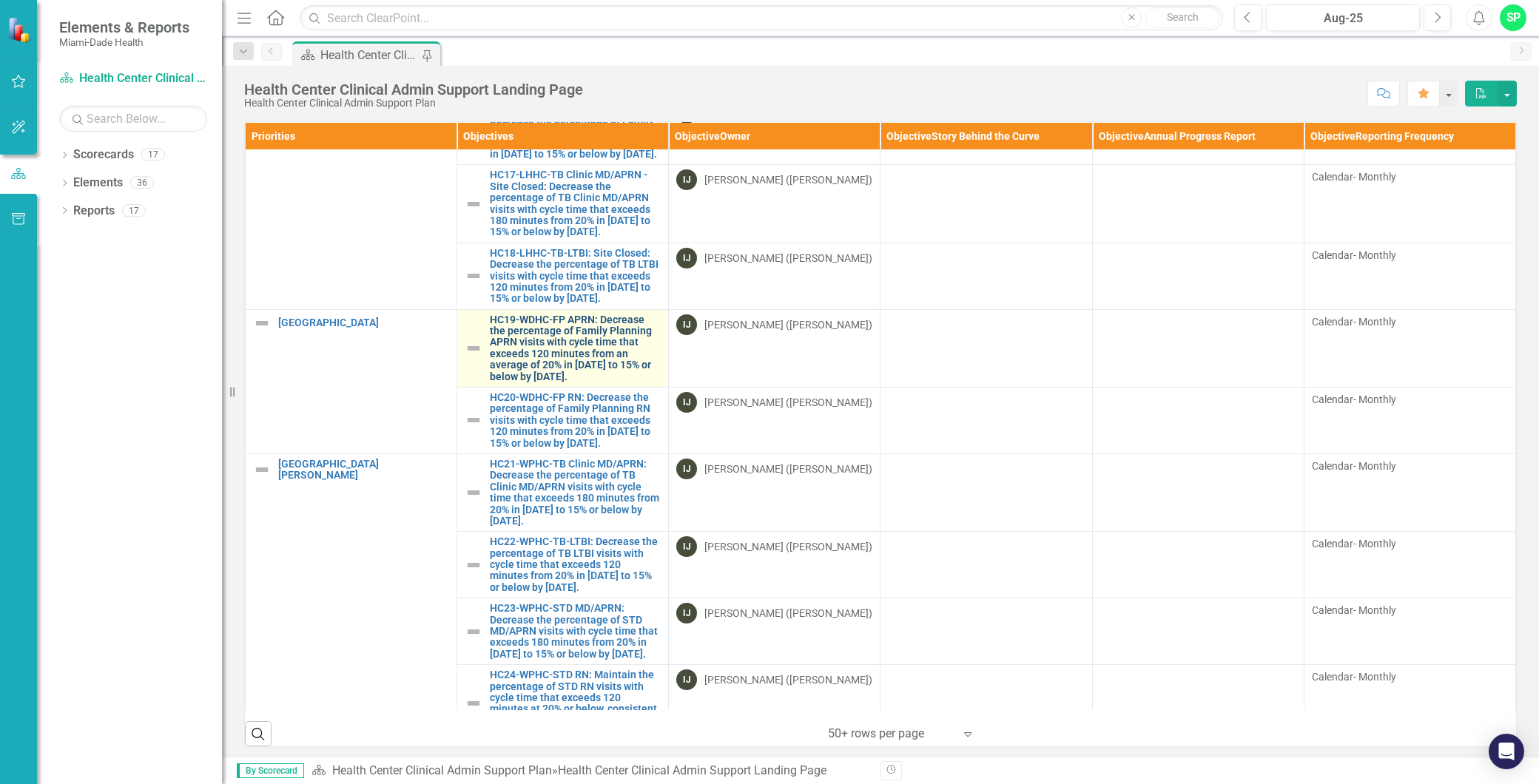
click at [579, 382] on link "HC19-WDHC-FP APRN: Decrease the percentage of Family Planning APRN visits with …" at bounding box center [575, 349] width 171 height 68
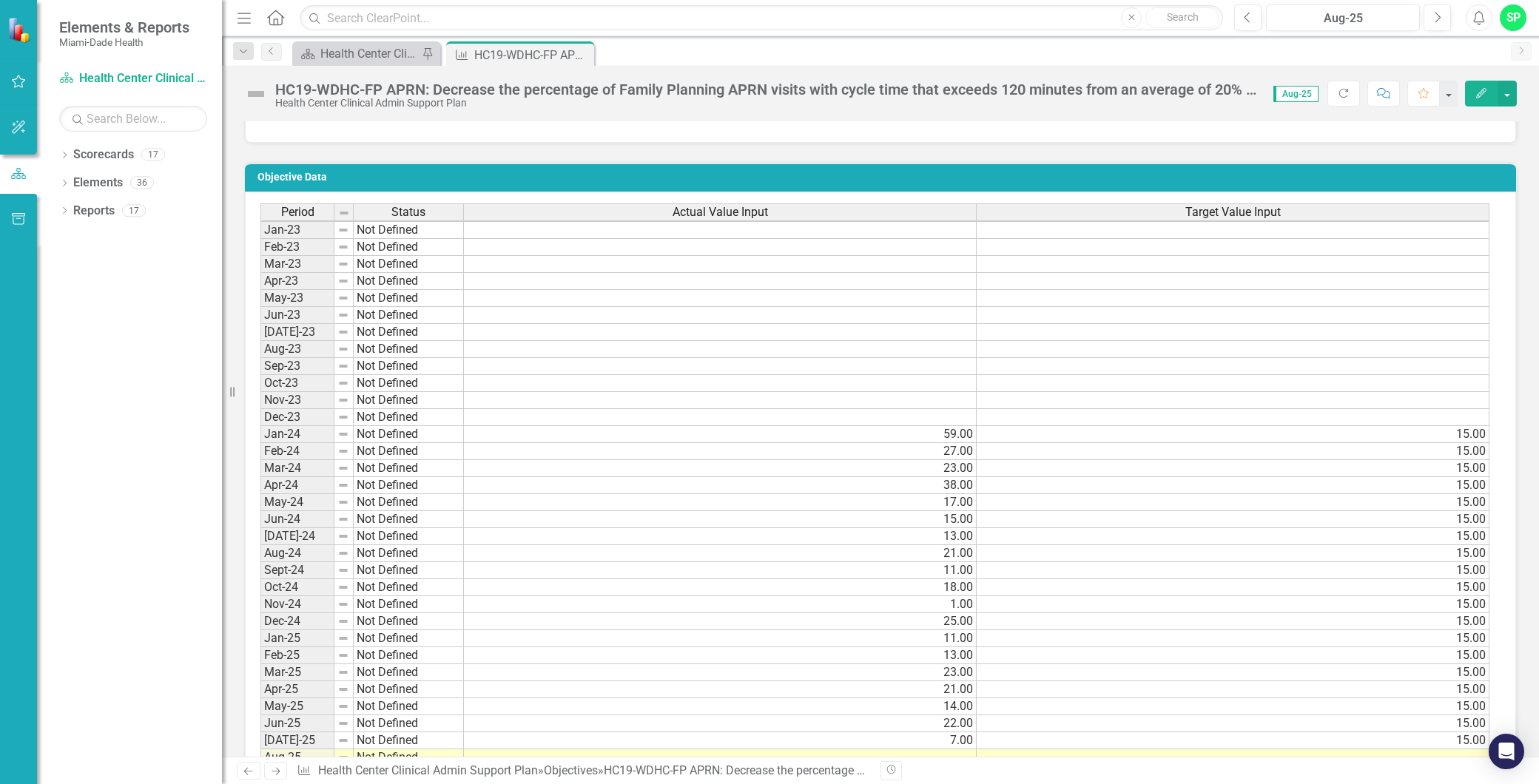
scroll to position [1150, 0]
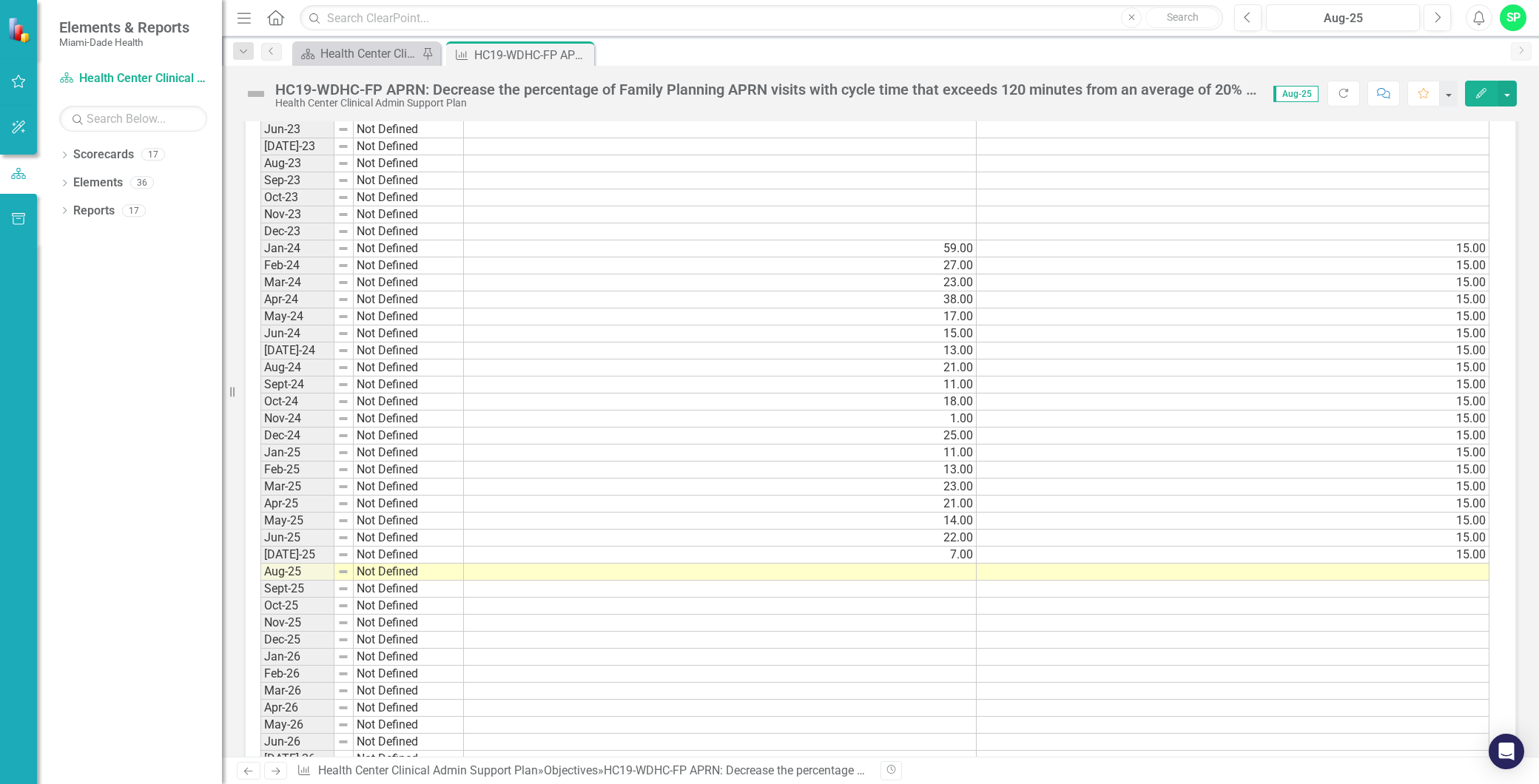
click at [928, 566] on td at bounding box center [720, 571] width 512 height 17
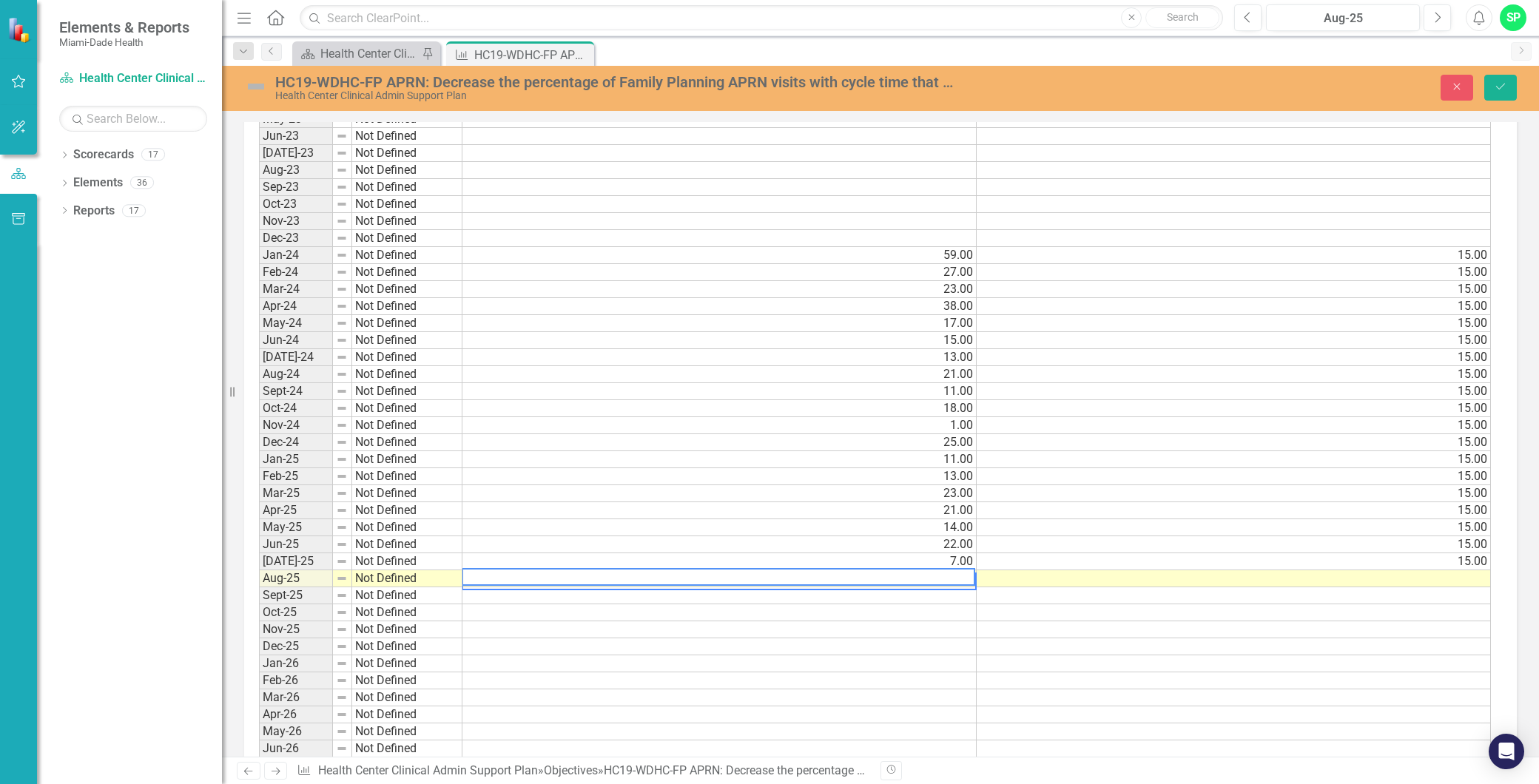
scroll to position [1155, 0]
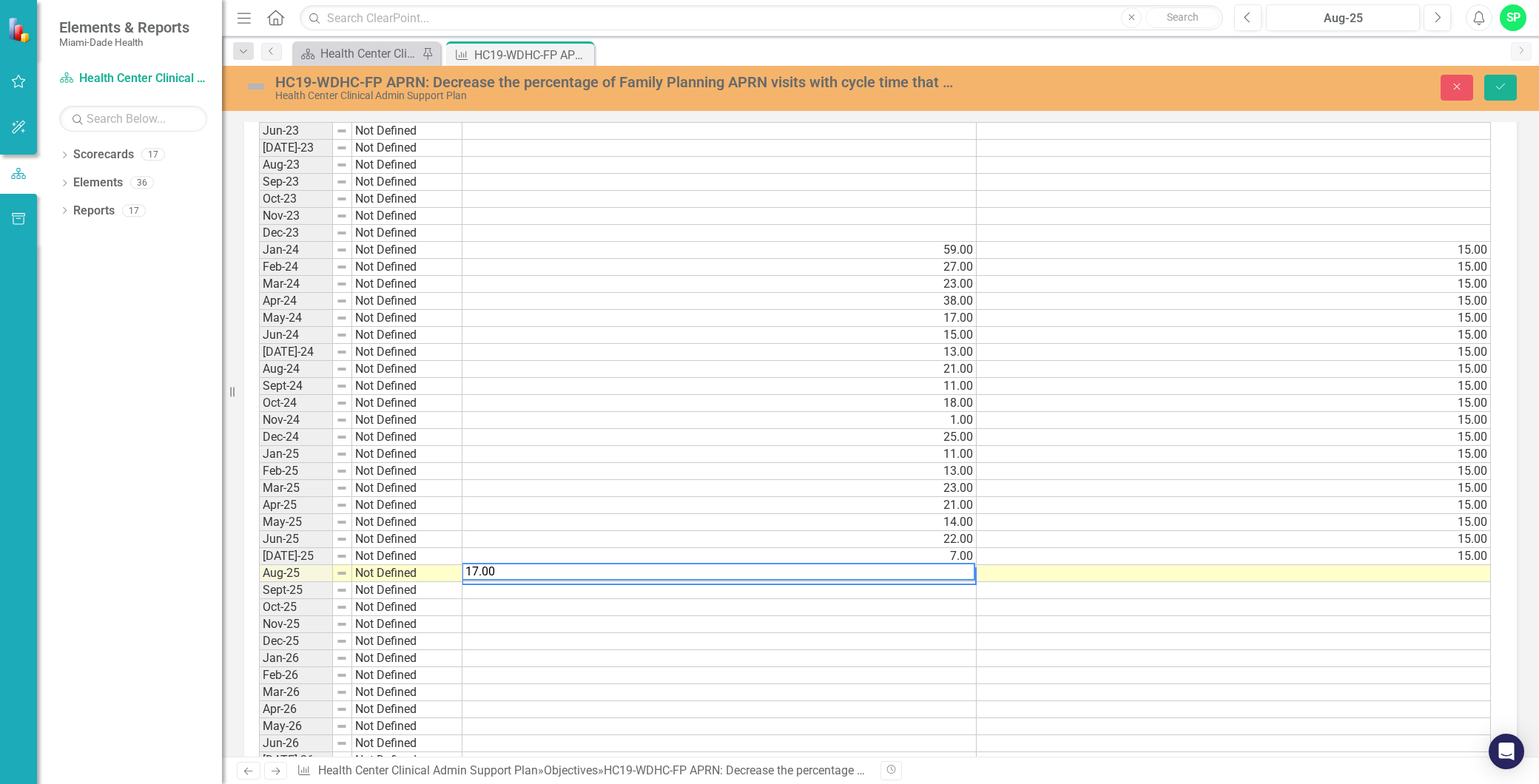
type textarea "17.00"
click at [1441, 568] on td at bounding box center [1234, 573] width 514 height 17
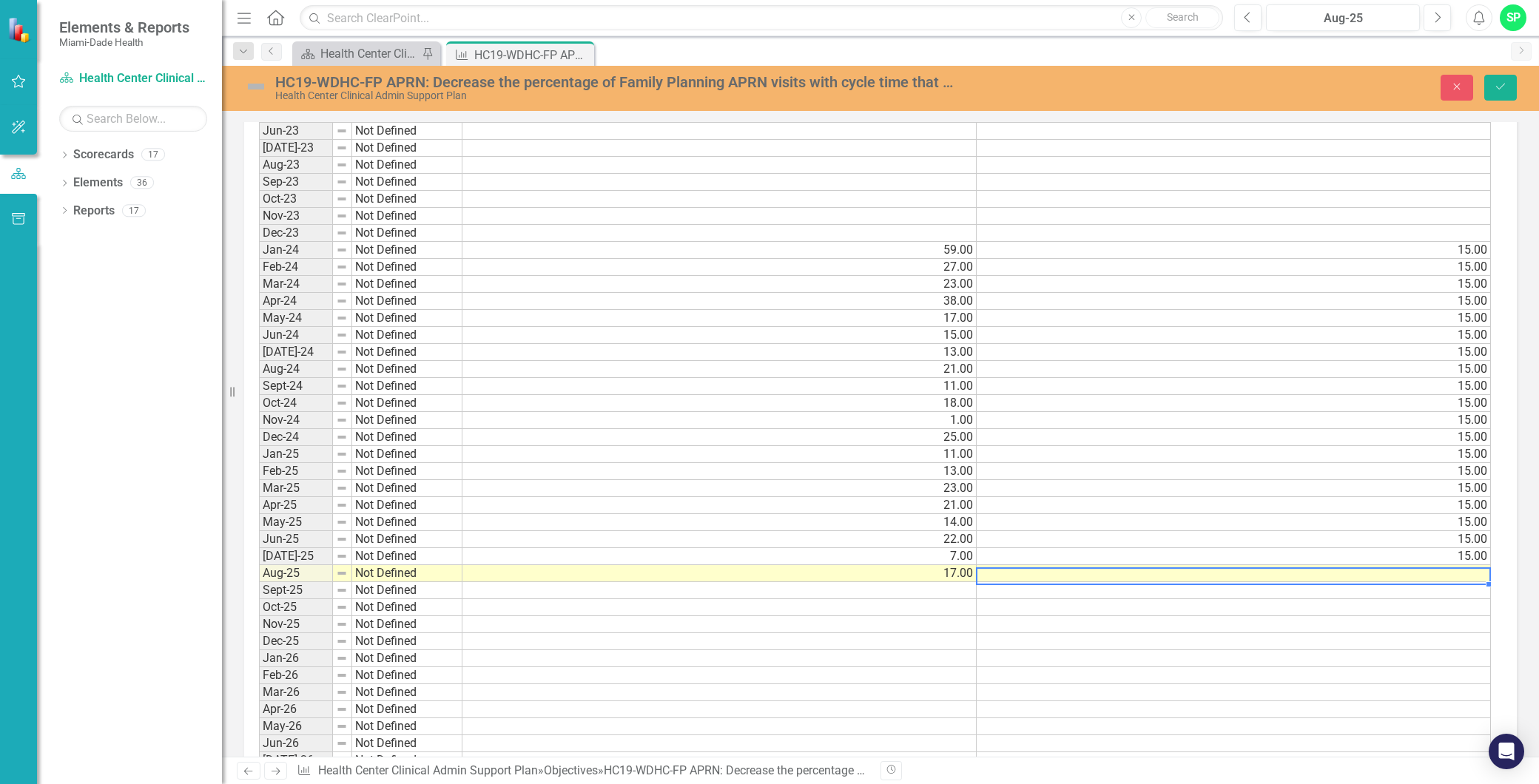
click at [1441, 568] on td at bounding box center [1234, 573] width 514 height 17
type textarea "15"
click at [1358, 548] on td "15.00" at bounding box center [1234, 556] width 514 height 17
click at [1498, 97] on button "Save" at bounding box center [1500, 87] width 32 height 25
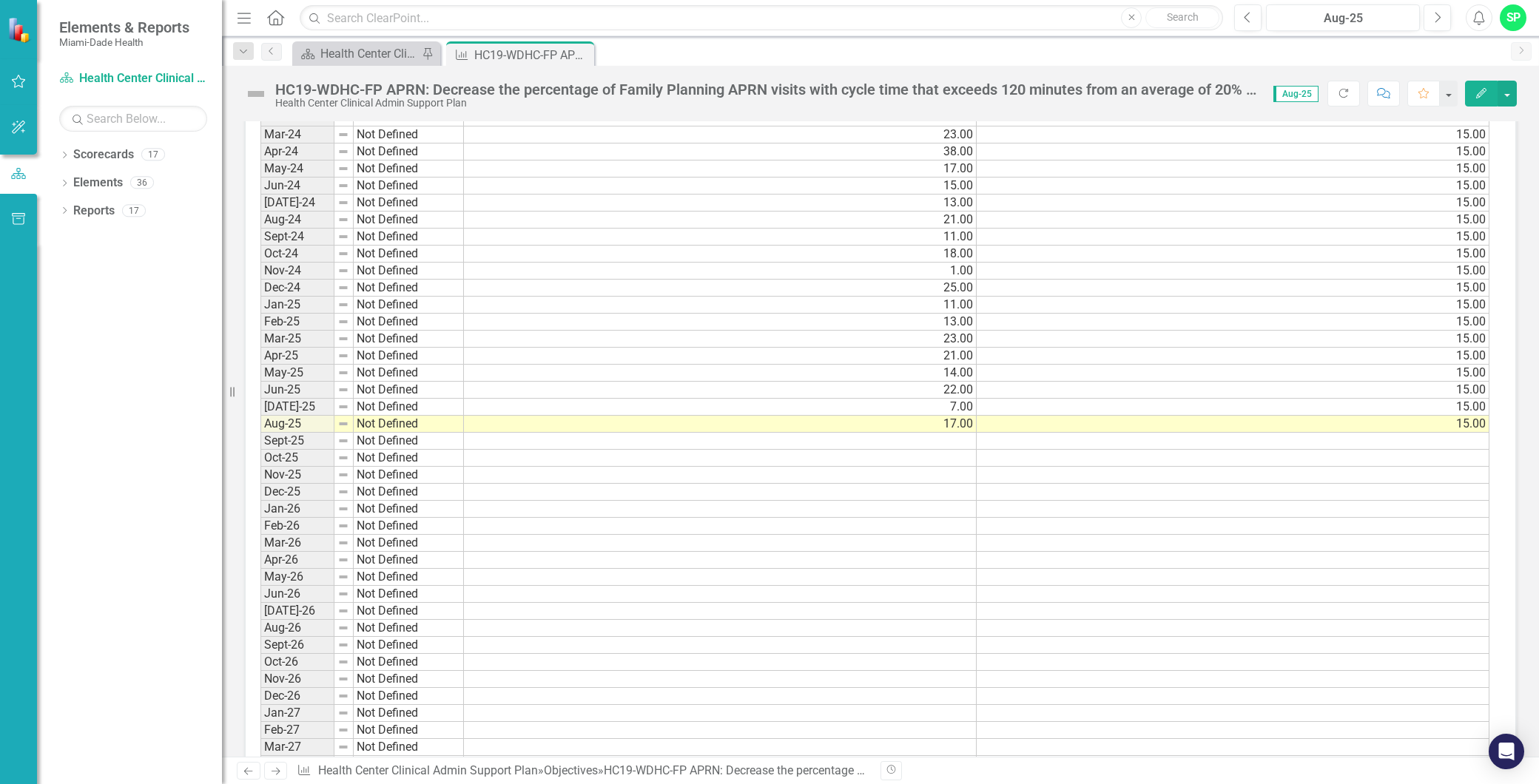
scroll to position [1314, 0]
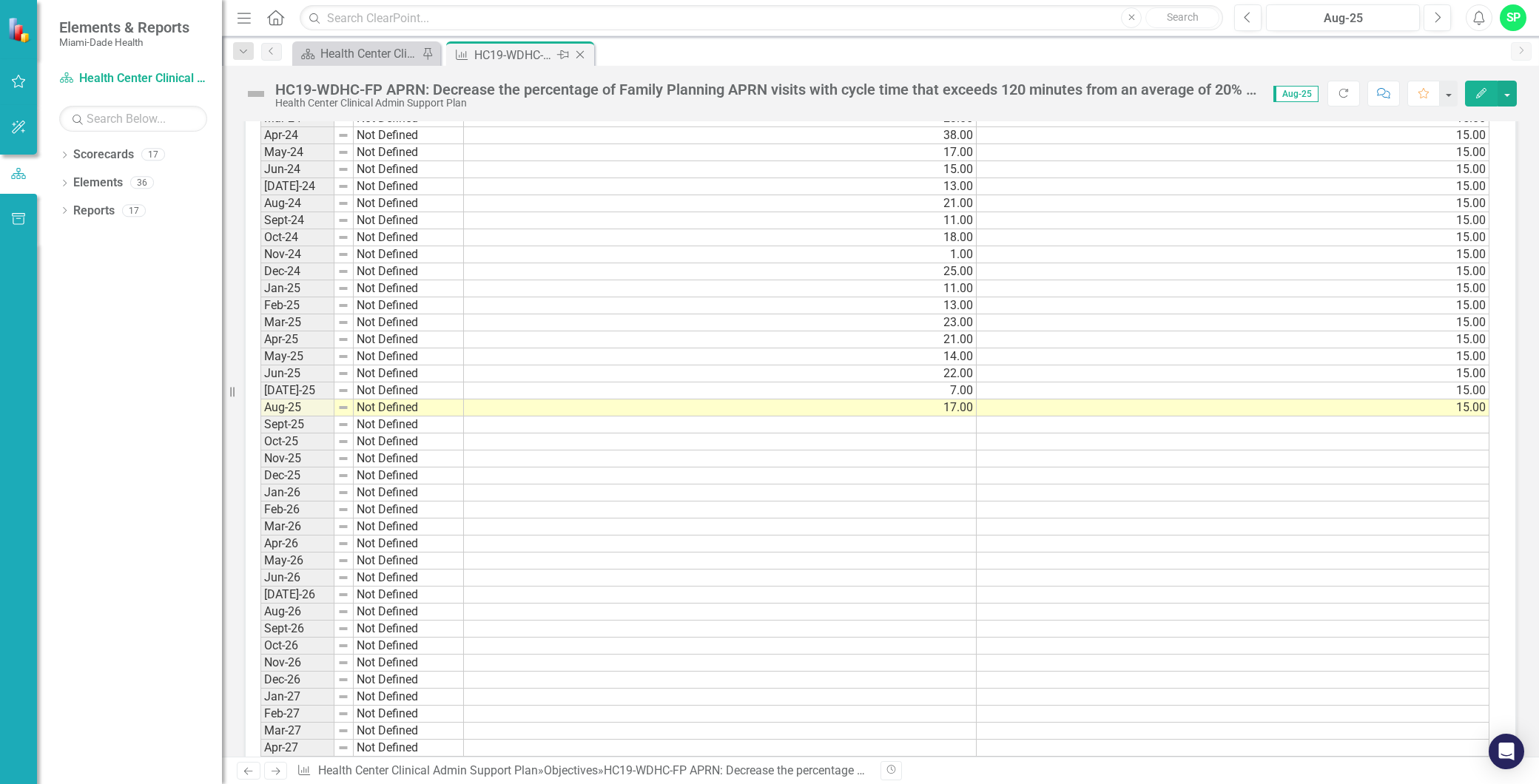
click at [579, 56] on icon "Close" at bounding box center [580, 55] width 15 height 12
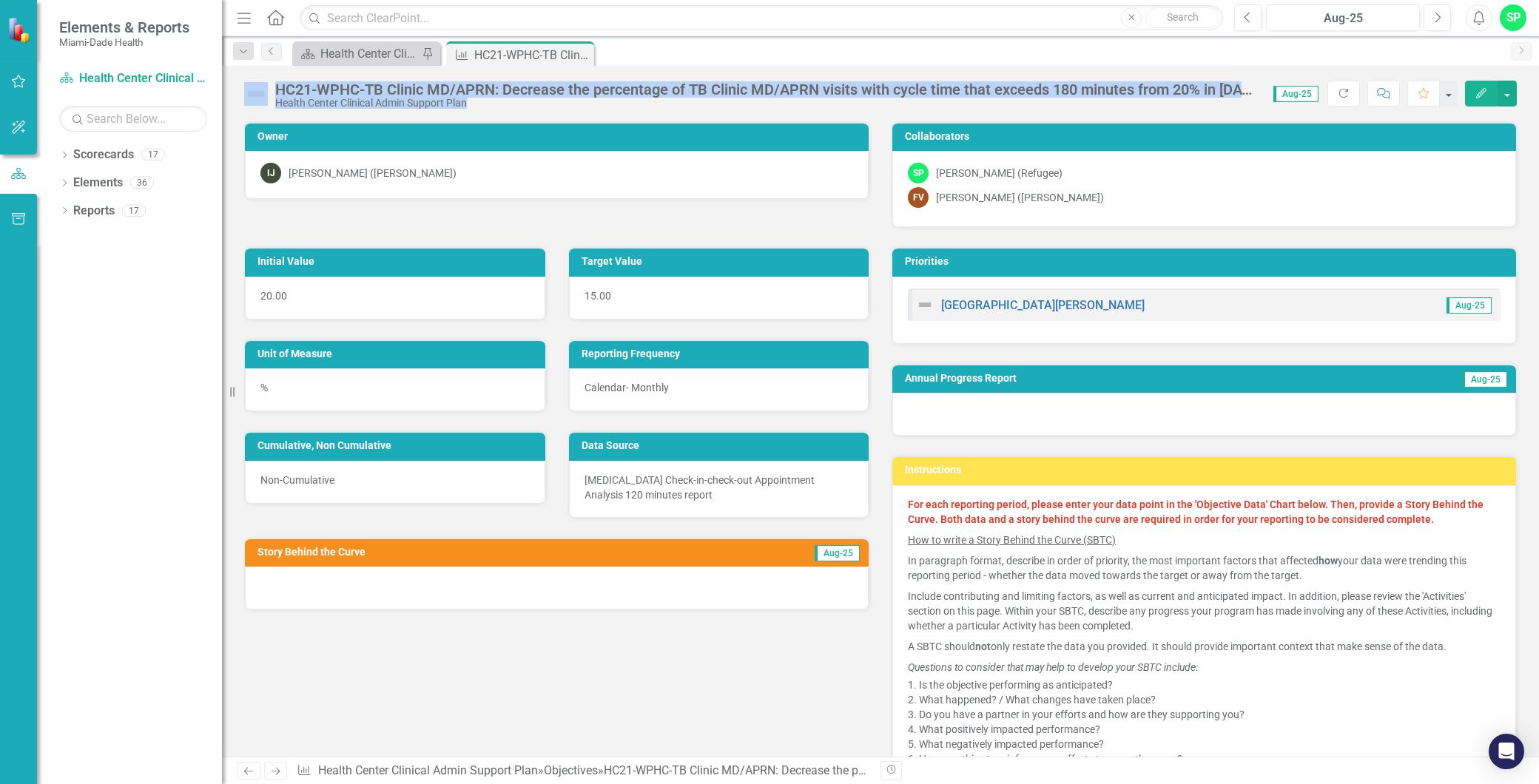
scroll to position [1067, 0]
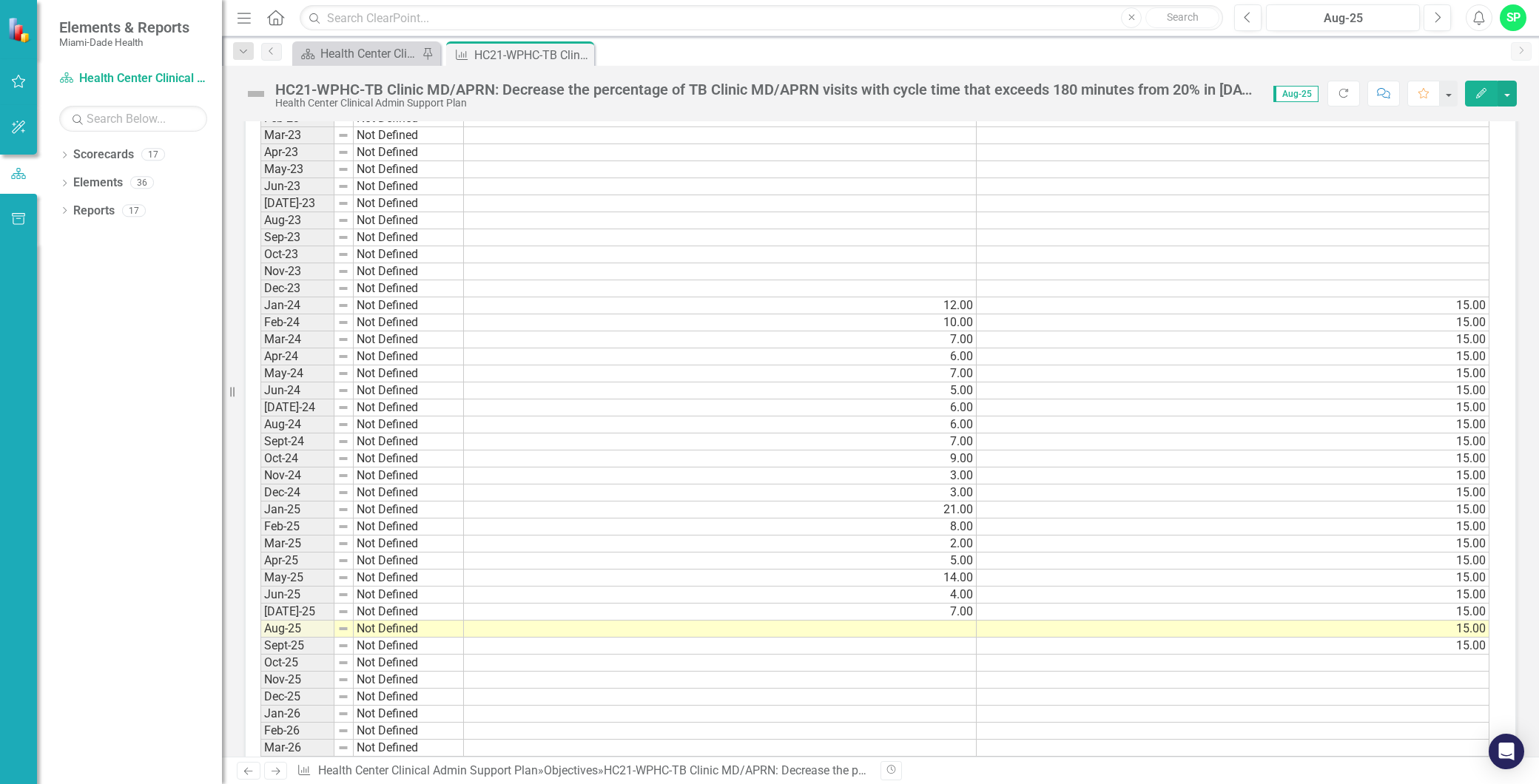
click at [944, 626] on td at bounding box center [720, 629] width 512 height 17
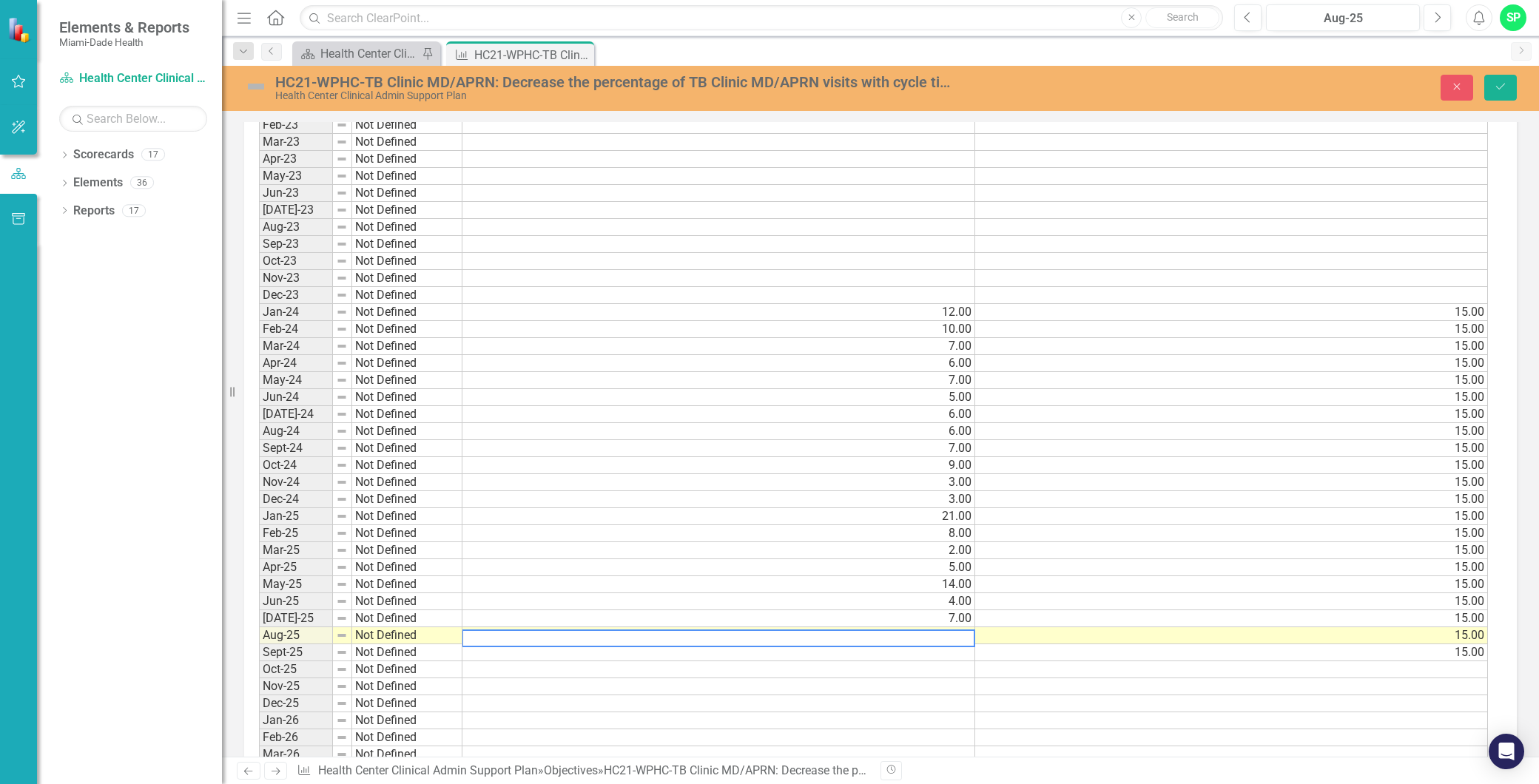
scroll to position [1073, 0]
type textarea "4.00"
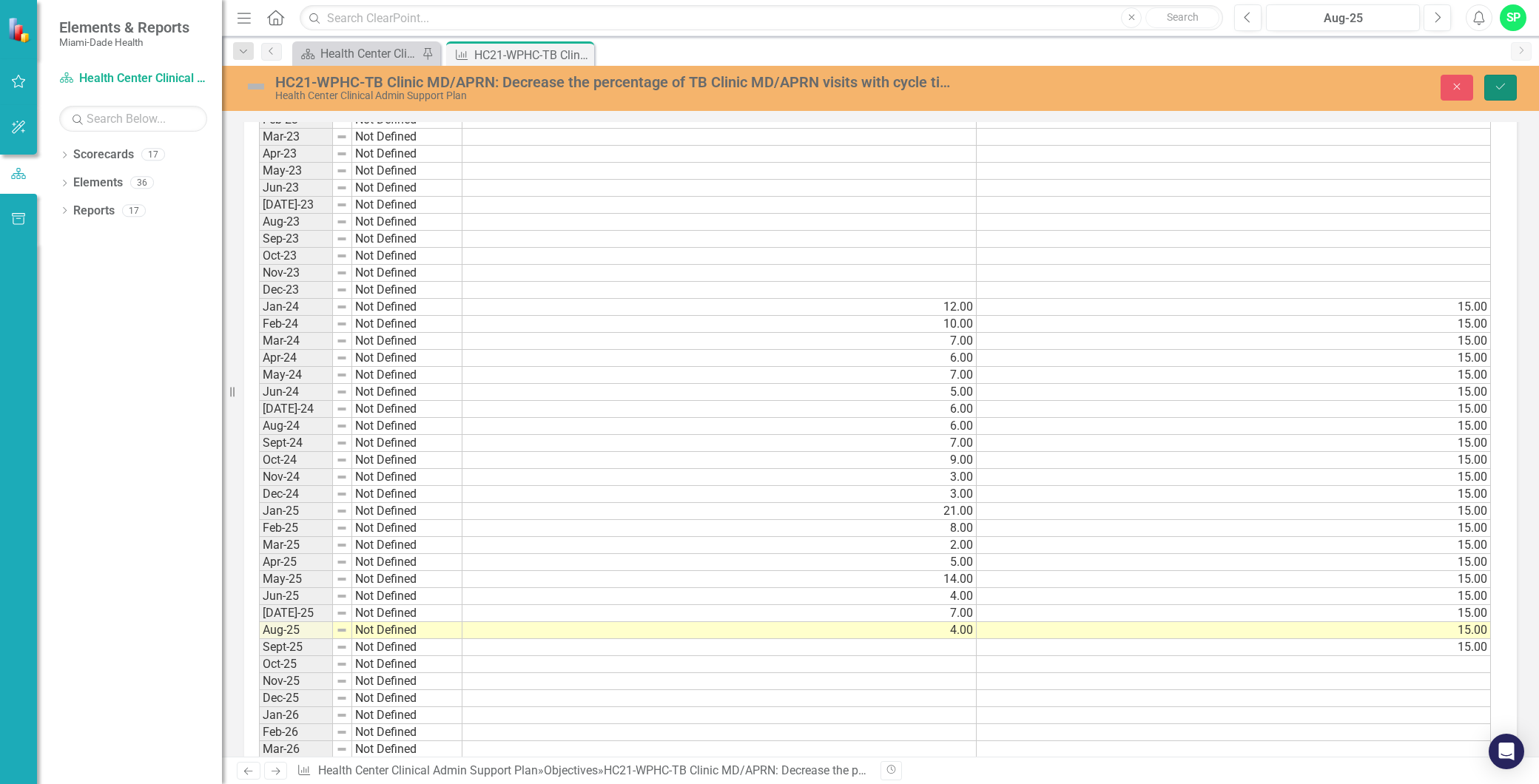
click at [1491, 87] on button "Save" at bounding box center [1500, 87] width 32 height 25
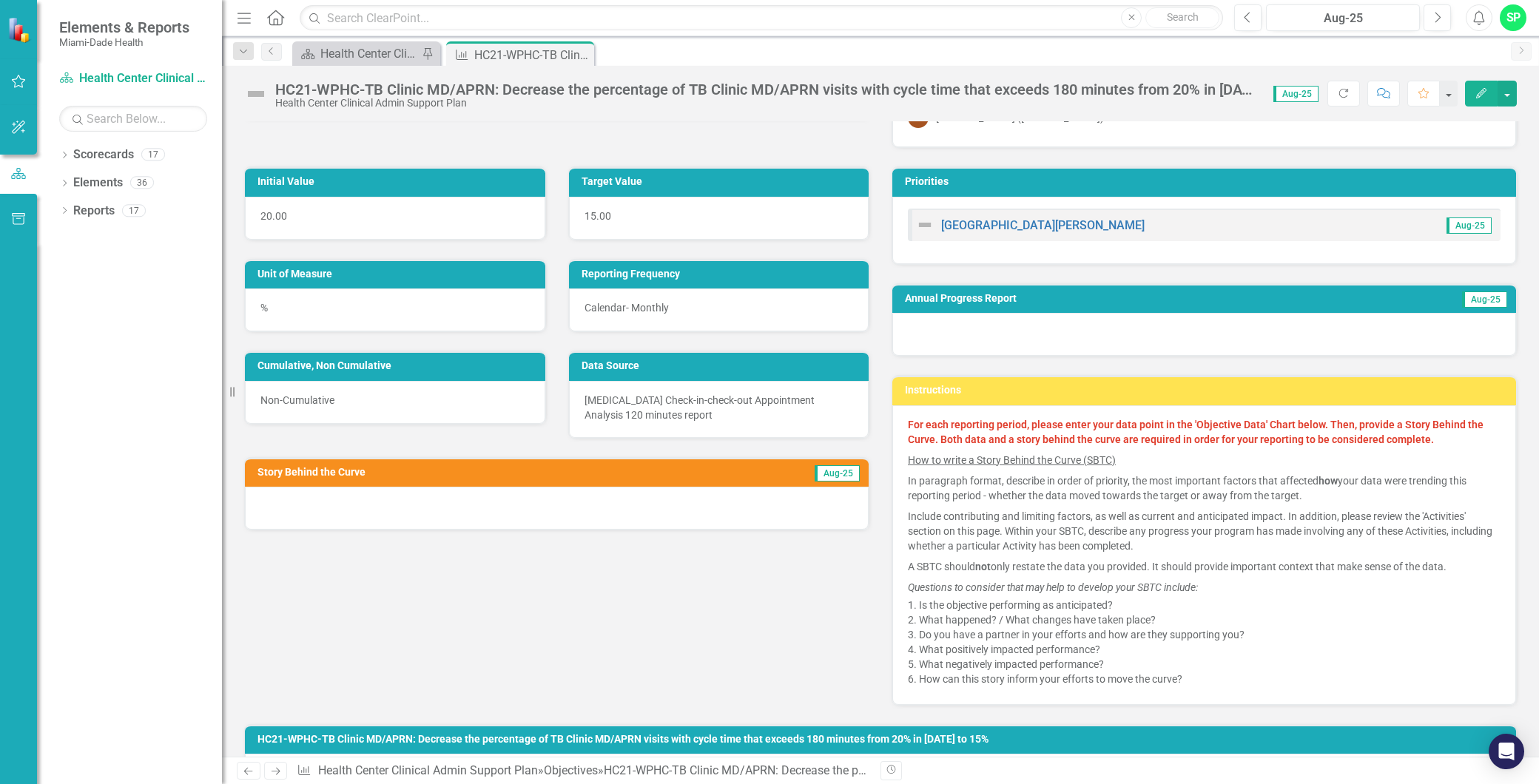
scroll to position [0, 0]
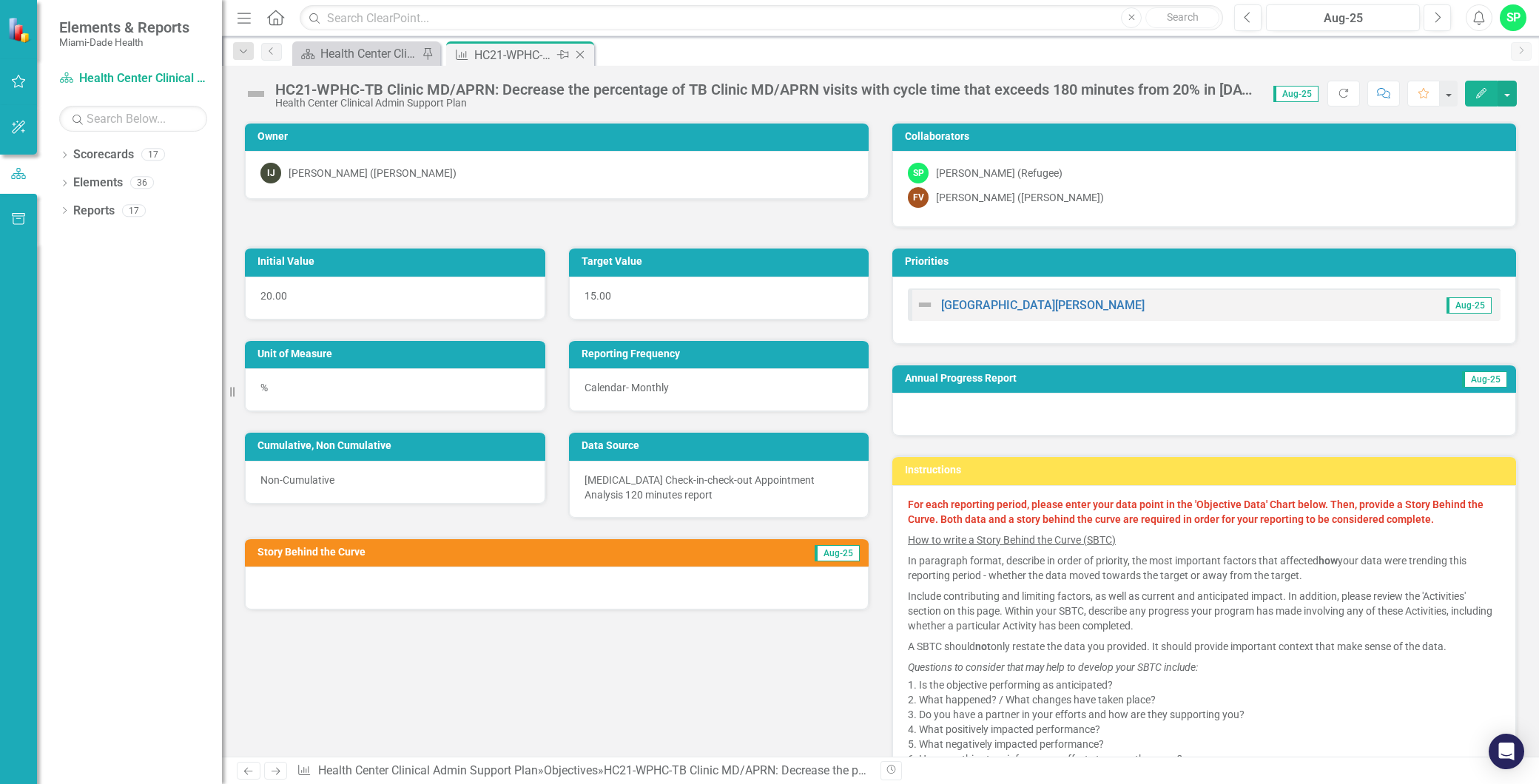
click at [579, 56] on icon "Close" at bounding box center [580, 55] width 15 height 12
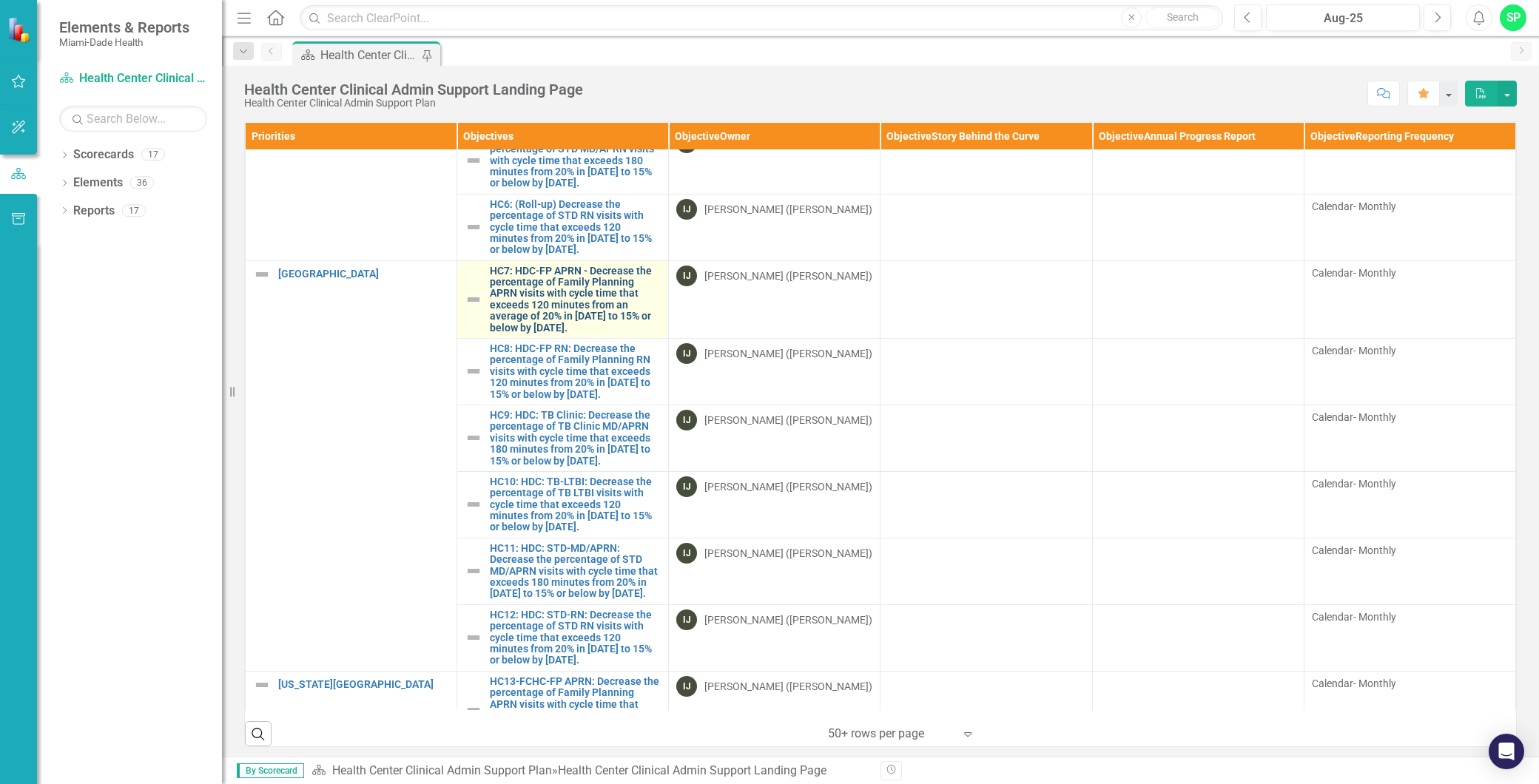
scroll to position [411, 0]
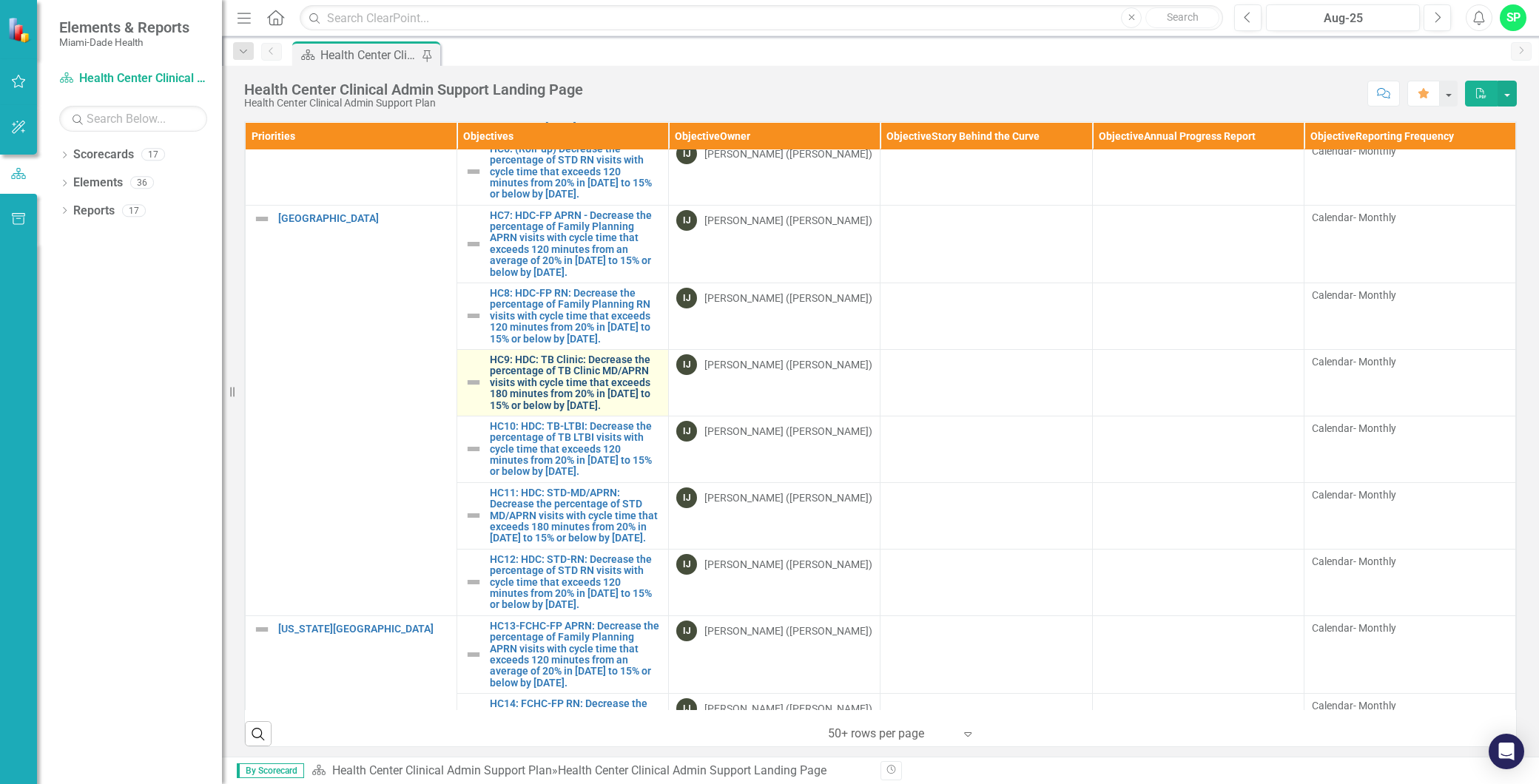
click at [594, 412] on link "HC9: HDC: TB Clinic: Decrease the percentage of TB Clinic MD/APRN visits with c…" at bounding box center [575, 382] width 171 height 57
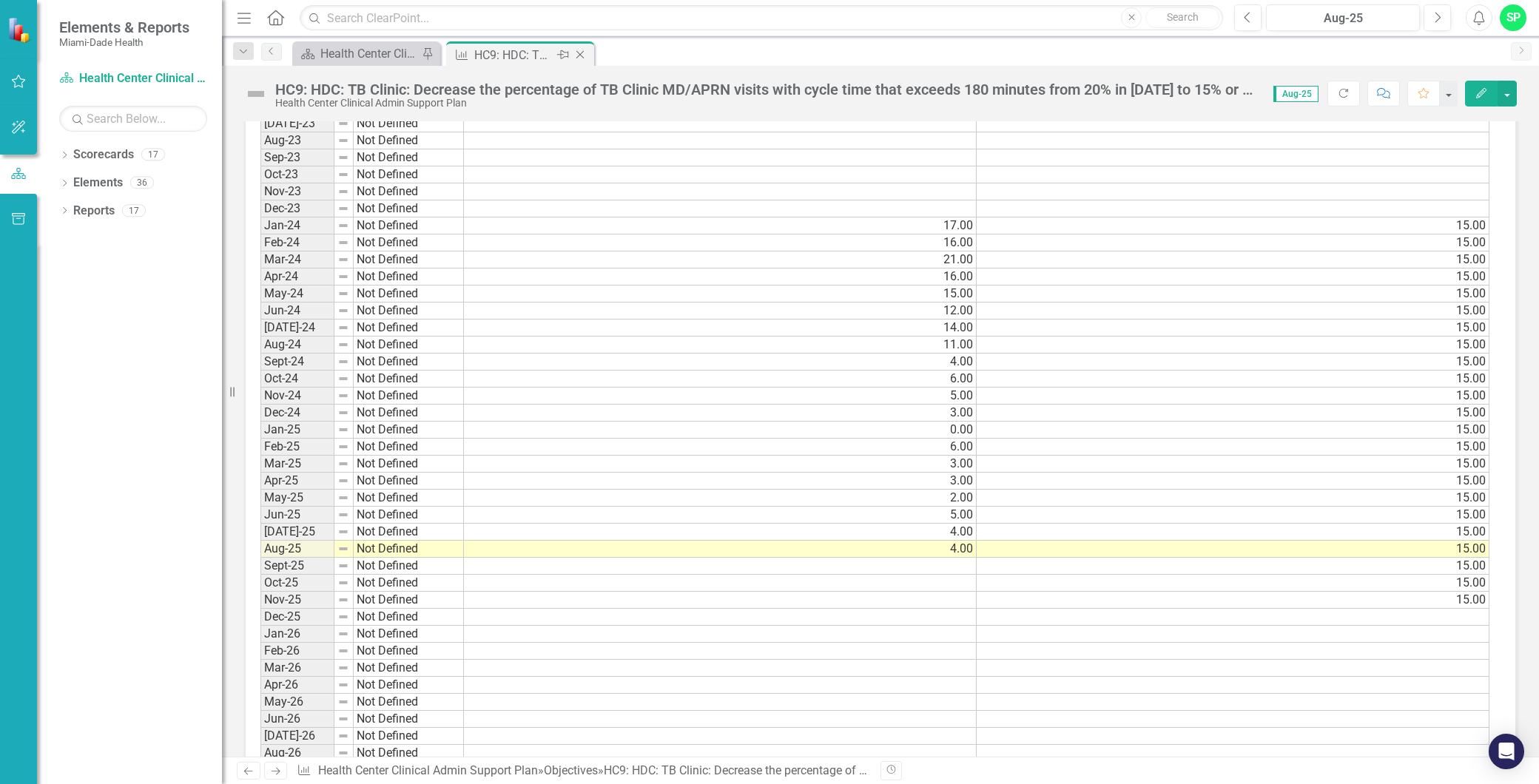
click at [581, 55] on icon "Close" at bounding box center [580, 55] width 15 height 12
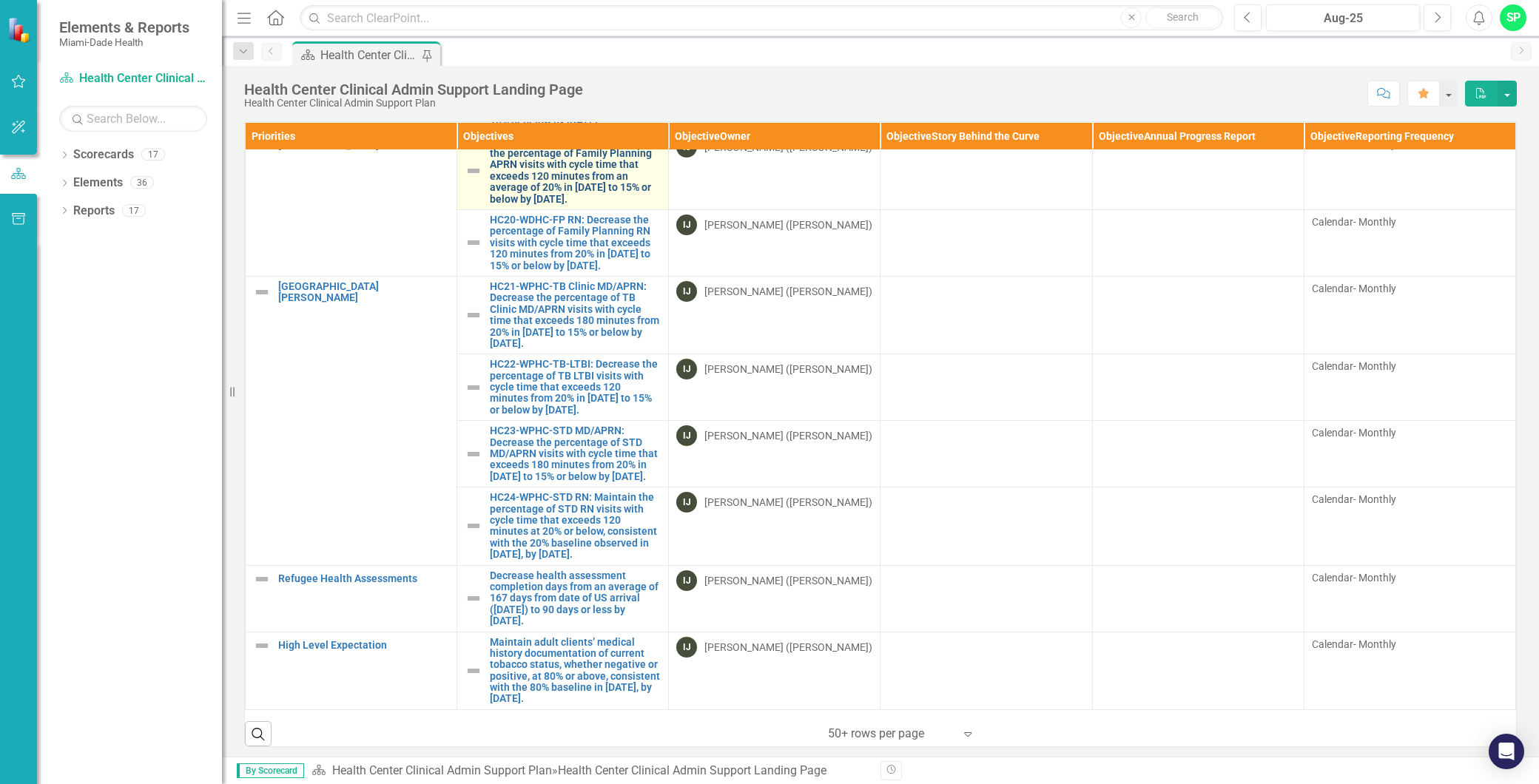
scroll to position [1479, 0]
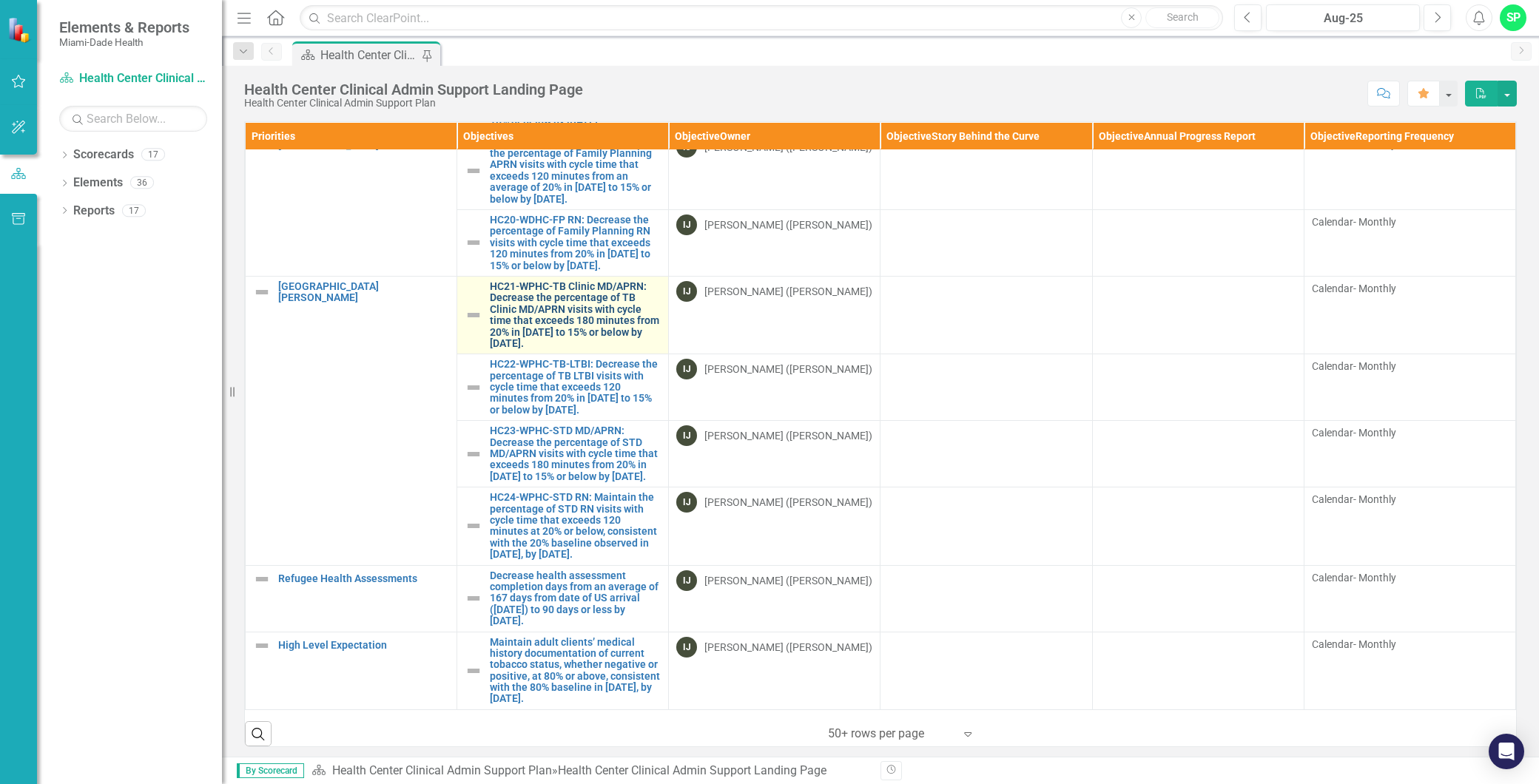
click at [559, 349] on link "HC21-WPHC-TB Clinic MD/APRN: Decrease the percentage of TB Clinic MD/APRN visit…" at bounding box center [575, 315] width 171 height 68
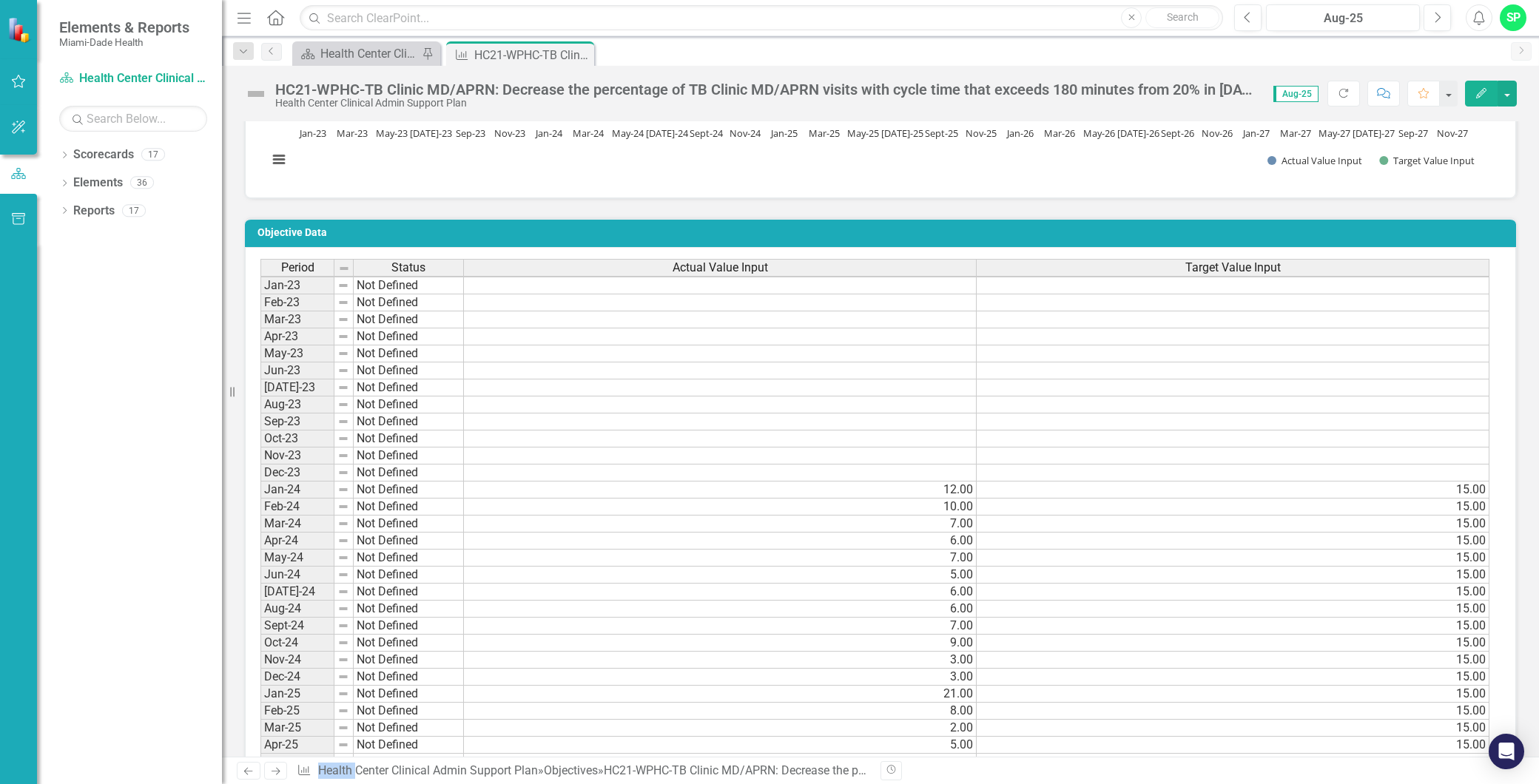
scroll to position [985, 0]
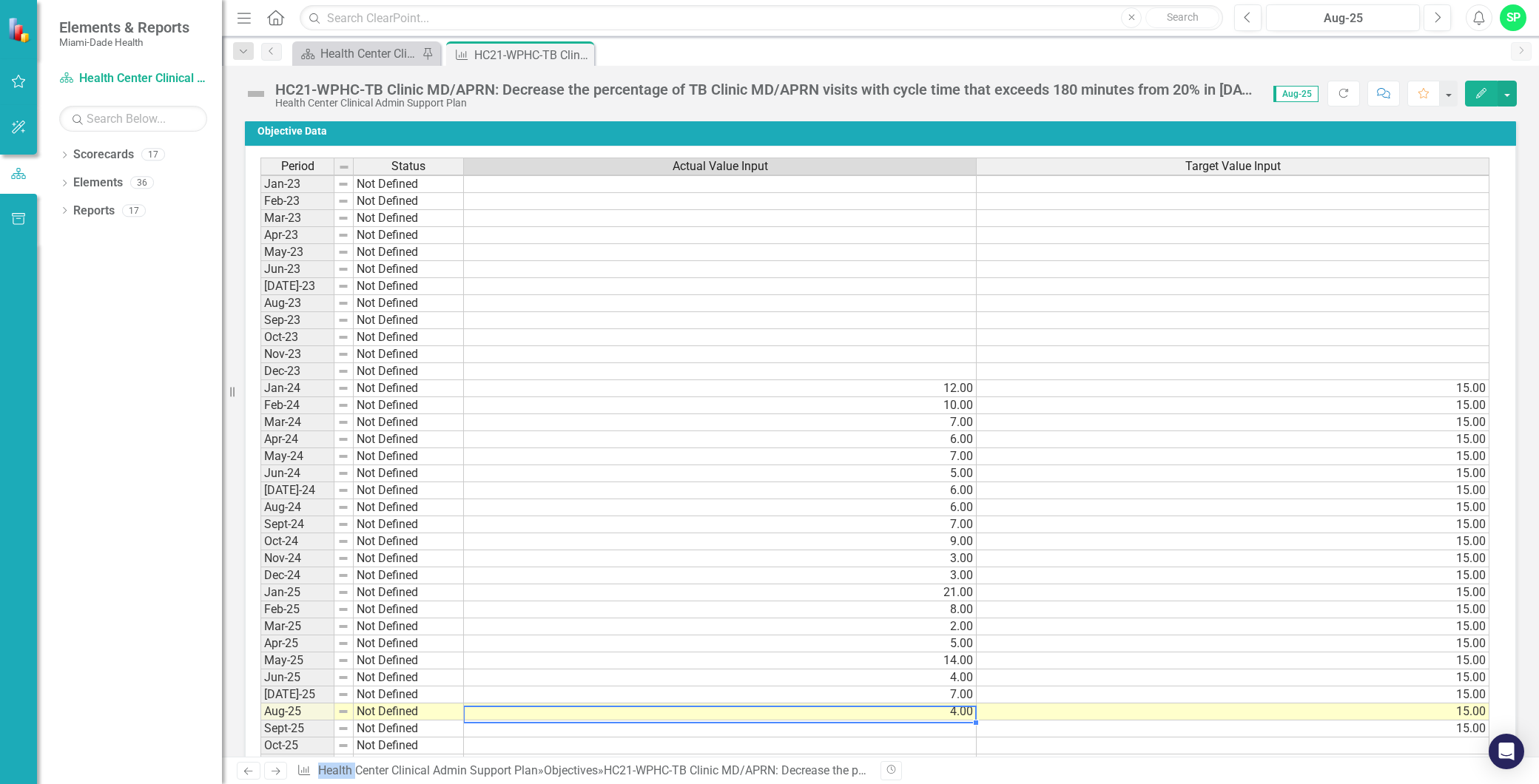
click at [945, 710] on td "4.00" at bounding box center [720, 711] width 512 height 17
click at [946, 709] on td "4.00" at bounding box center [720, 711] width 512 height 17
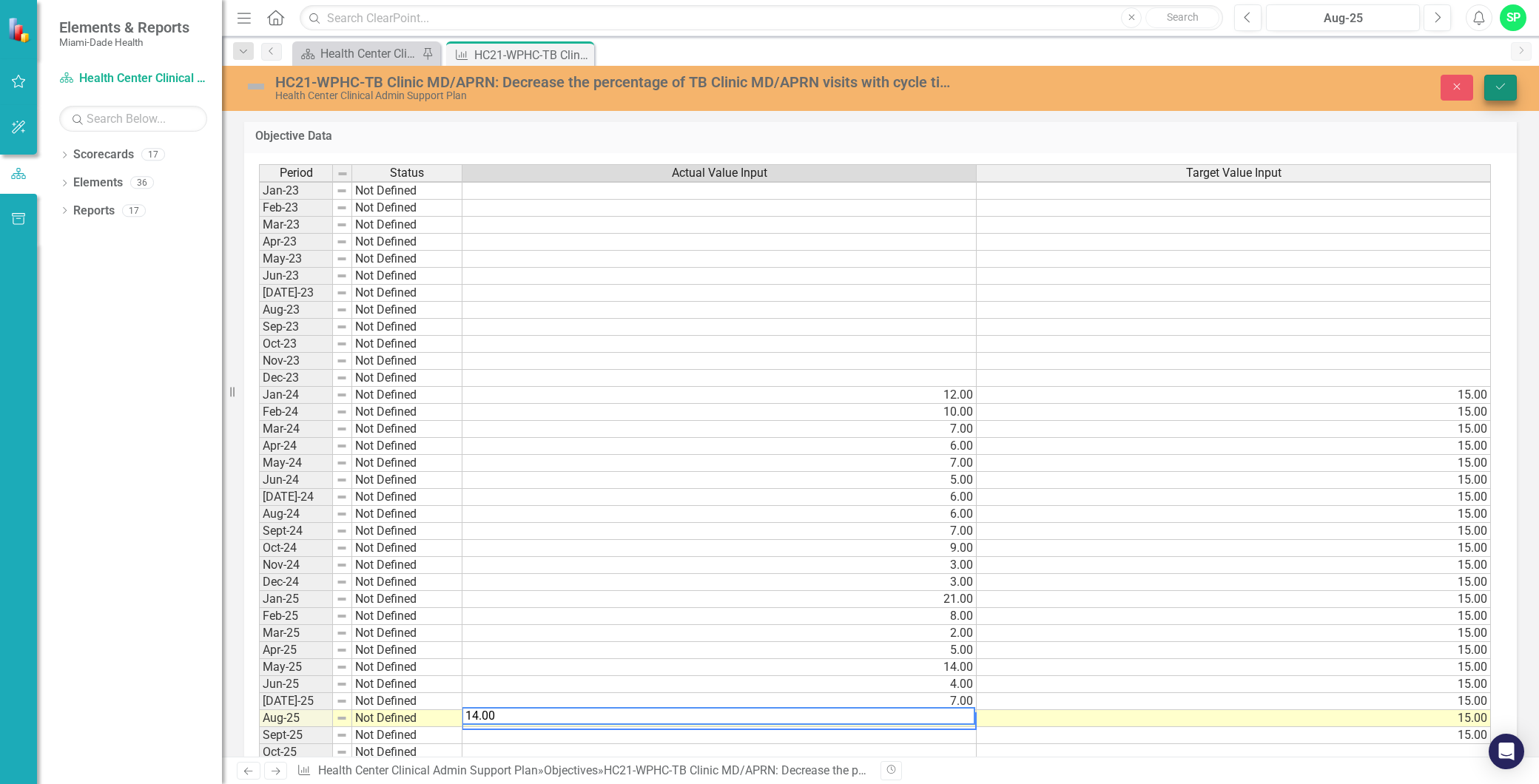
type textarea "14.00"
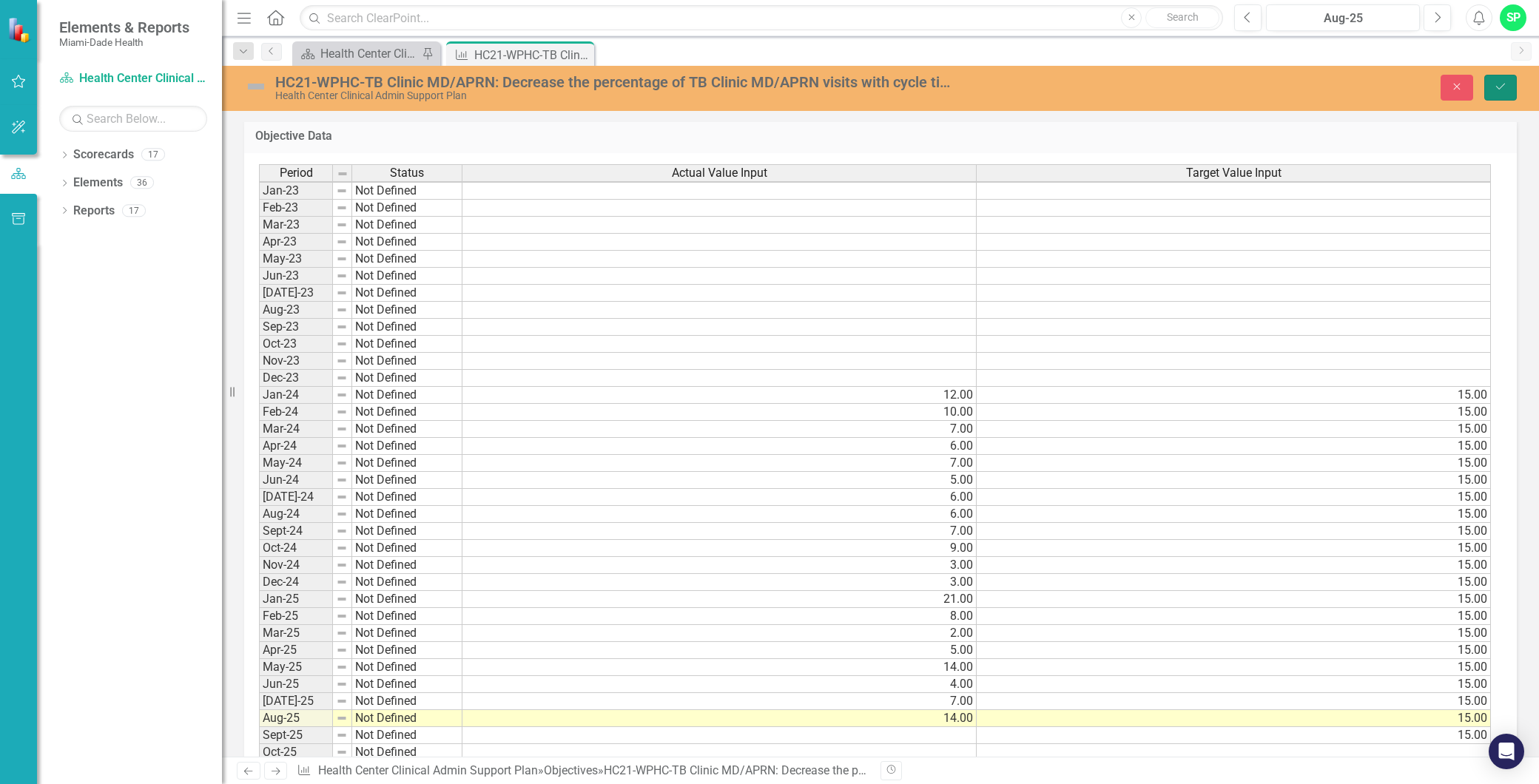
click at [1505, 82] on icon "Save" at bounding box center [1500, 86] width 14 height 11
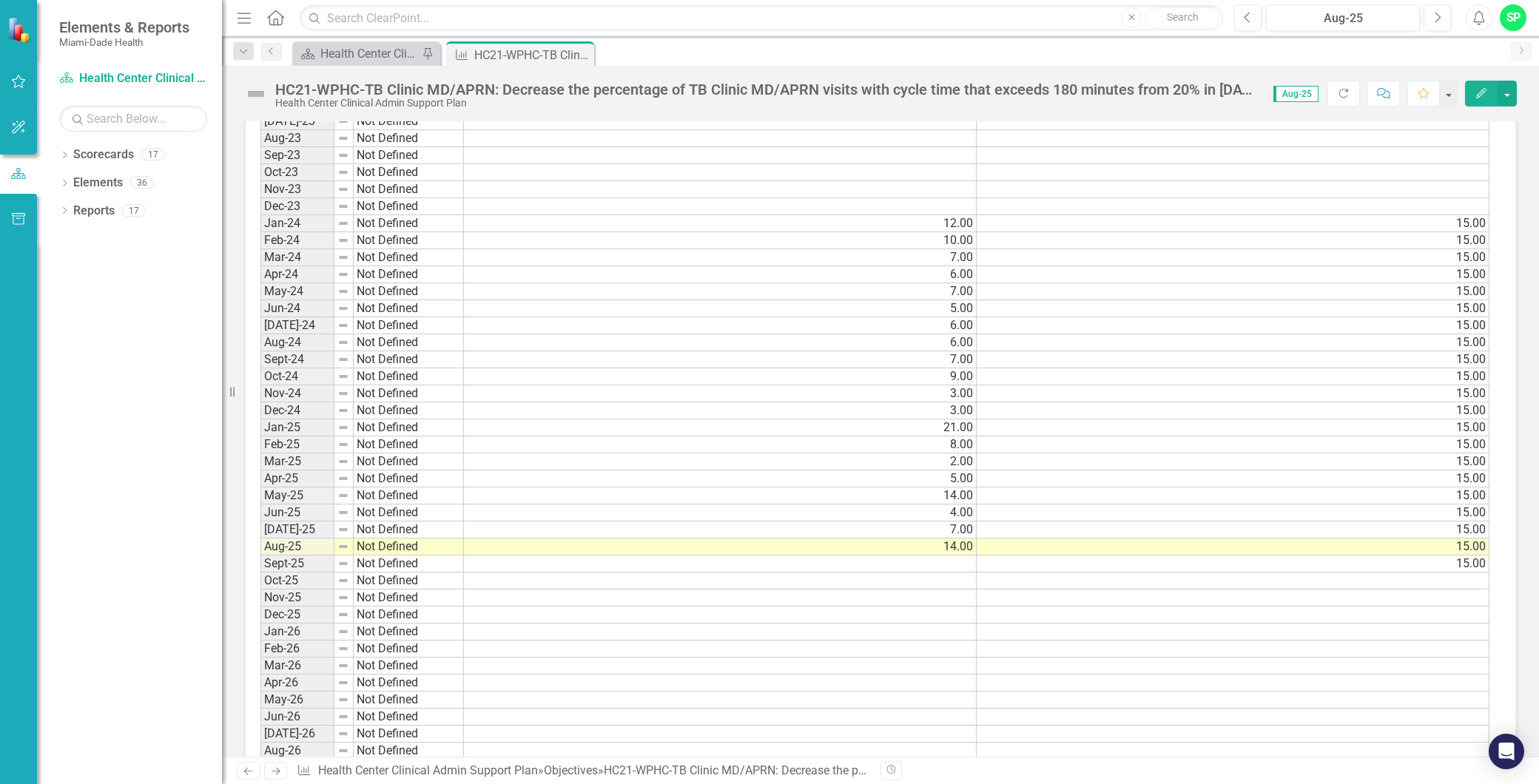
scroll to position [0, 0]
click at [582, 54] on icon "Close" at bounding box center [580, 55] width 15 height 12
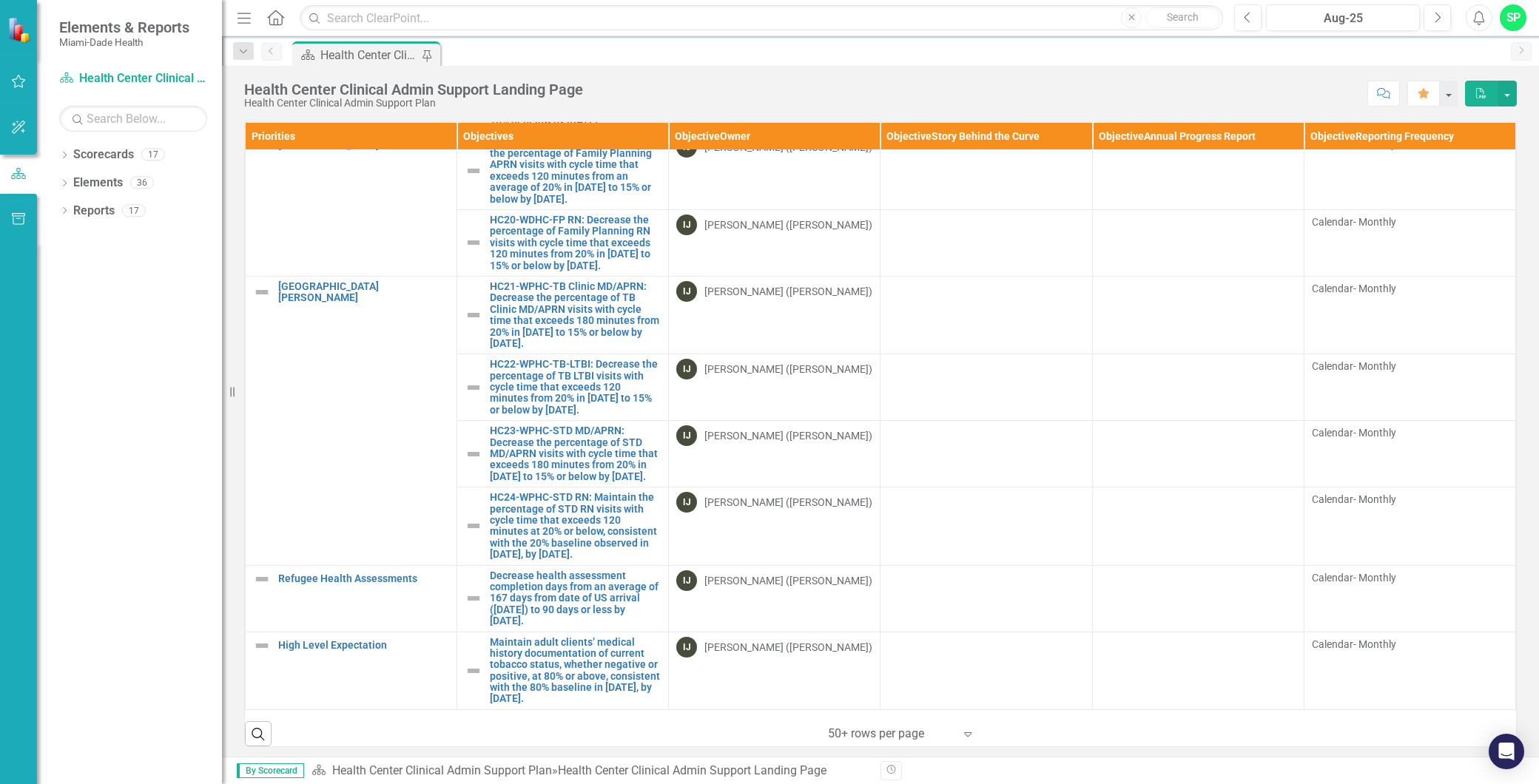
scroll to position [1396, 0]
click at [541, 415] on link "HC22-WPHC-TB-LTBI: Decrease the percentage of TB LTBI visits with cycle time th…" at bounding box center [575, 387] width 171 height 57
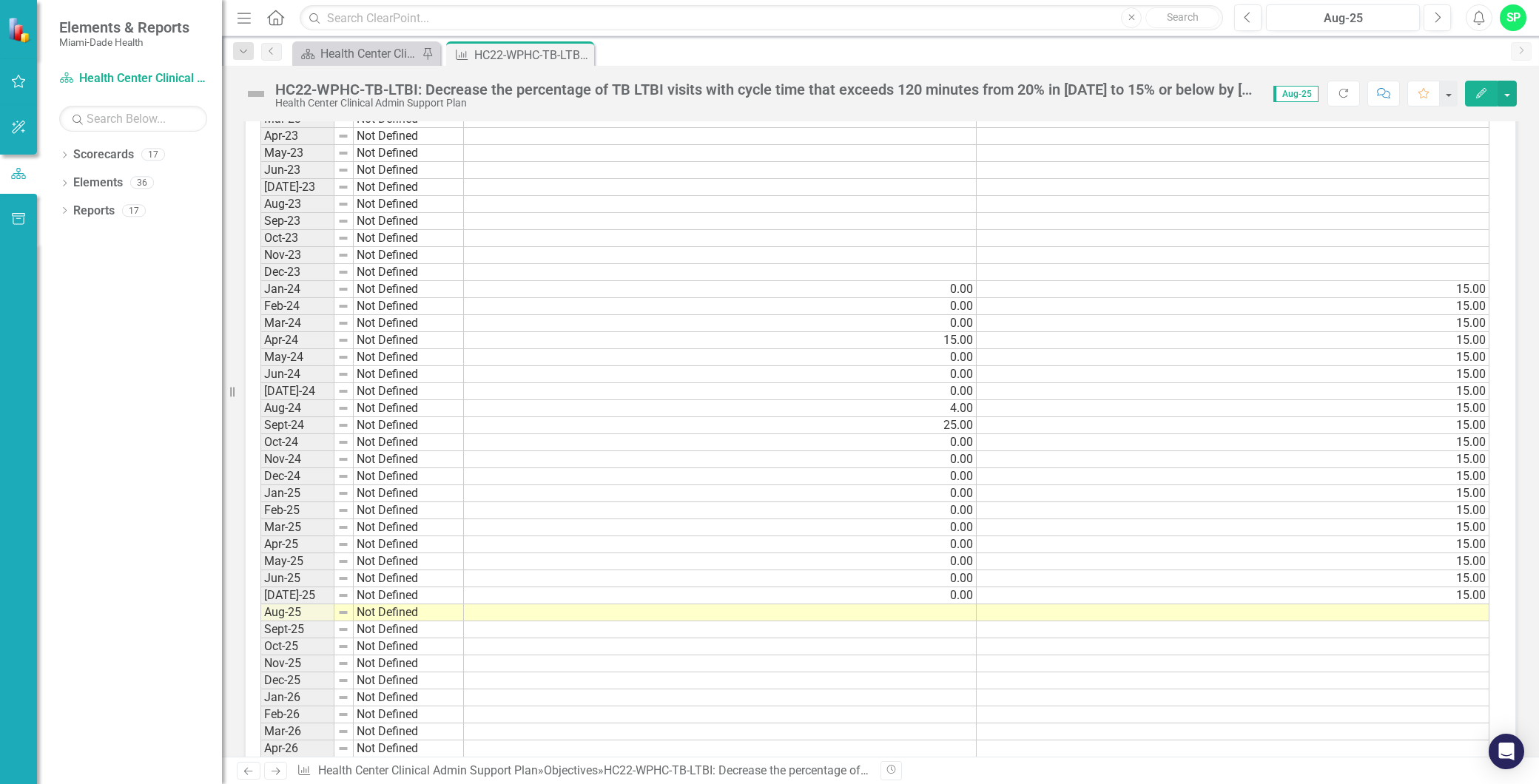
scroll to position [1150, 0]
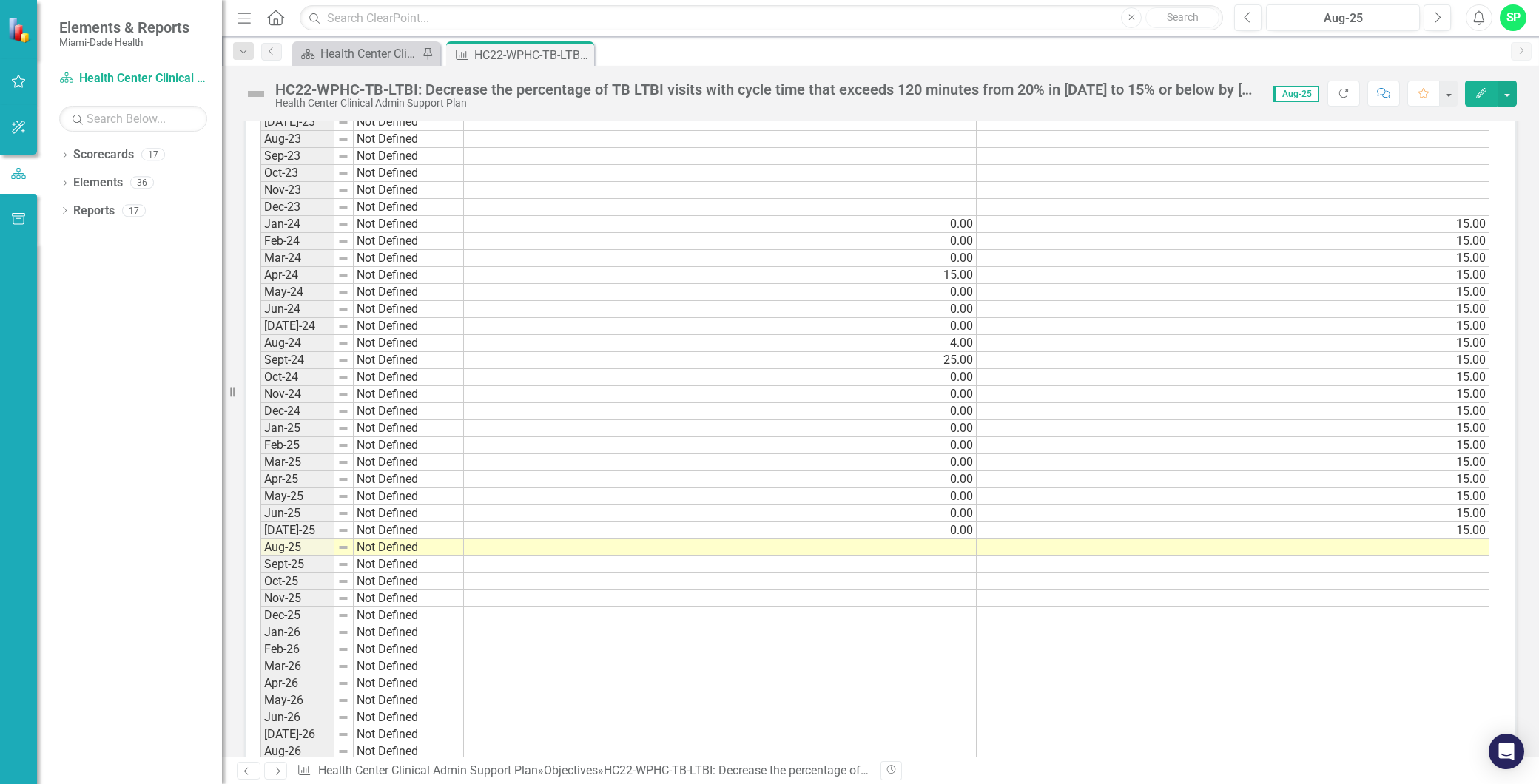
click at [944, 545] on td at bounding box center [720, 546] width 512 height 17
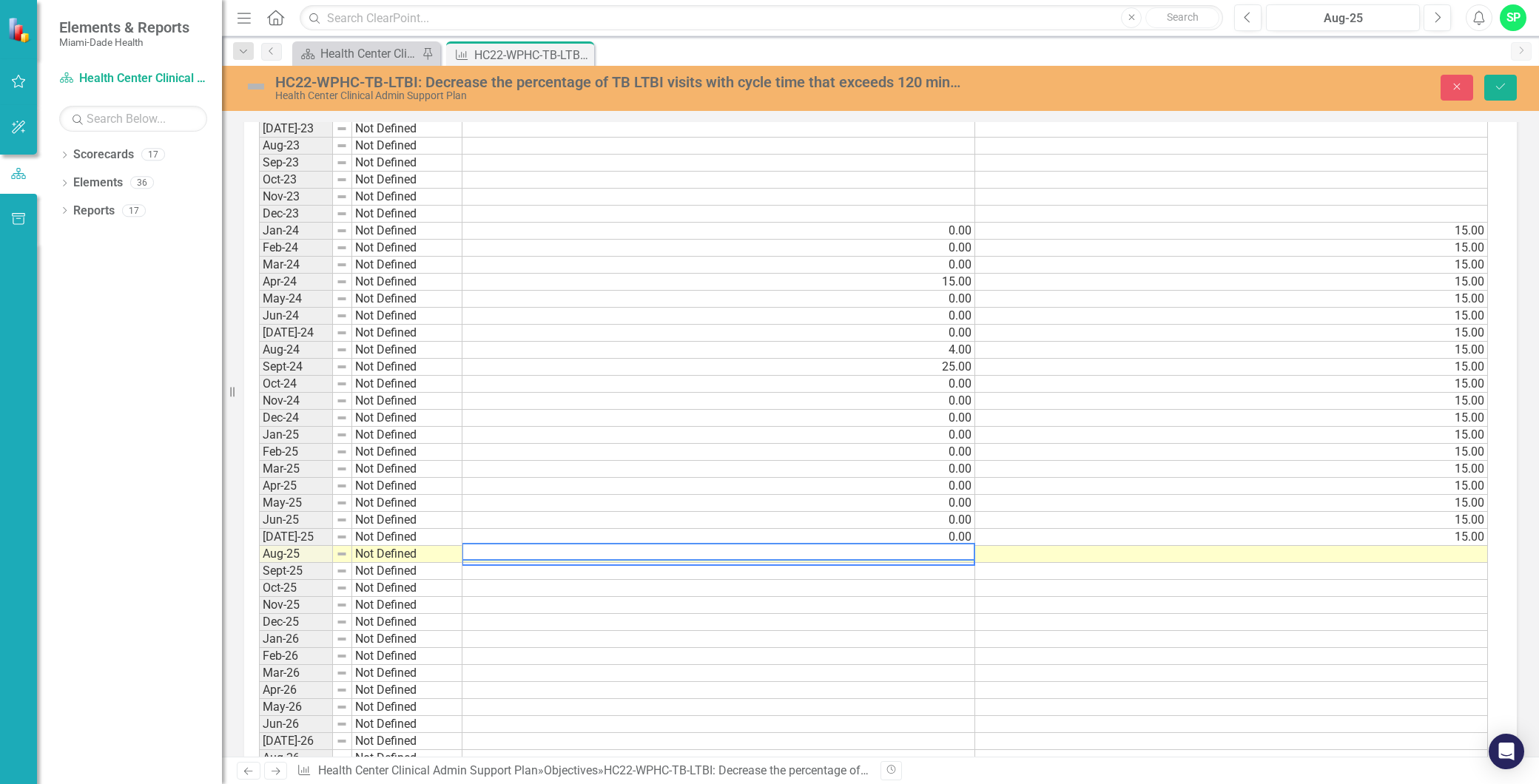
scroll to position [1155, 0]
type textarea "0.00"
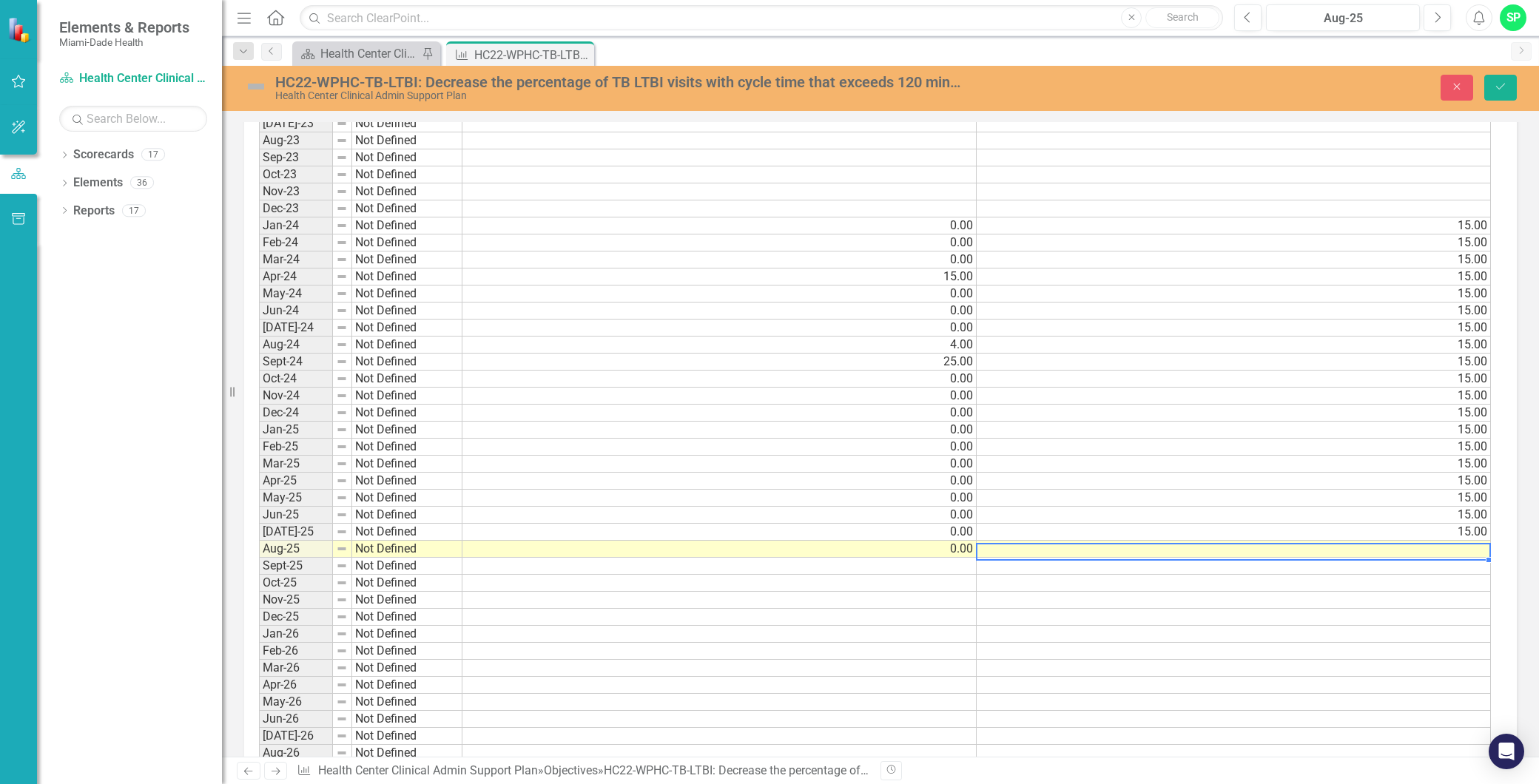
click at [1235, 547] on td at bounding box center [1234, 548] width 514 height 17
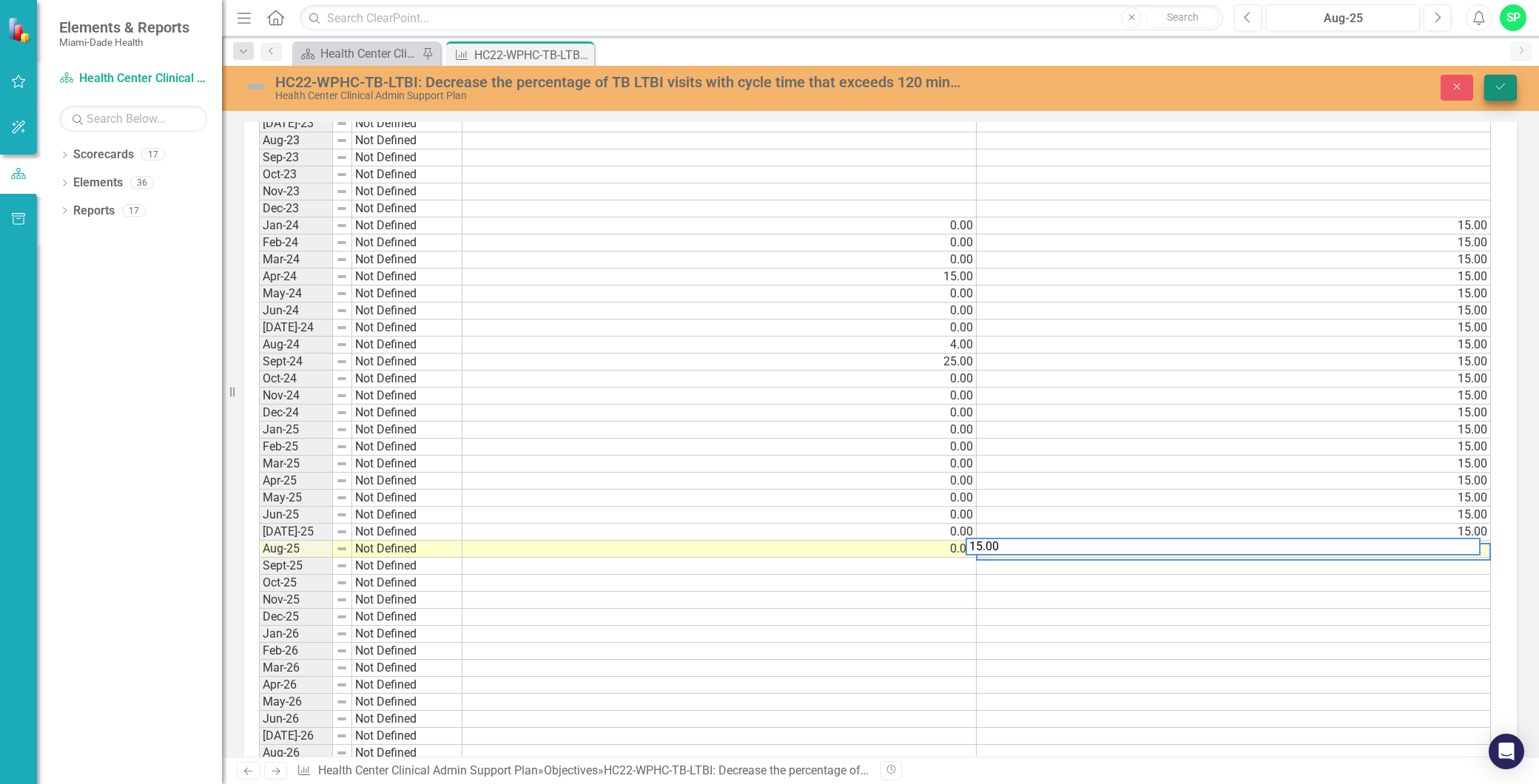
type textarea "15.00"
click at [1512, 81] on button "Save" at bounding box center [1500, 87] width 32 height 25
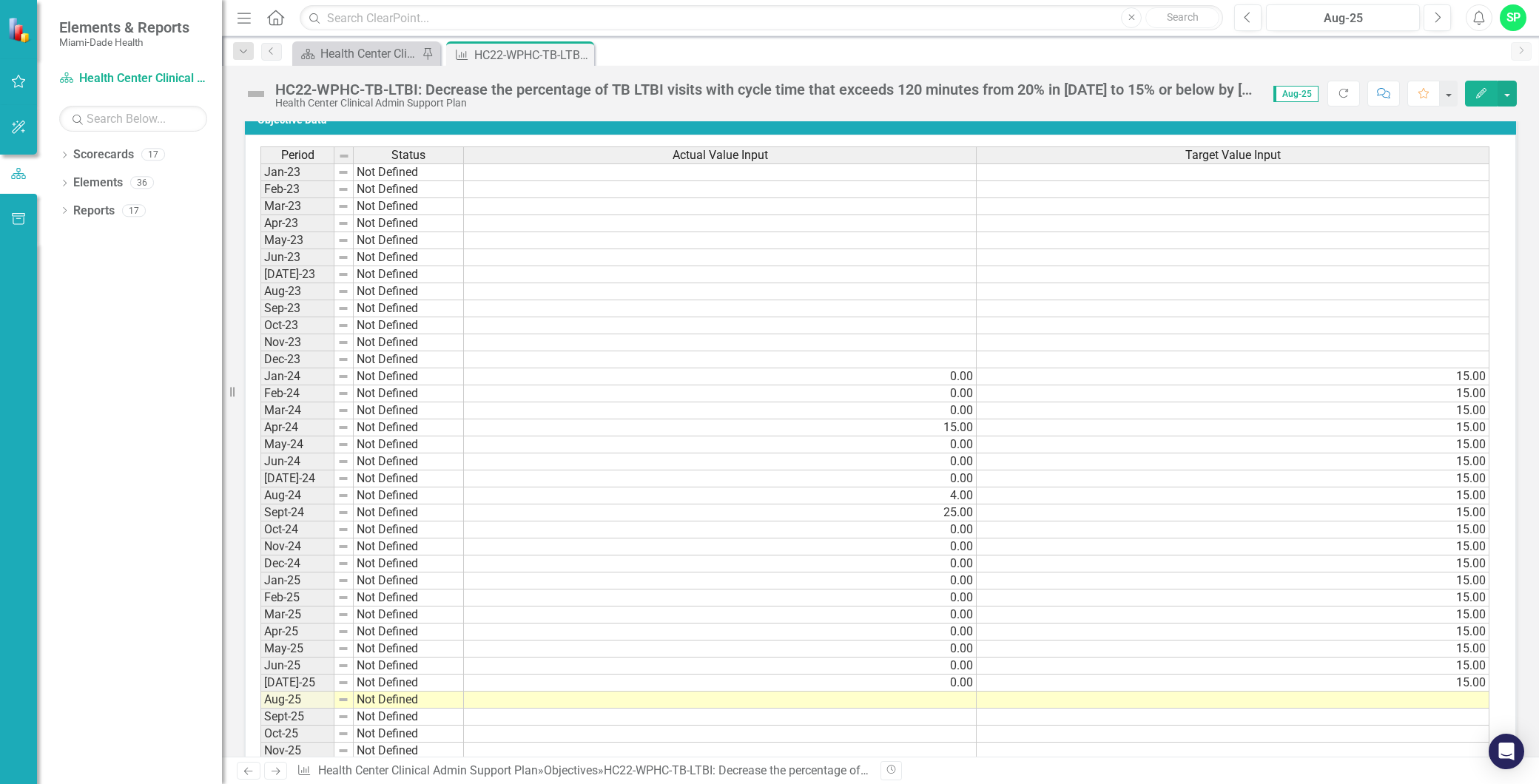
scroll to position [1314, 0]
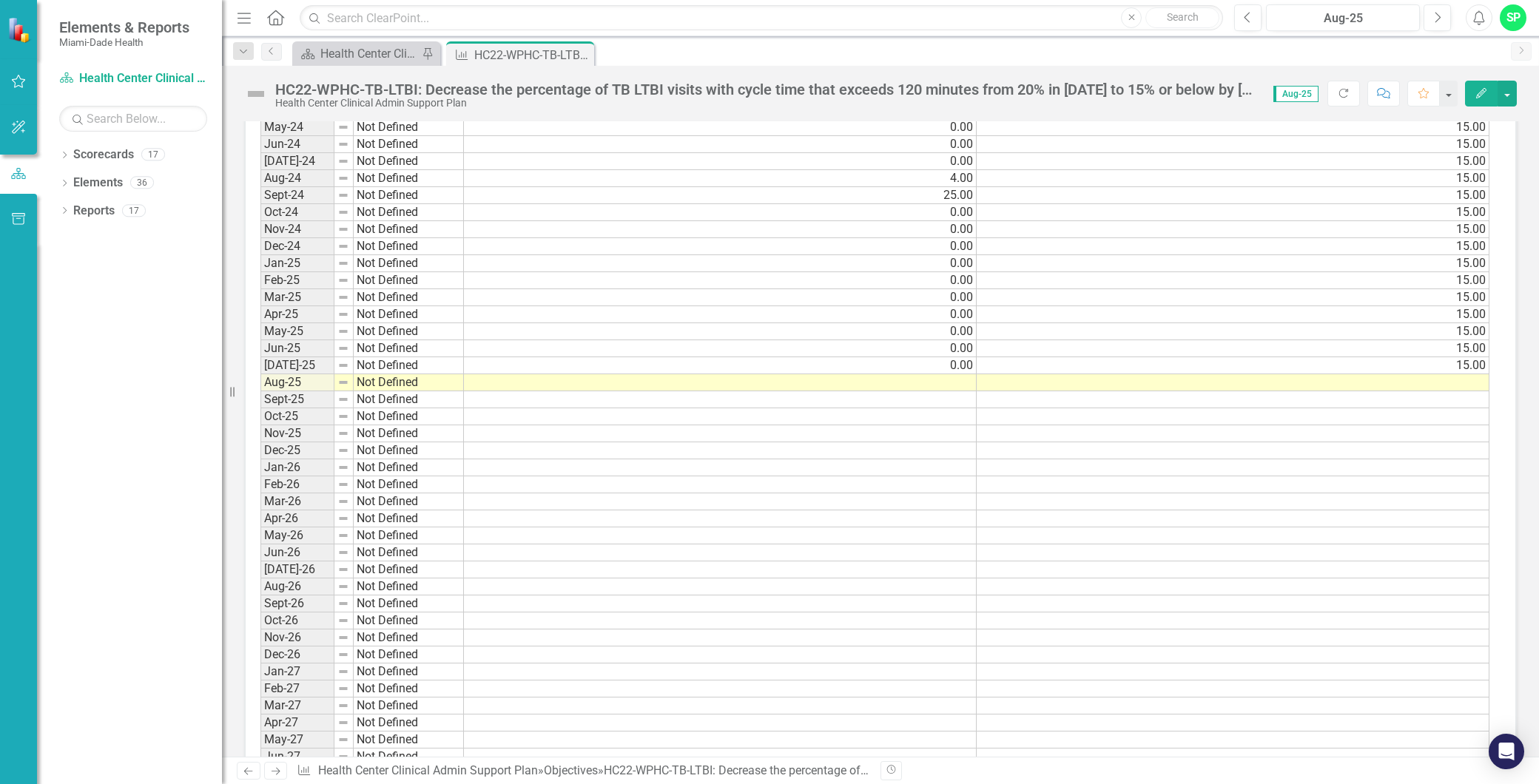
click at [958, 388] on td at bounding box center [720, 382] width 512 height 17
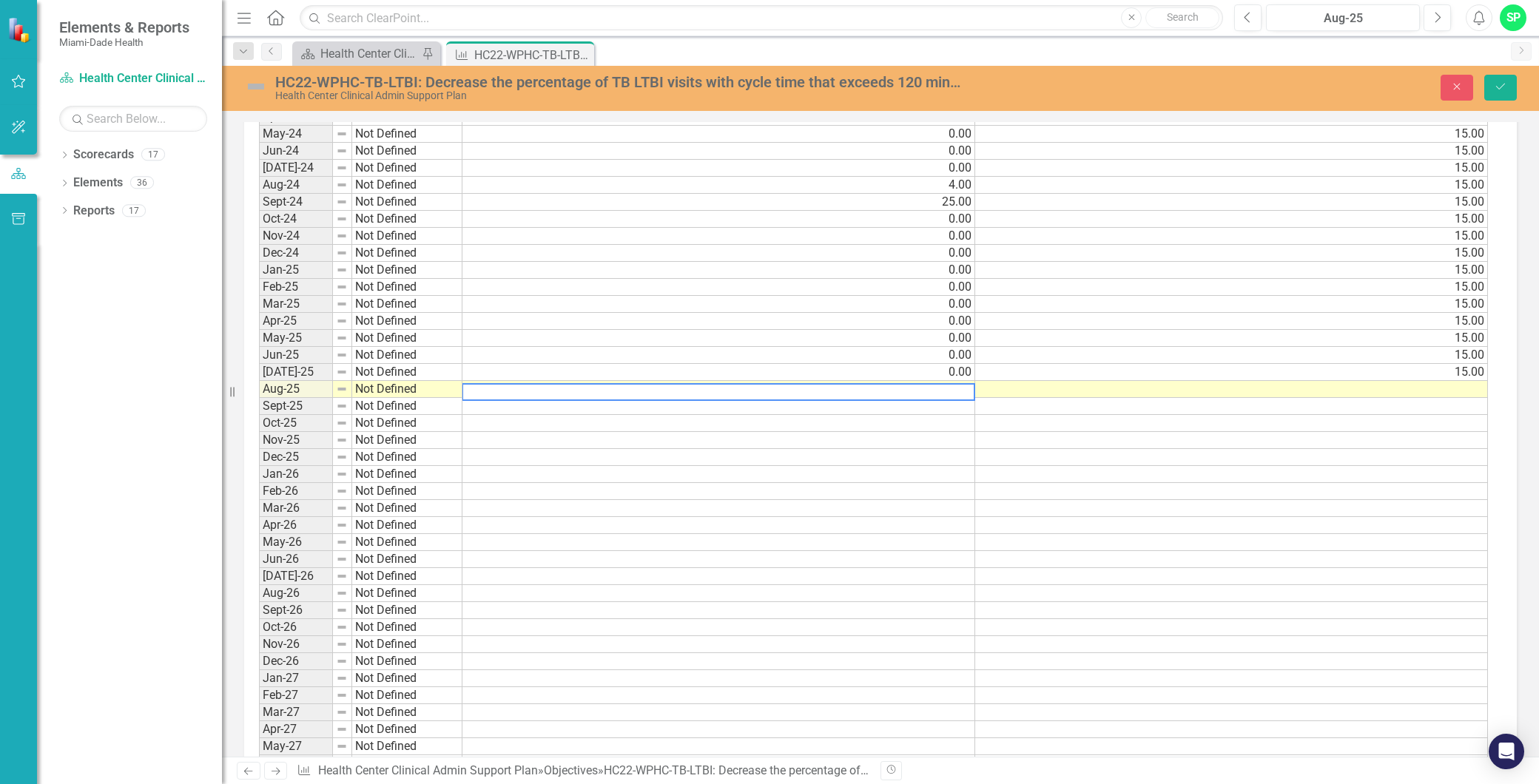
scroll to position [1320, 0]
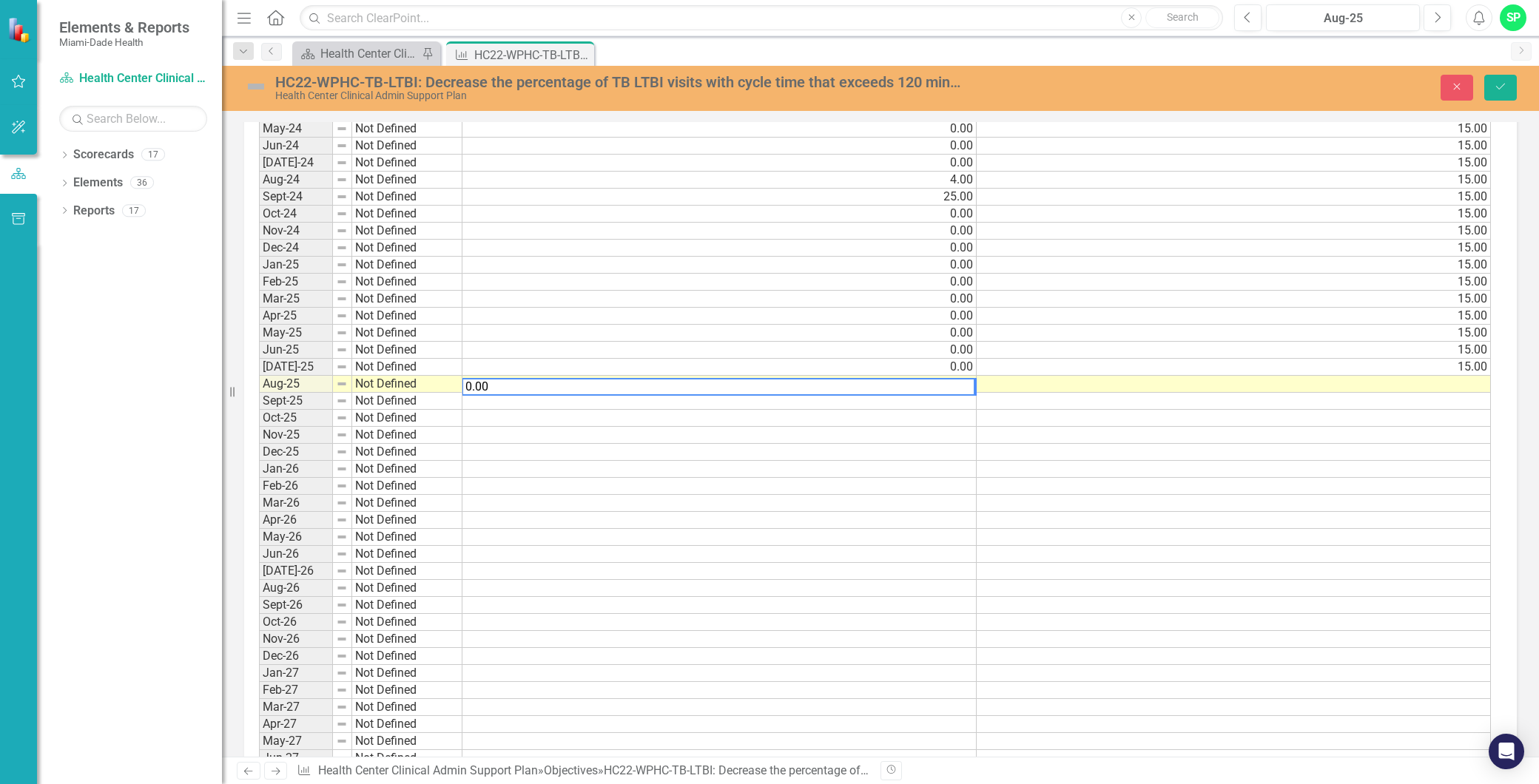
type textarea "0.00"
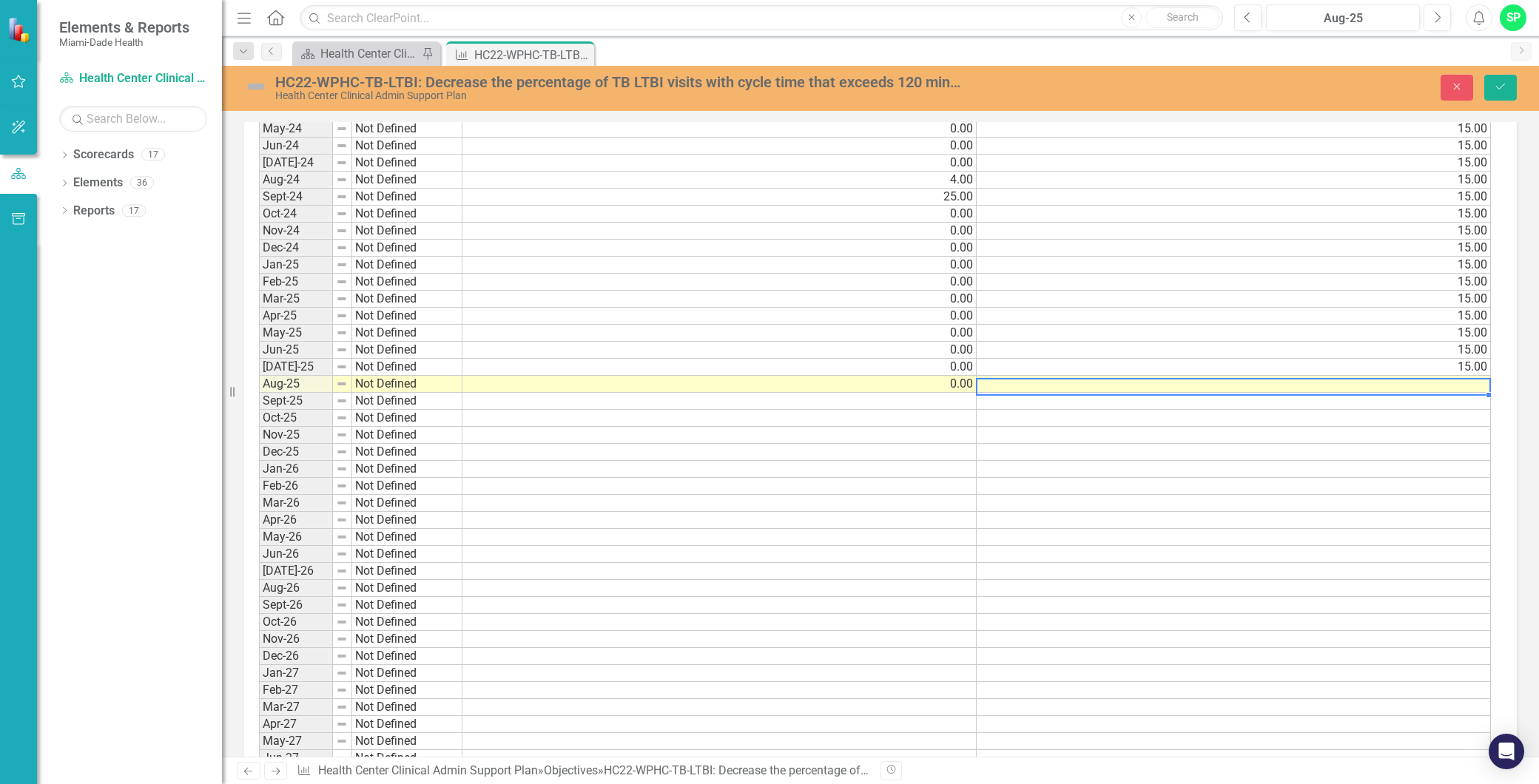
click at [1177, 380] on td at bounding box center [1234, 383] width 514 height 17
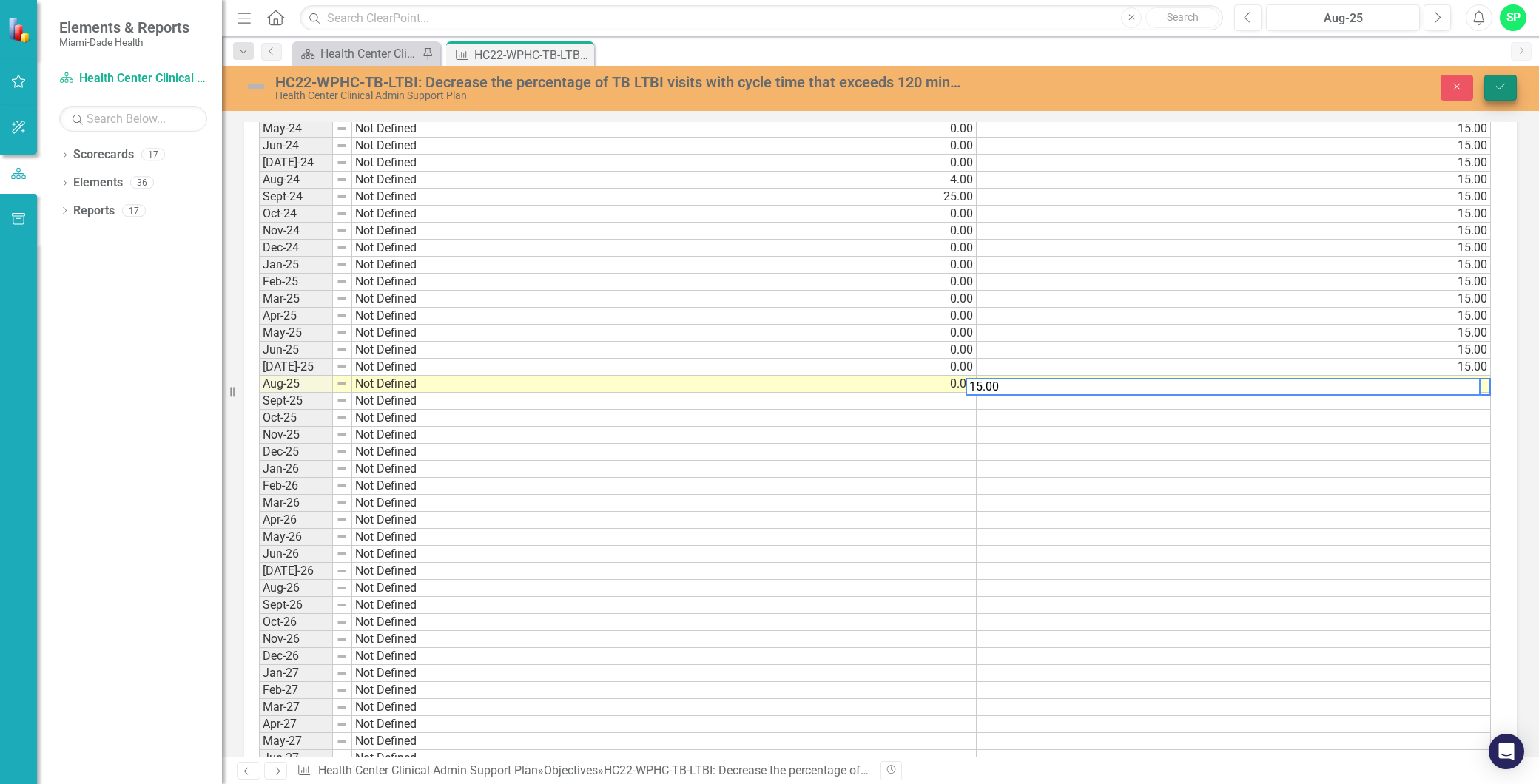
type textarea "15.00"
click at [1502, 91] on icon "Save" at bounding box center [1500, 86] width 14 height 11
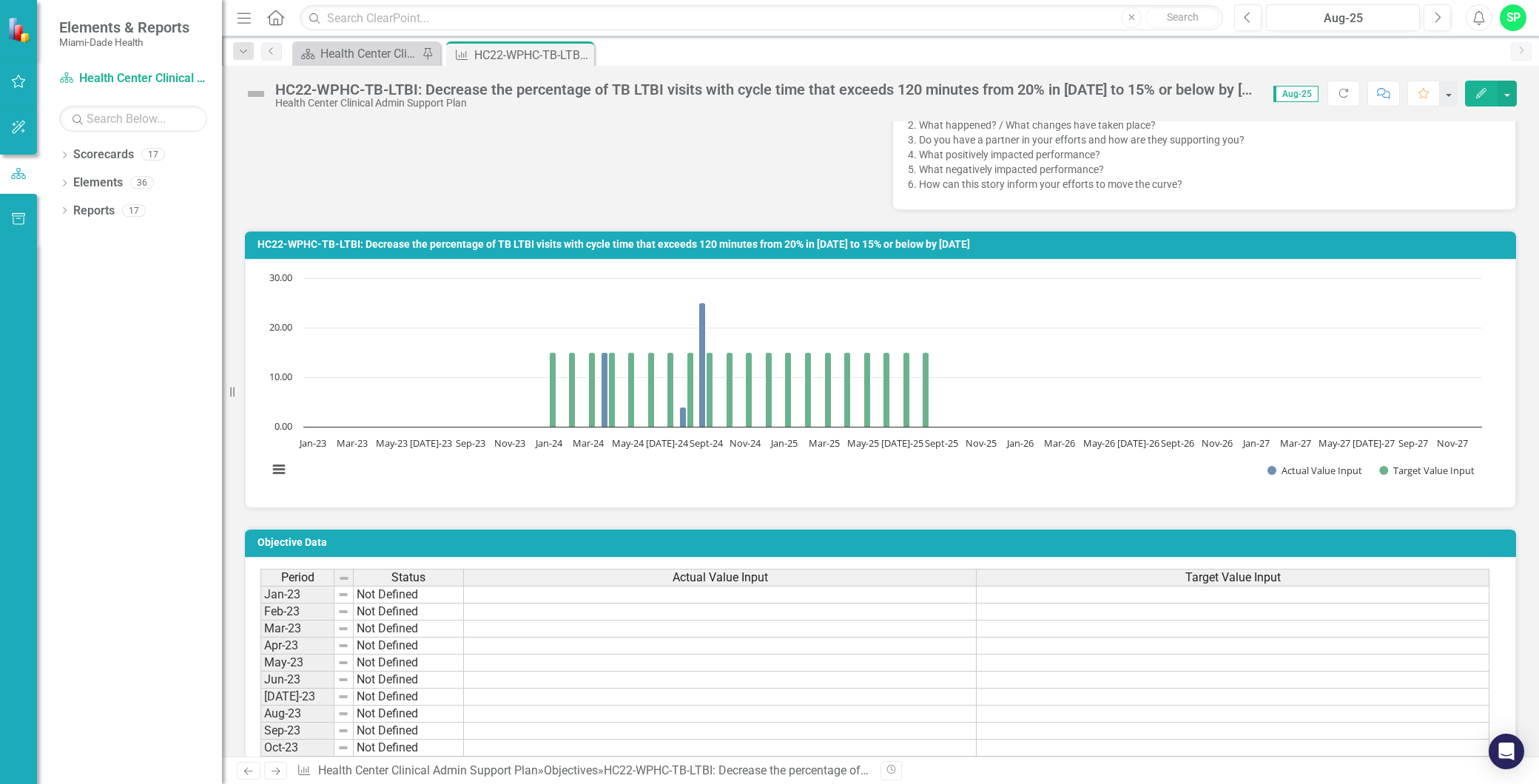
scroll to position [1150, 0]
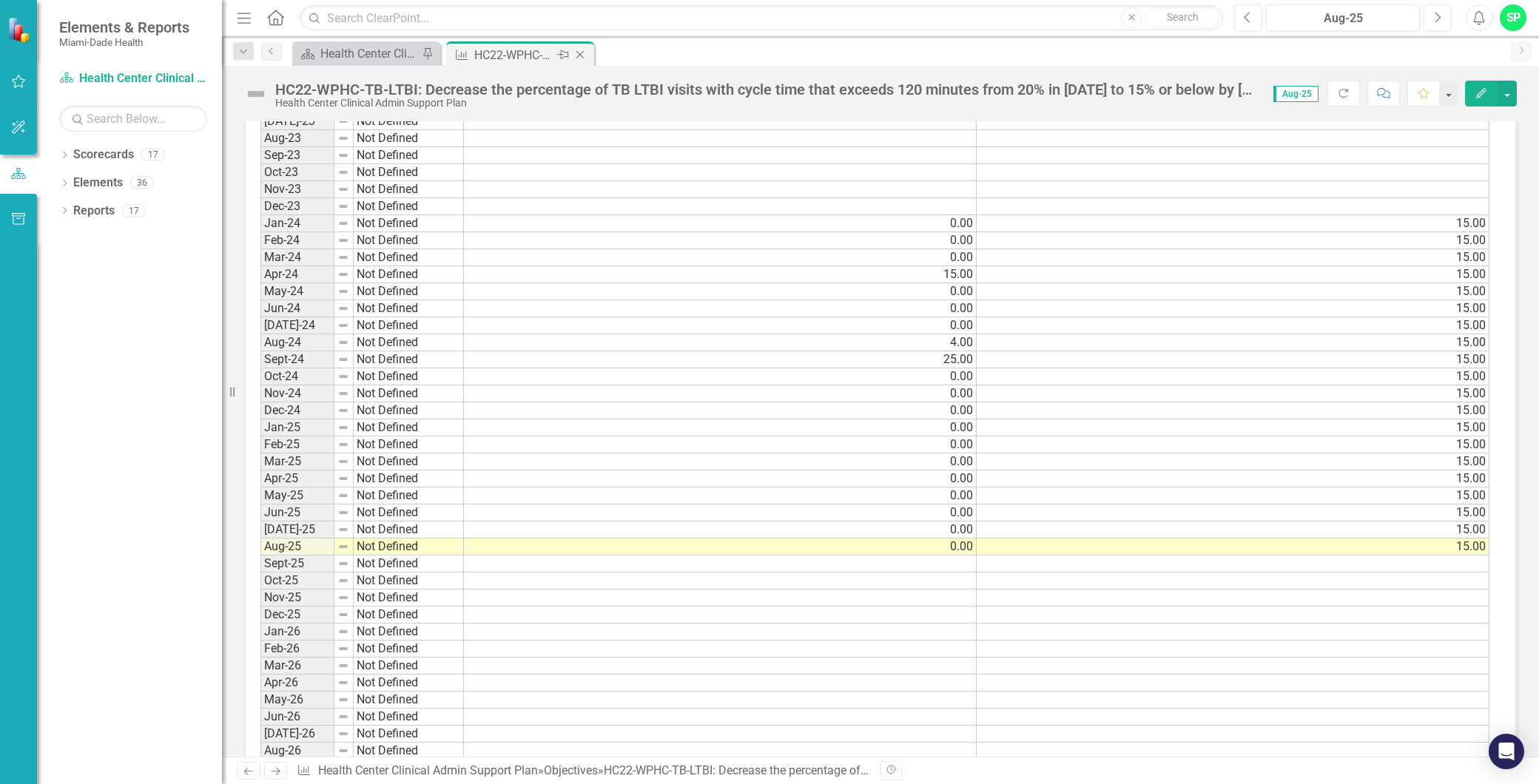
click at [579, 53] on icon at bounding box center [580, 55] width 8 height 8
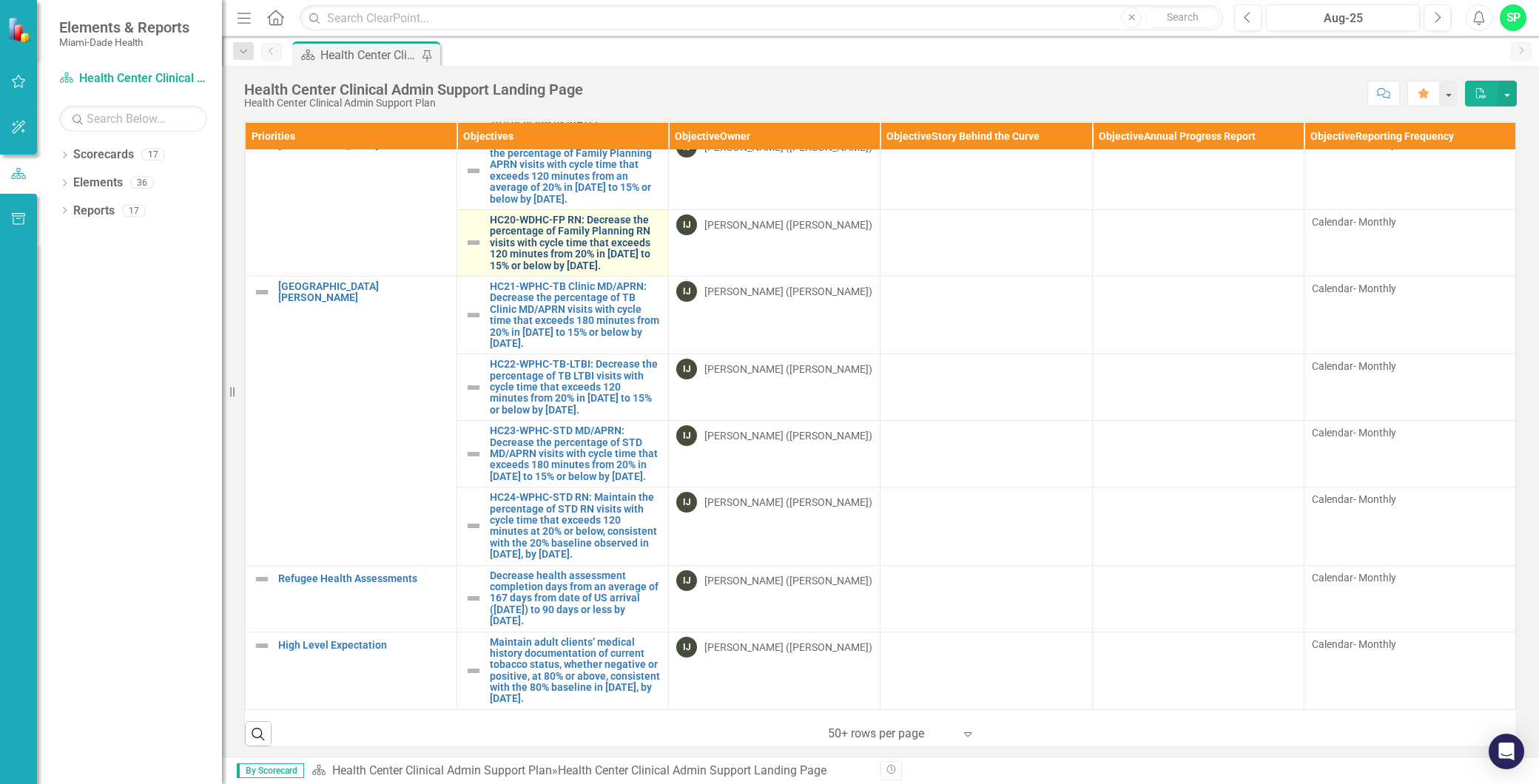
scroll to position [1555, 0]
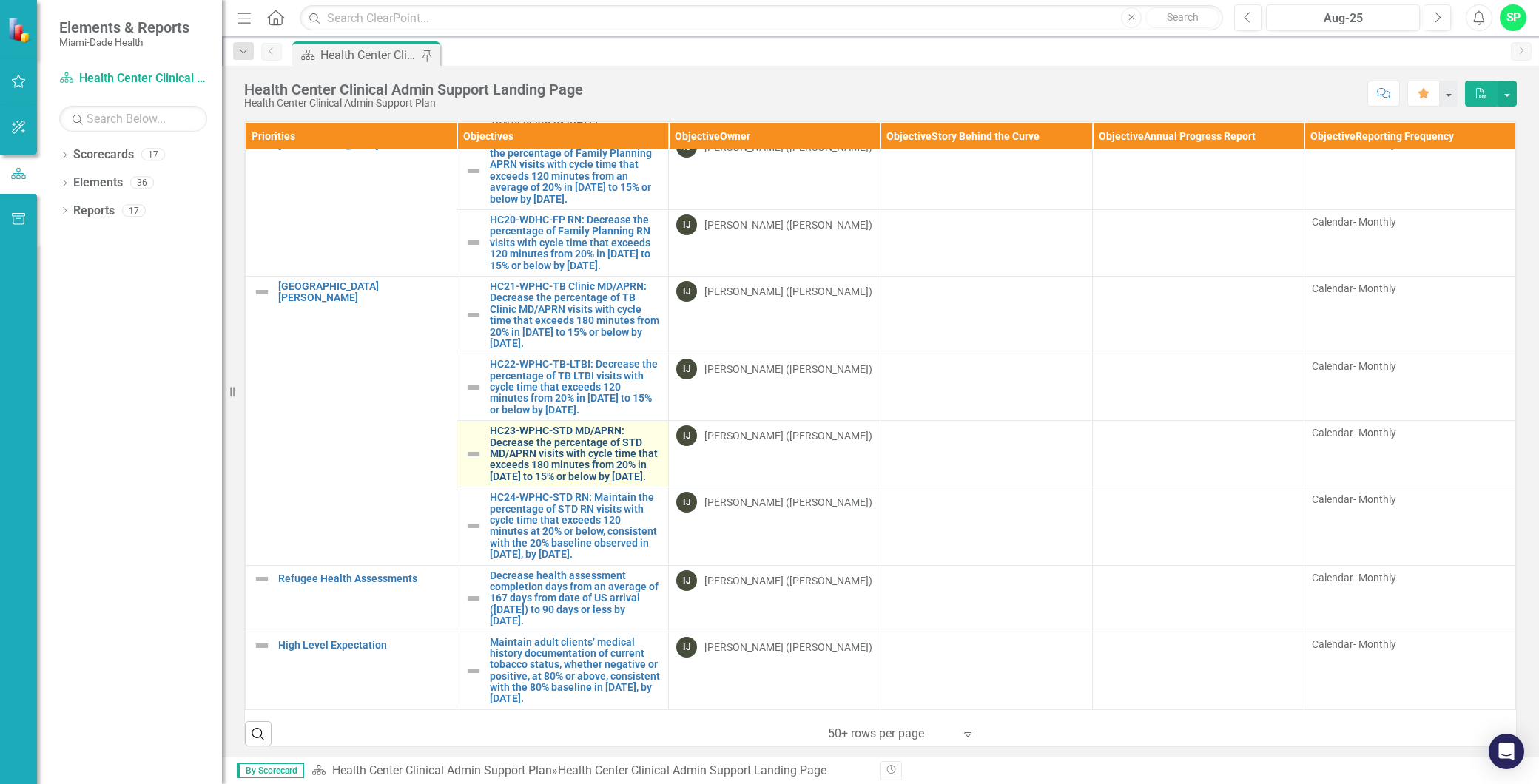
click at [577, 432] on link "HC23-WPHC-STD MD/APRN: Decrease the percentage of STD MD/APRN visits with cycle…" at bounding box center [575, 454] width 171 height 57
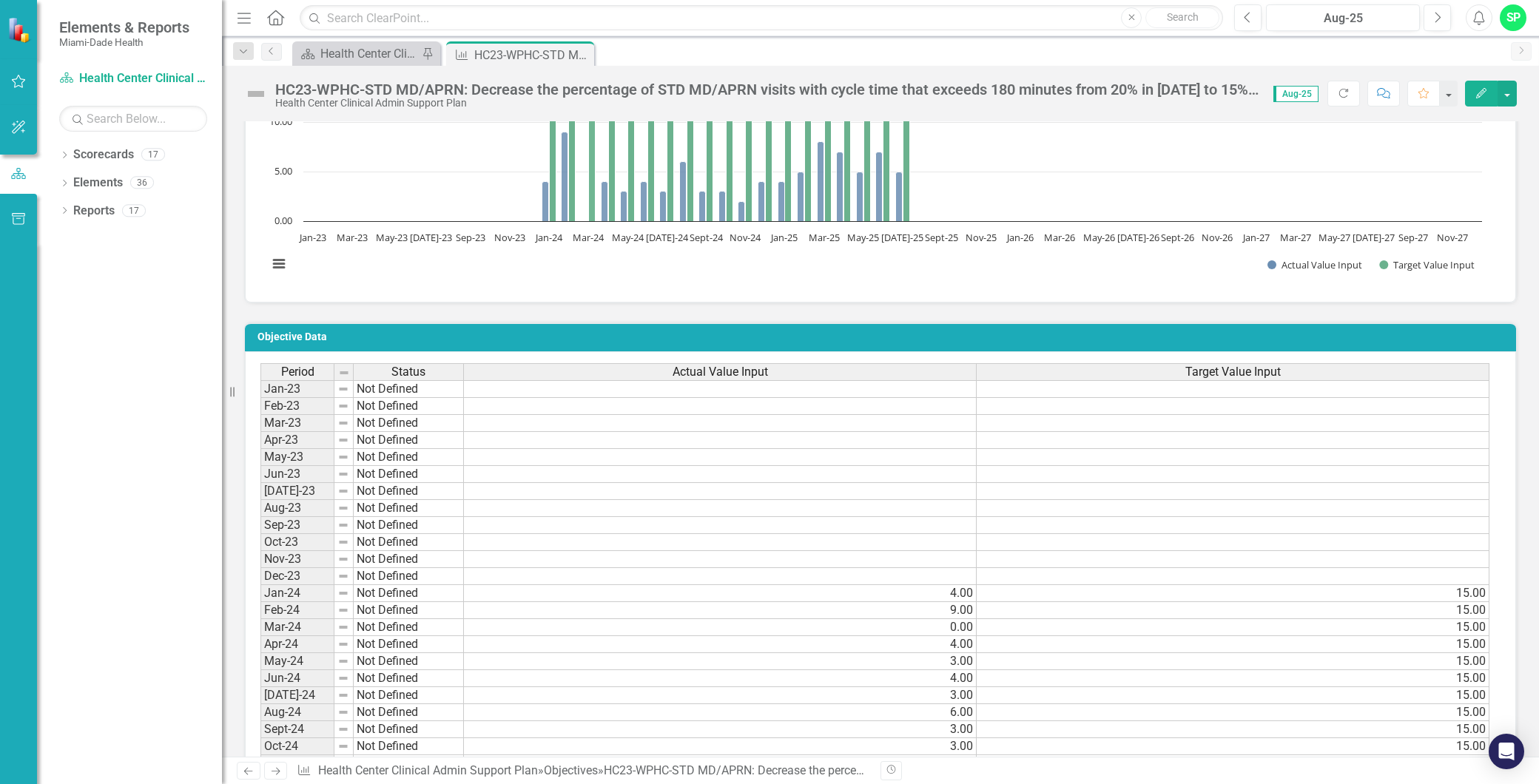
scroll to position [1067, 0]
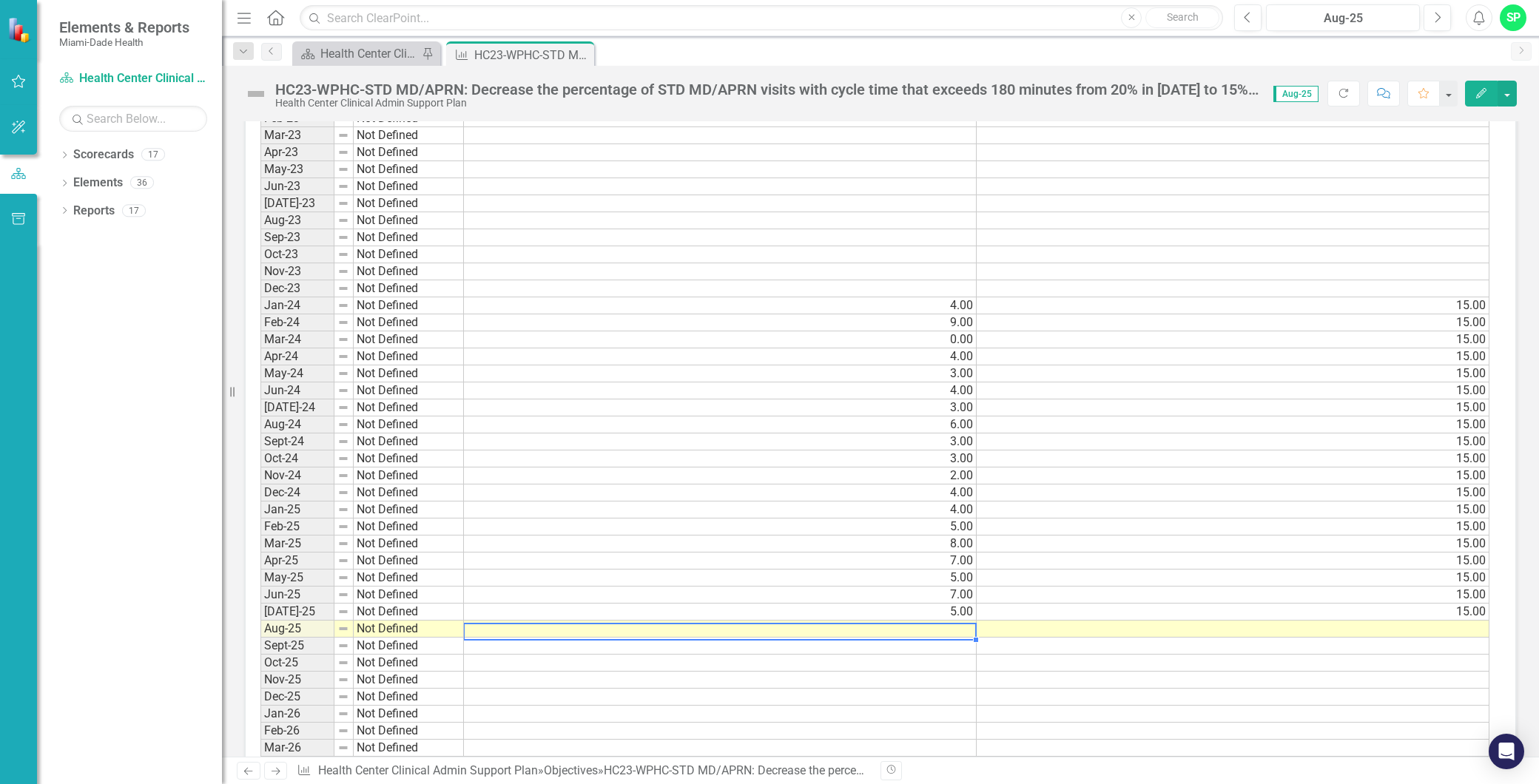
click at [950, 629] on td at bounding box center [720, 629] width 512 height 17
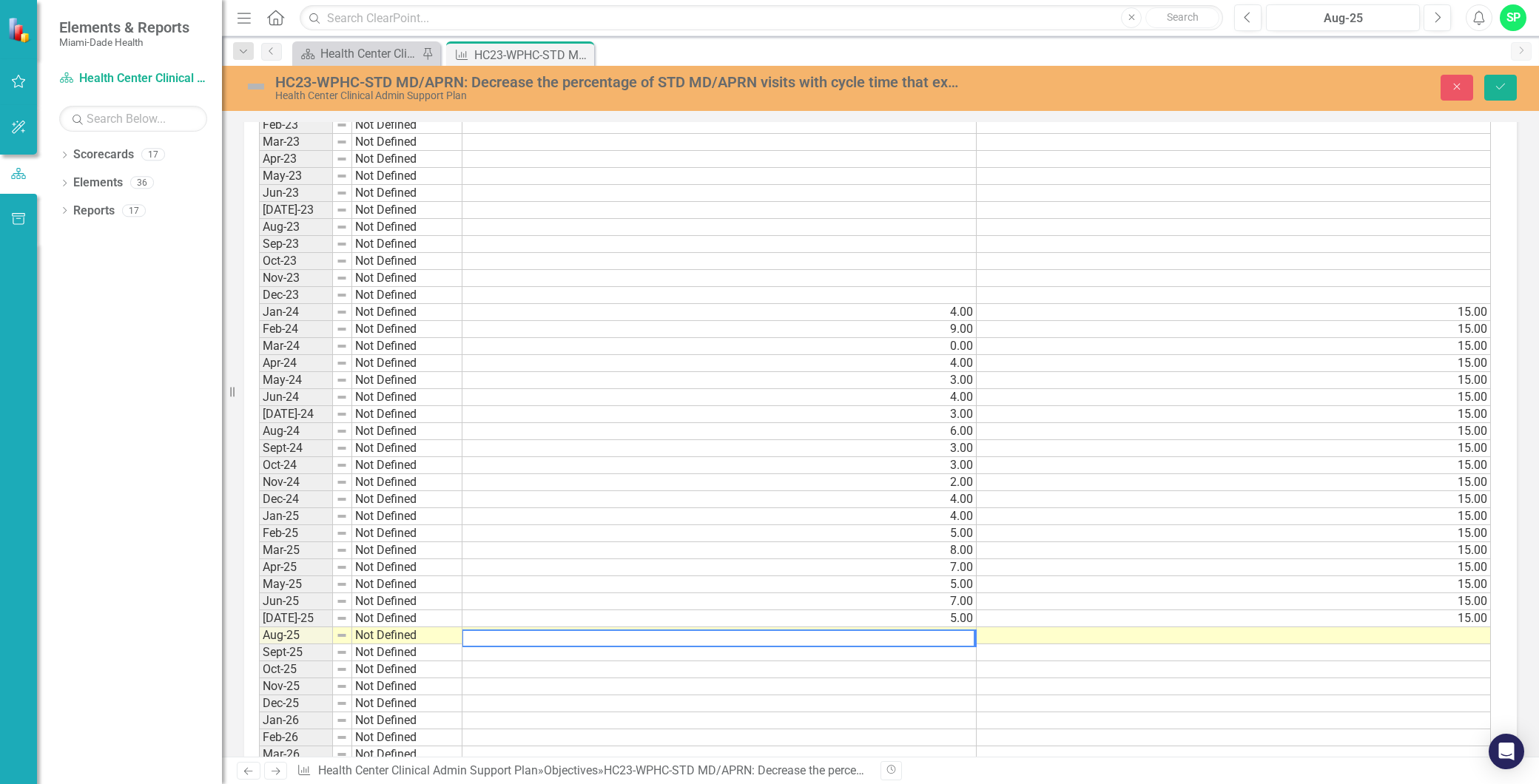
scroll to position [1073, 0]
type textarea "0.00"
click at [1095, 632] on td at bounding box center [1234, 630] width 514 height 17
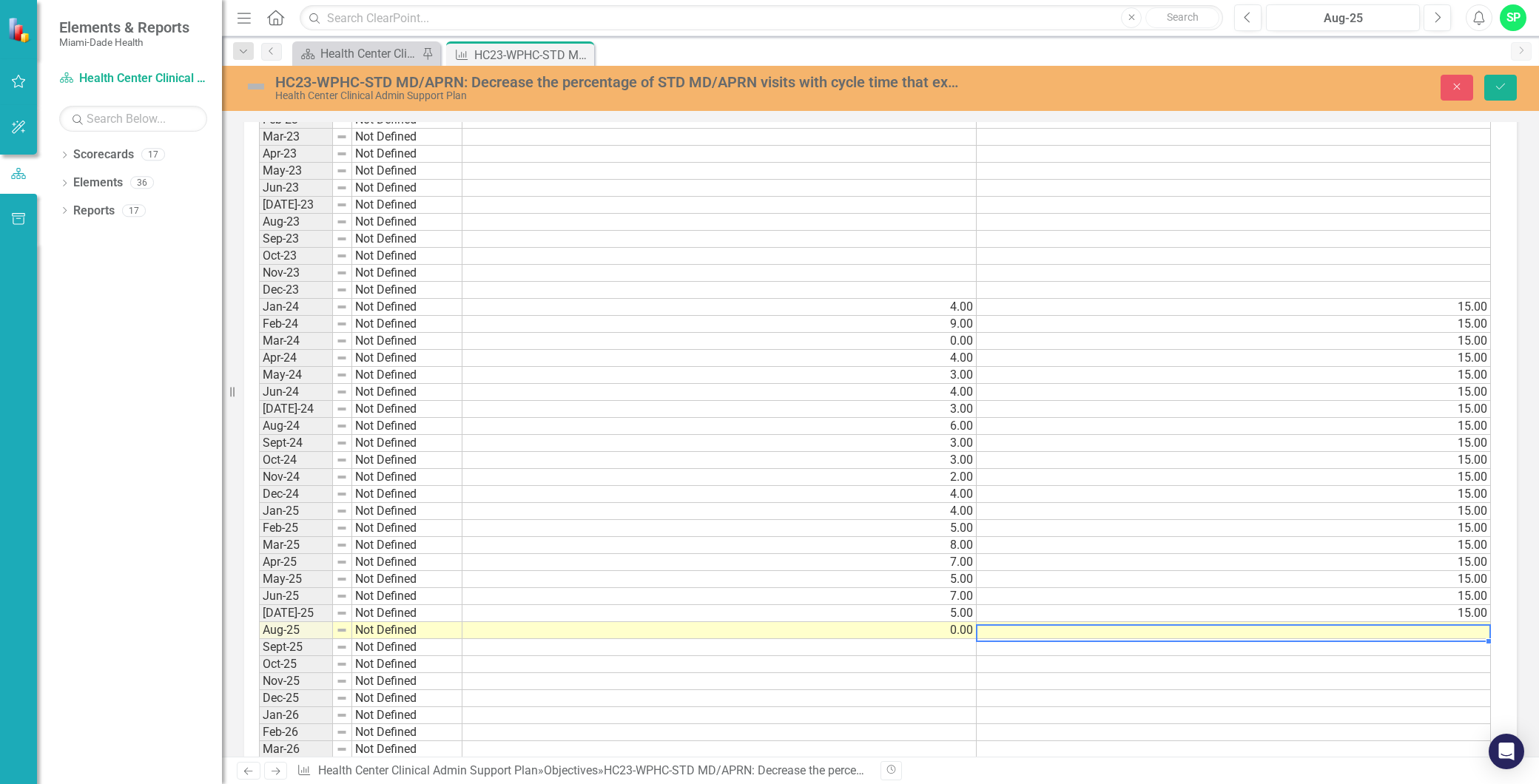
click at [1095, 633] on td at bounding box center [1234, 630] width 514 height 17
type textarea "15.00"
click at [1506, 82] on icon "Save" at bounding box center [1500, 86] width 14 height 11
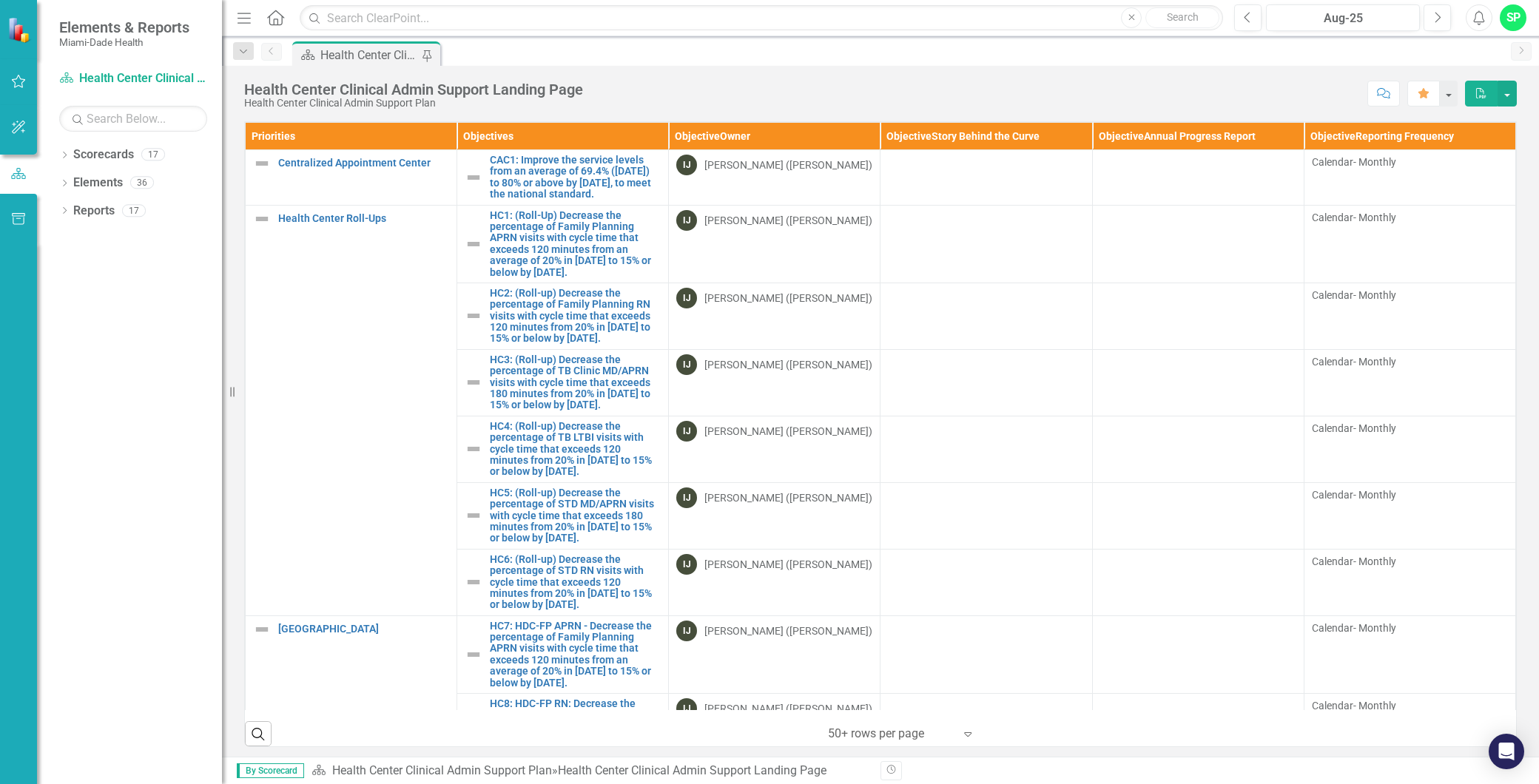
scroll to position [657, 0]
